Goal: Task Accomplishment & Management: Complete application form

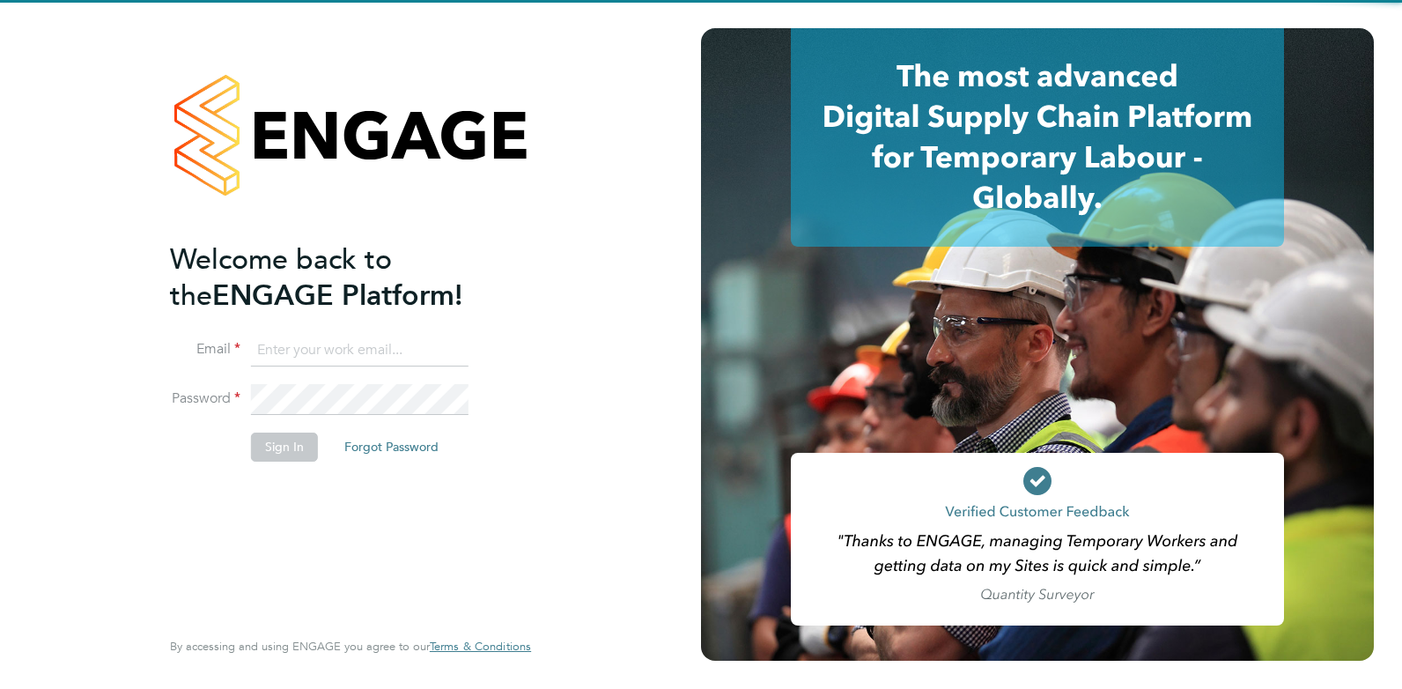
click at [343, 351] on input at bounding box center [360, 351] width 218 height 32
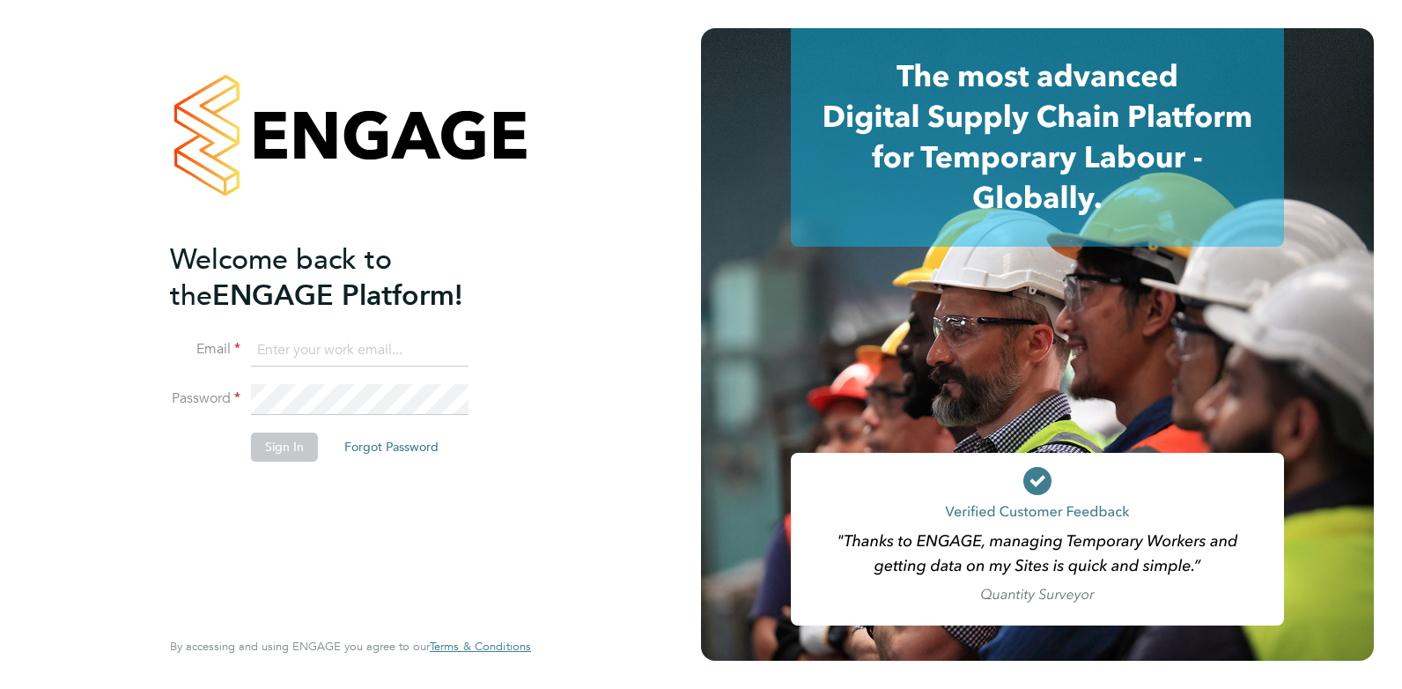
type input "[PERSON_NAME][EMAIL_ADDRESS][DOMAIN_NAME]"
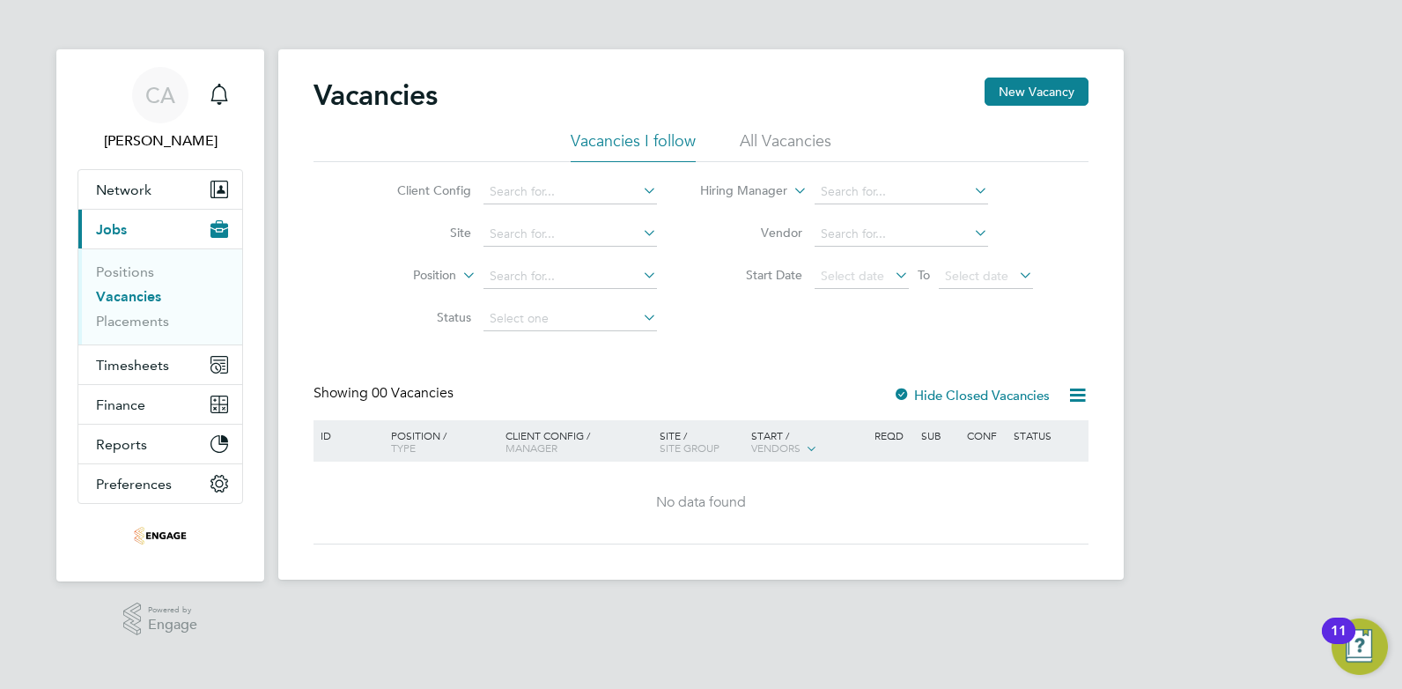
click at [774, 129] on div "Vacancies New Vacancy" at bounding box center [701, 104] width 775 height 53
click at [779, 134] on li "All Vacancies" at bounding box center [786, 146] width 92 height 32
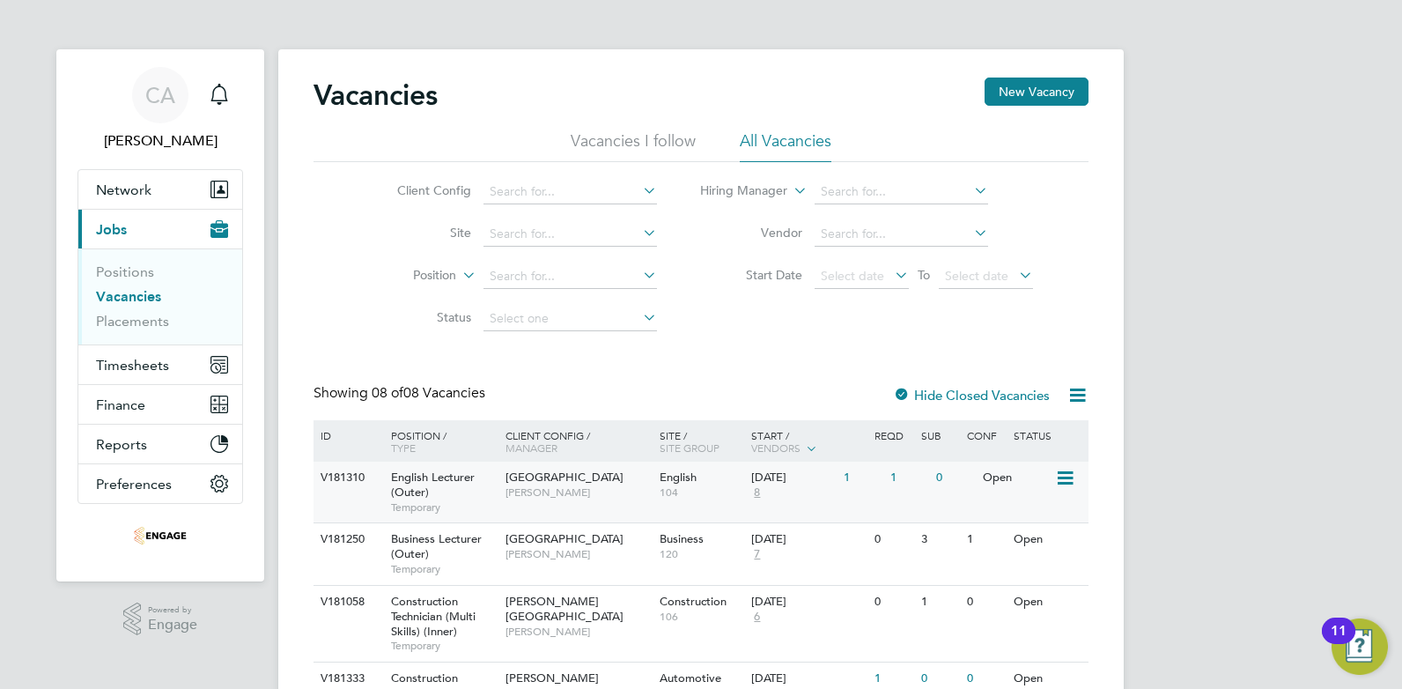
click at [761, 491] on span "8" at bounding box center [756, 492] width 11 height 15
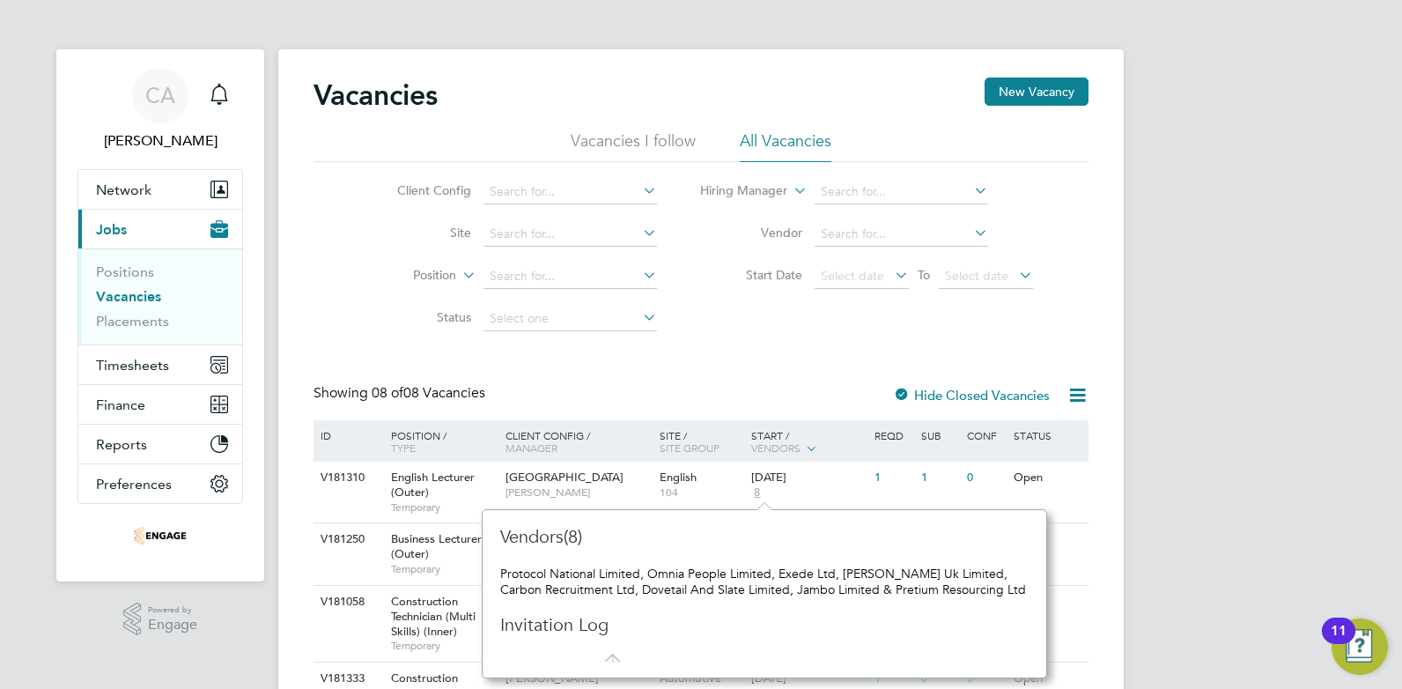
click at [1159, 497] on div "CA Charlotte Allen Notifications Applications: Network Team Members Businesses …" at bounding box center [701, 540] width 1402 height 1081
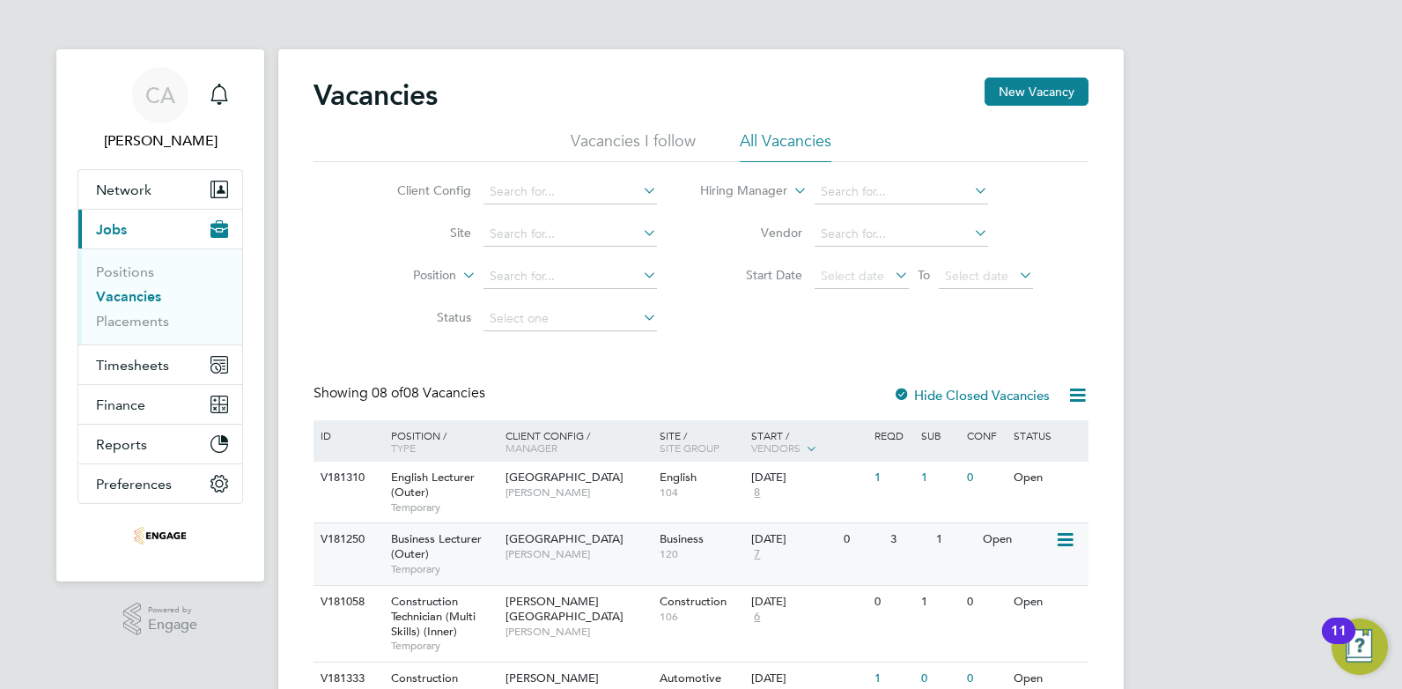
click at [757, 550] on span "7" at bounding box center [756, 554] width 11 height 15
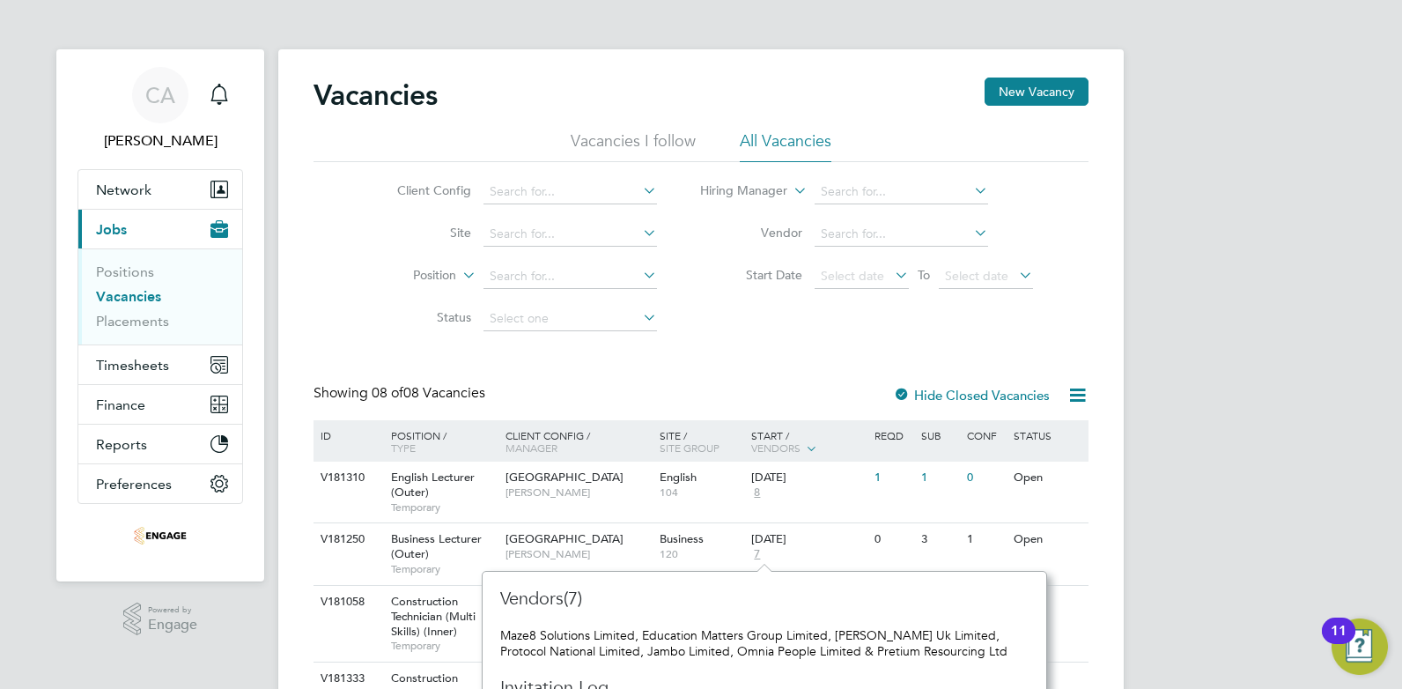
click at [1208, 469] on div "CA Charlotte Allen Notifications Applications: Network Team Members Businesses …" at bounding box center [701, 540] width 1402 height 1081
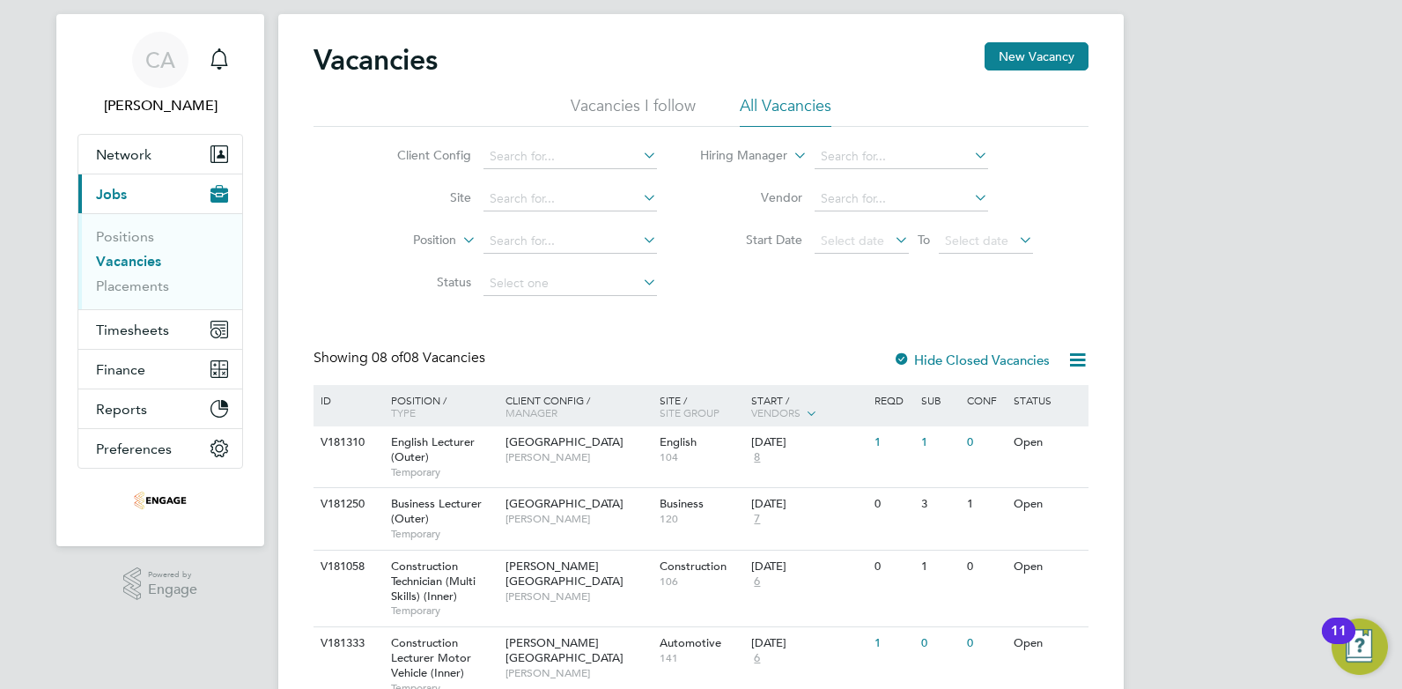
scroll to position [70, 0]
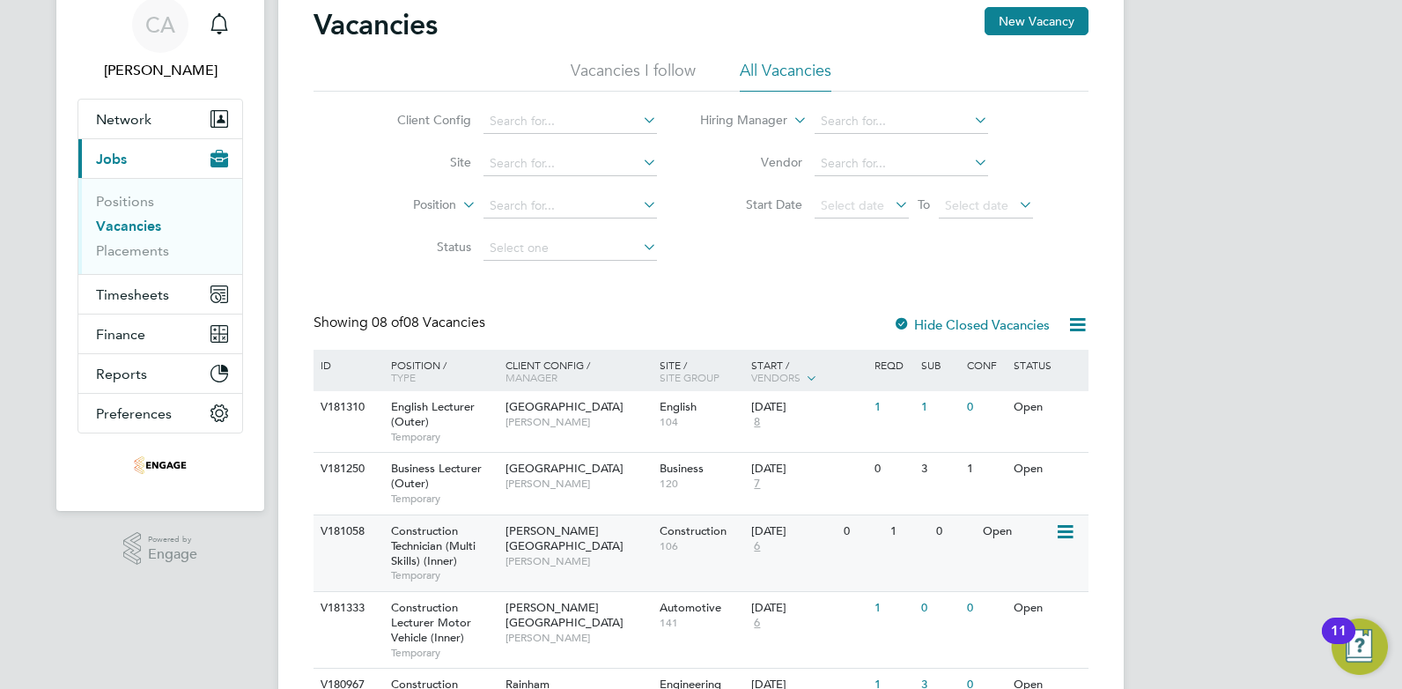
click at [761, 544] on span "6" at bounding box center [756, 546] width 11 height 15
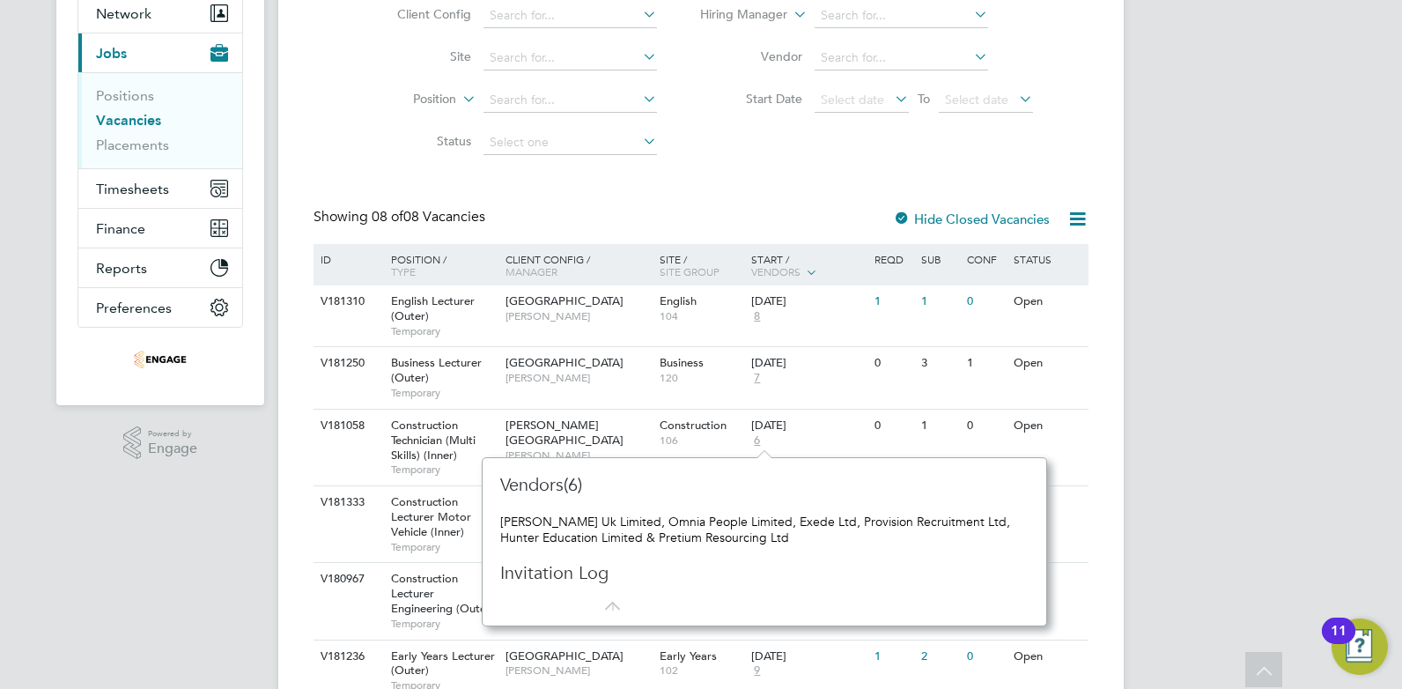
scroll to position [211, 0]
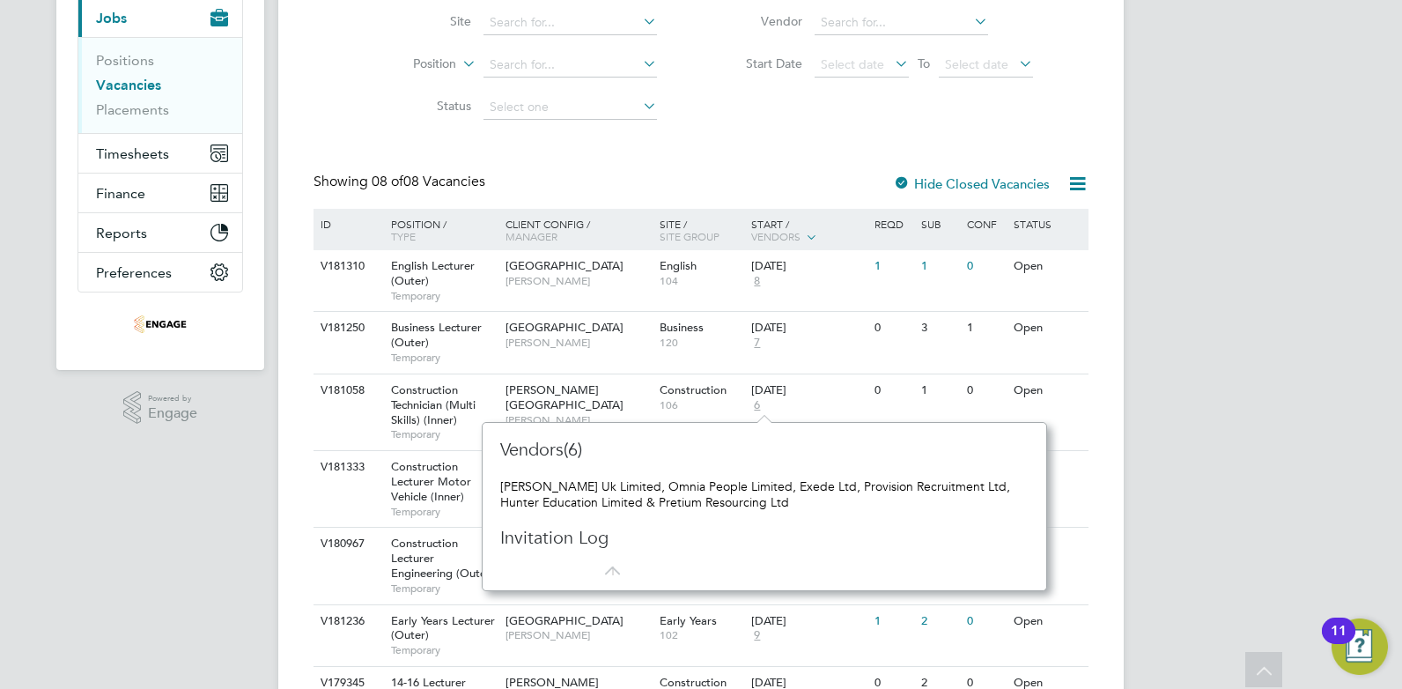
click at [191, 584] on div "CA Charlotte Allen Notifications Applications: Network Team Members Businesses …" at bounding box center [701, 329] width 1402 height 1081
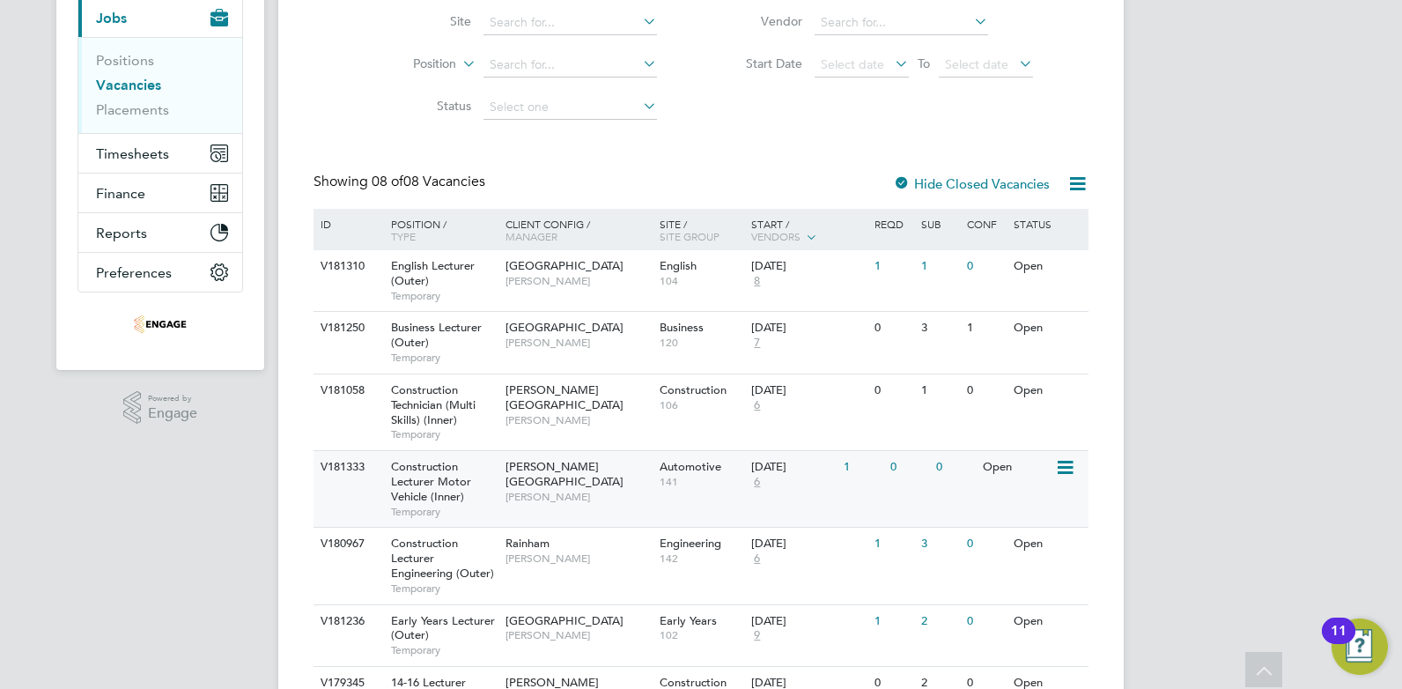
click at [755, 480] on span "6" at bounding box center [756, 482] width 11 height 15
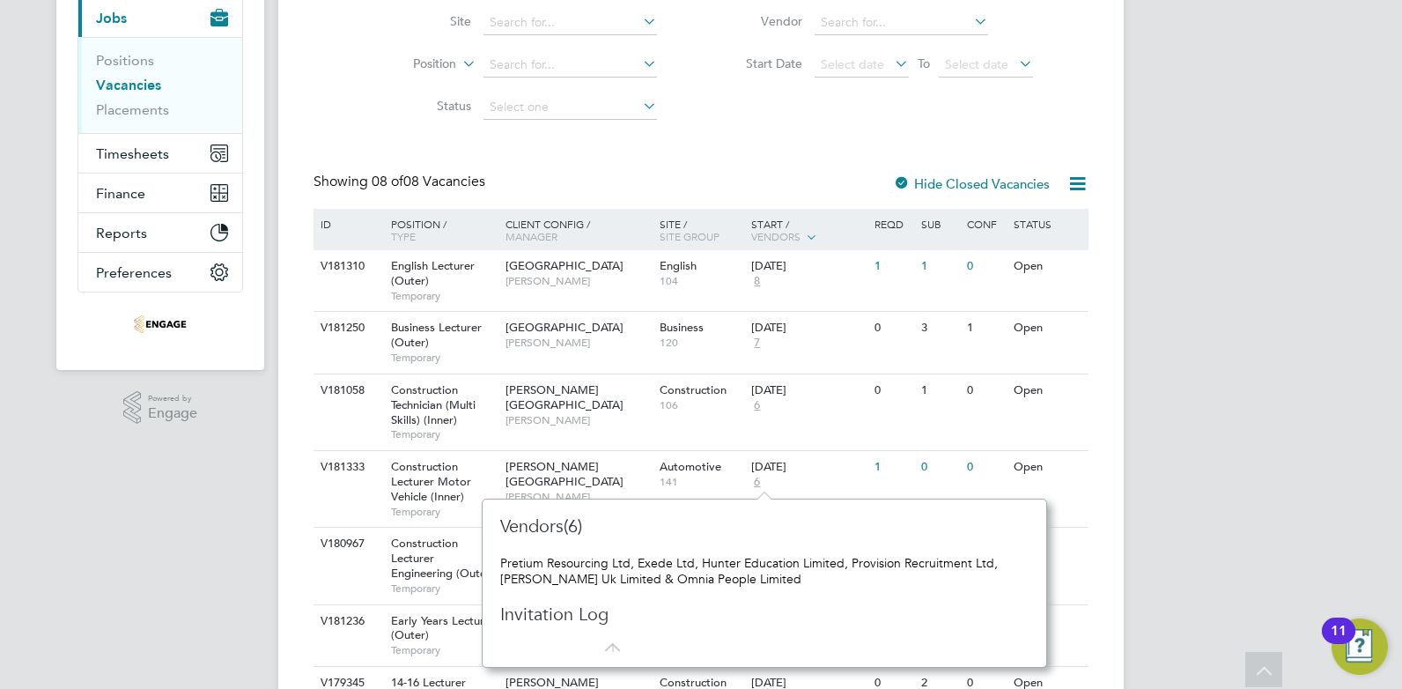
click at [1192, 377] on div "CA Charlotte Allen Notifications Applications: Network Team Members Businesses …" at bounding box center [701, 329] width 1402 height 1081
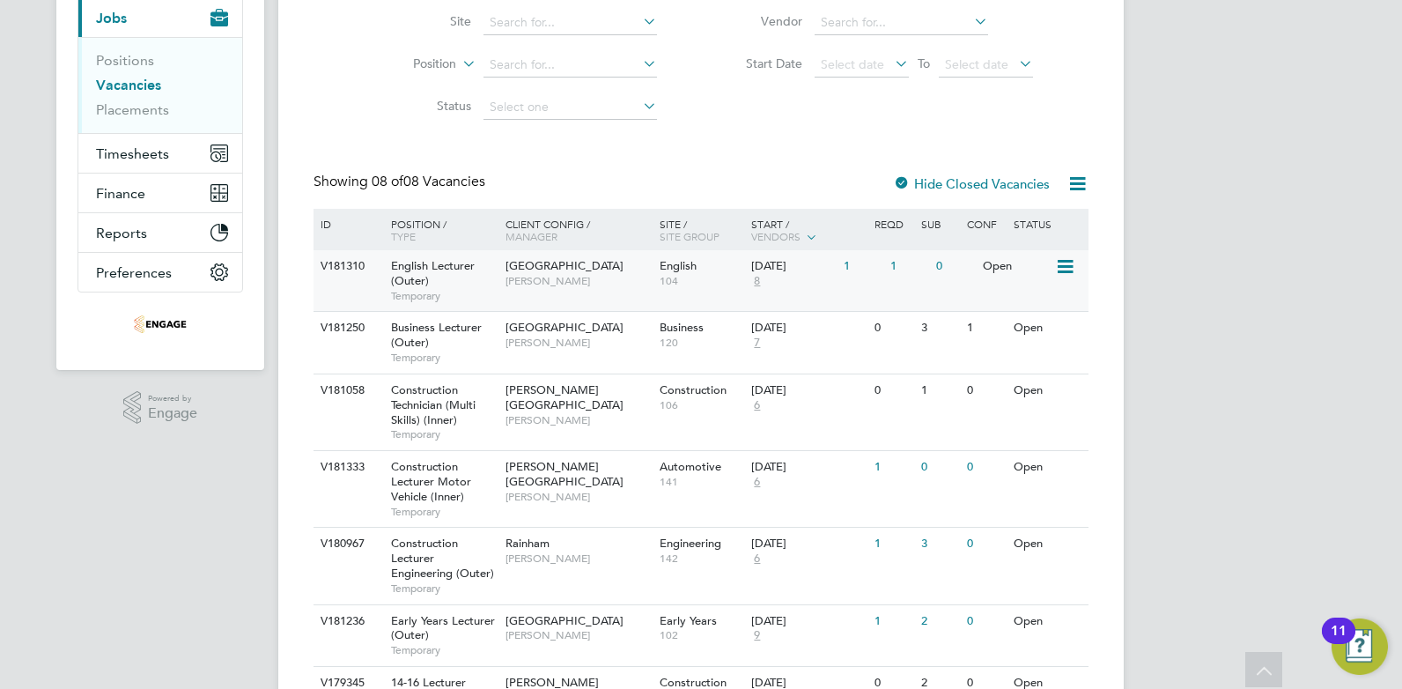
scroll to position [210, 0]
click at [753, 284] on span "8" at bounding box center [756, 283] width 11 height 15
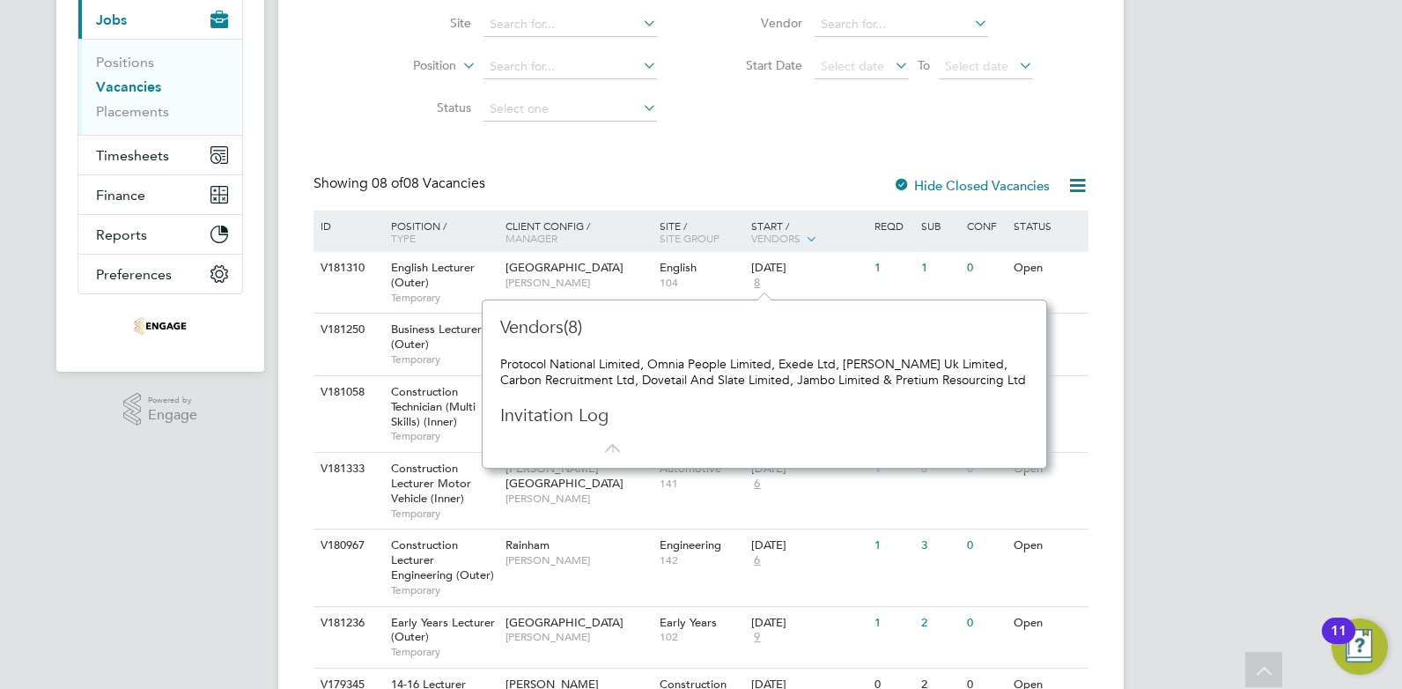
click at [1246, 312] on div "CA Charlotte Allen Notifications Applications: Network Team Members Businesses …" at bounding box center [701, 330] width 1402 height 1081
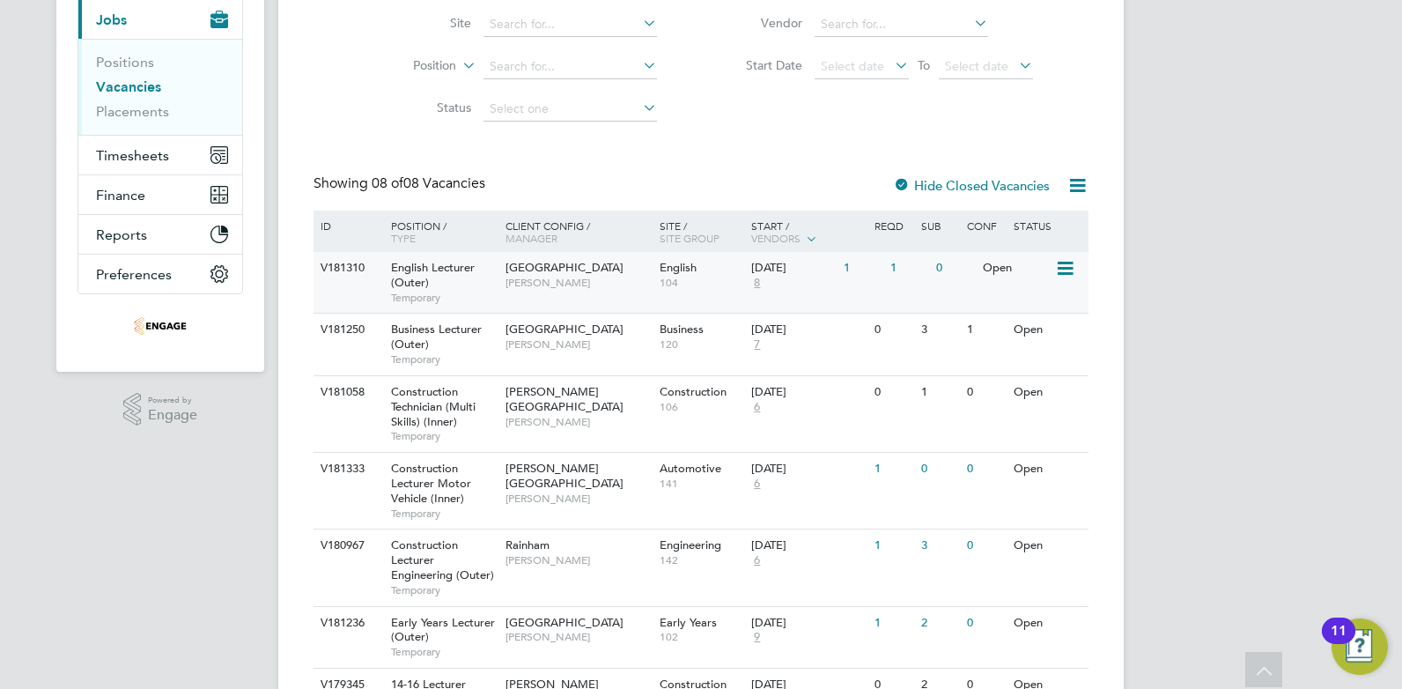
click at [1068, 272] on icon at bounding box center [1064, 268] width 18 height 21
click at [1016, 308] on li "View Details" at bounding box center [1023, 309] width 102 height 25
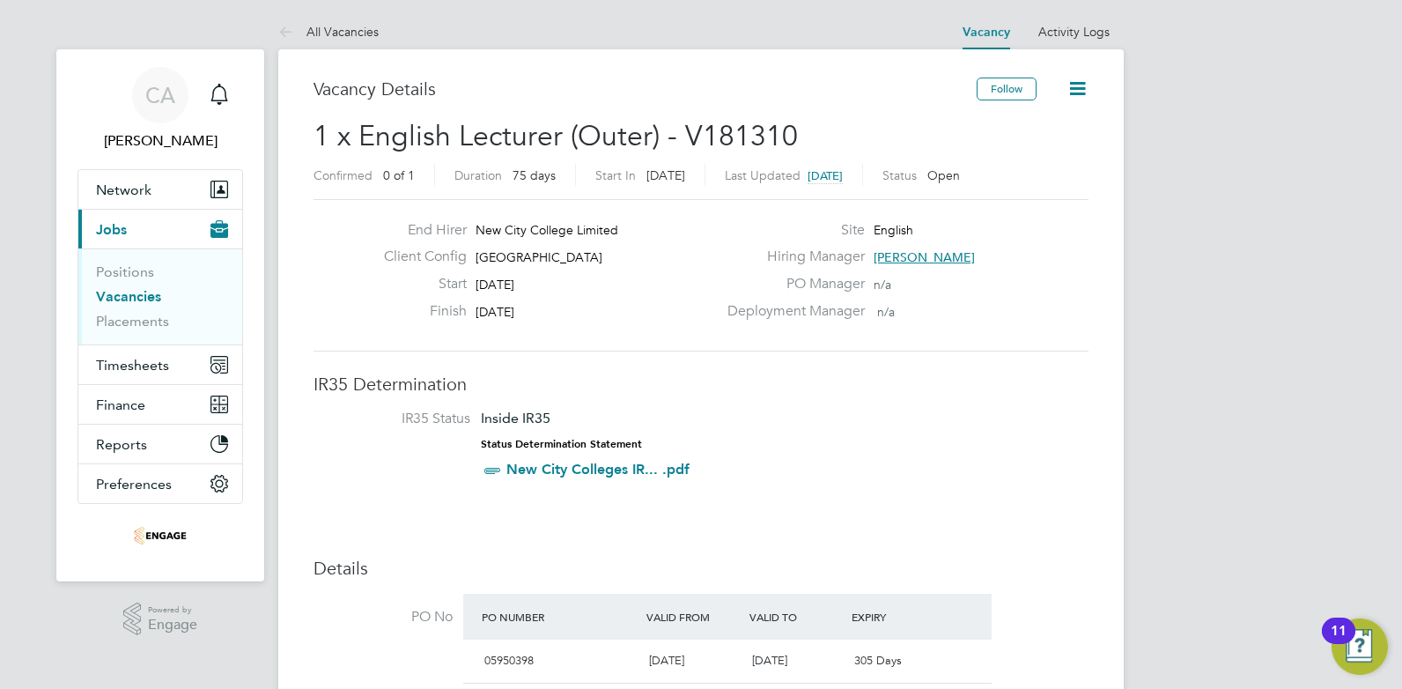
drag, startPoint x: 604, startPoint y: 314, endPoint x: 429, endPoint y: 298, distance: 176.0
click at [429, 298] on div "End Hirer New City College Limited Client Config Redbridge Campus Start 06 Oct …" at bounding box center [543, 275] width 347 height 108
click at [809, 308] on label "Deployment Manager" at bounding box center [791, 311] width 148 height 18
drag, startPoint x: 745, startPoint y: 178, endPoint x: 881, endPoint y: 176, distance: 135.6
click at [863, 176] on div "Last Updated 3 days ago" at bounding box center [794, 175] width 138 height 22
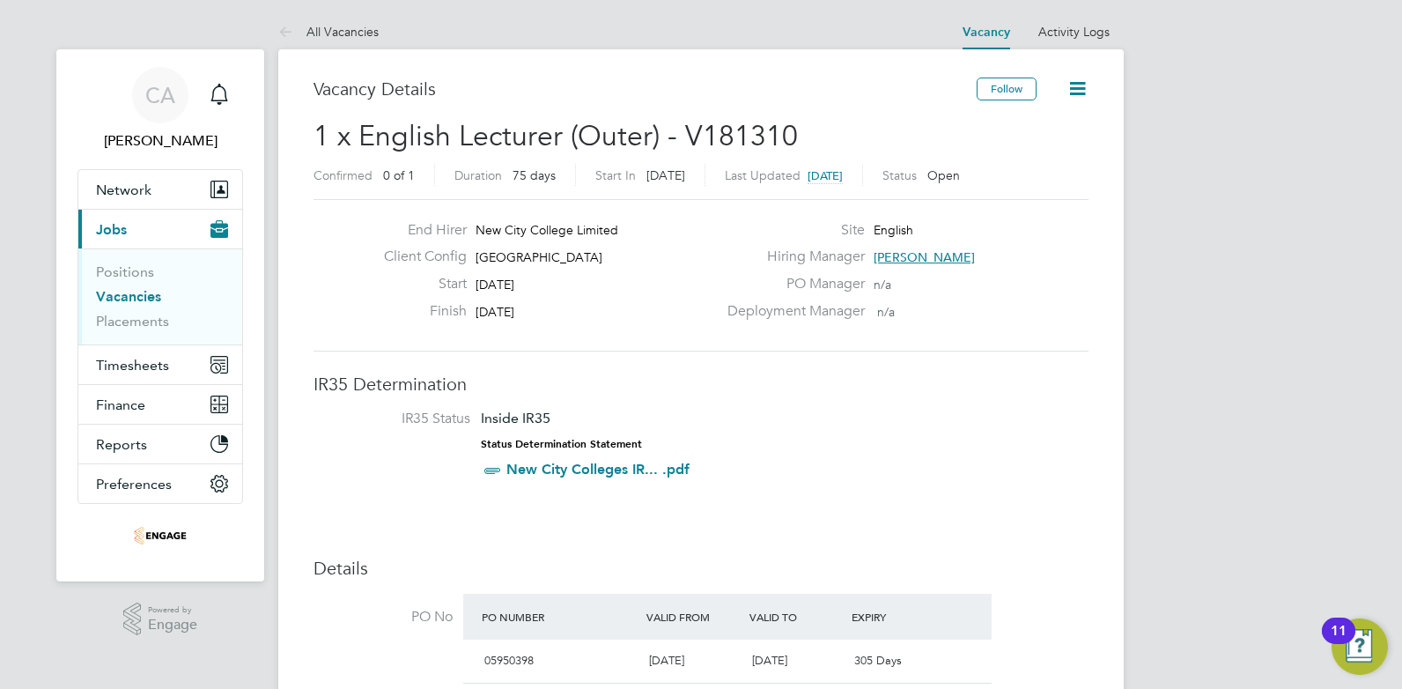
drag, startPoint x: 1096, startPoint y: 182, endPoint x: 1045, endPoint y: 175, distance: 50.7
click at [292, 26] on icon at bounding box center [289, 33] width 22 height 22
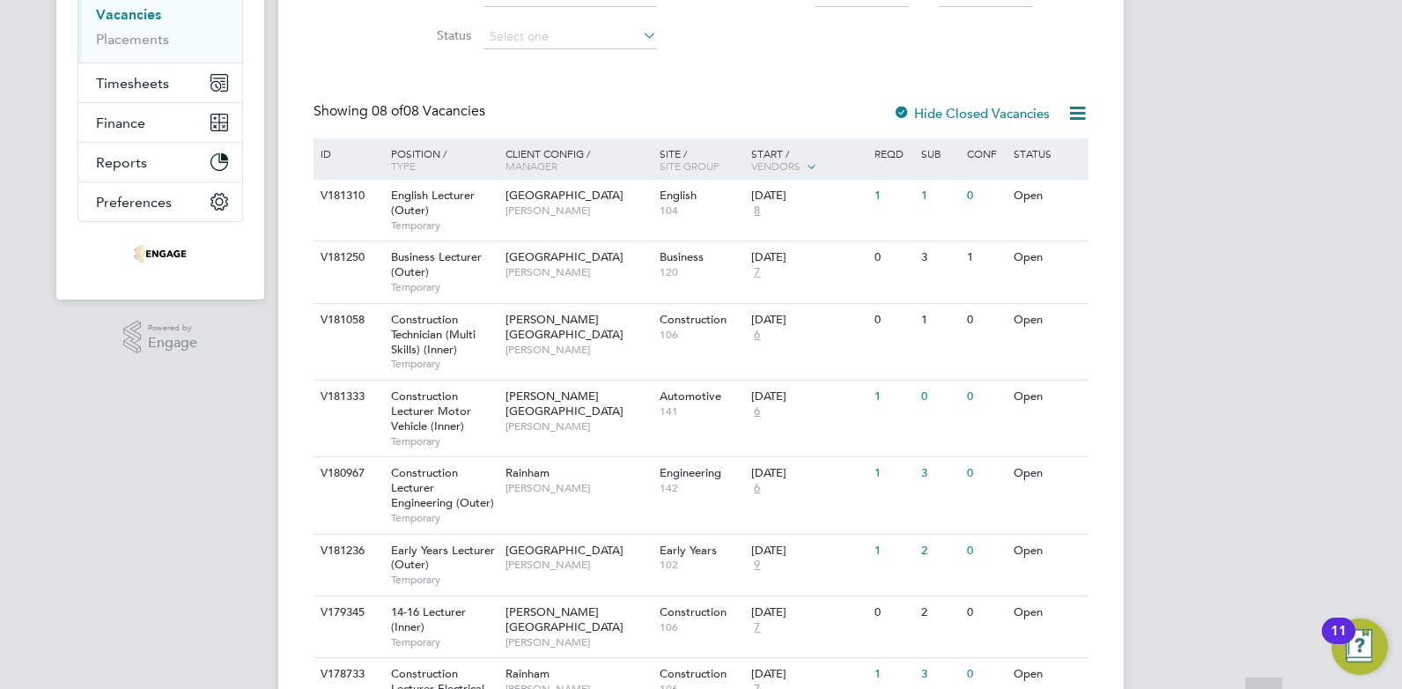
scroll to position [352, 0]
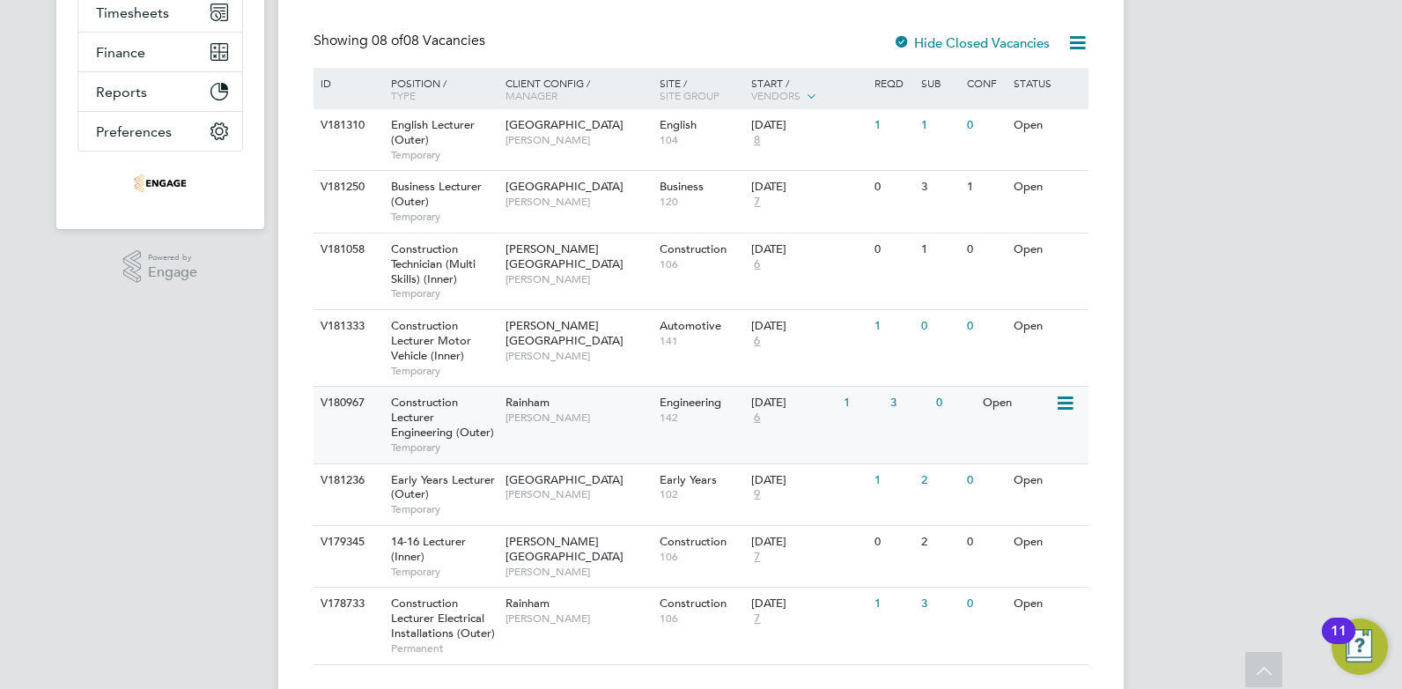
click at [762, 416] on span "6" at bounding box center [756, 417] width 11 height 15
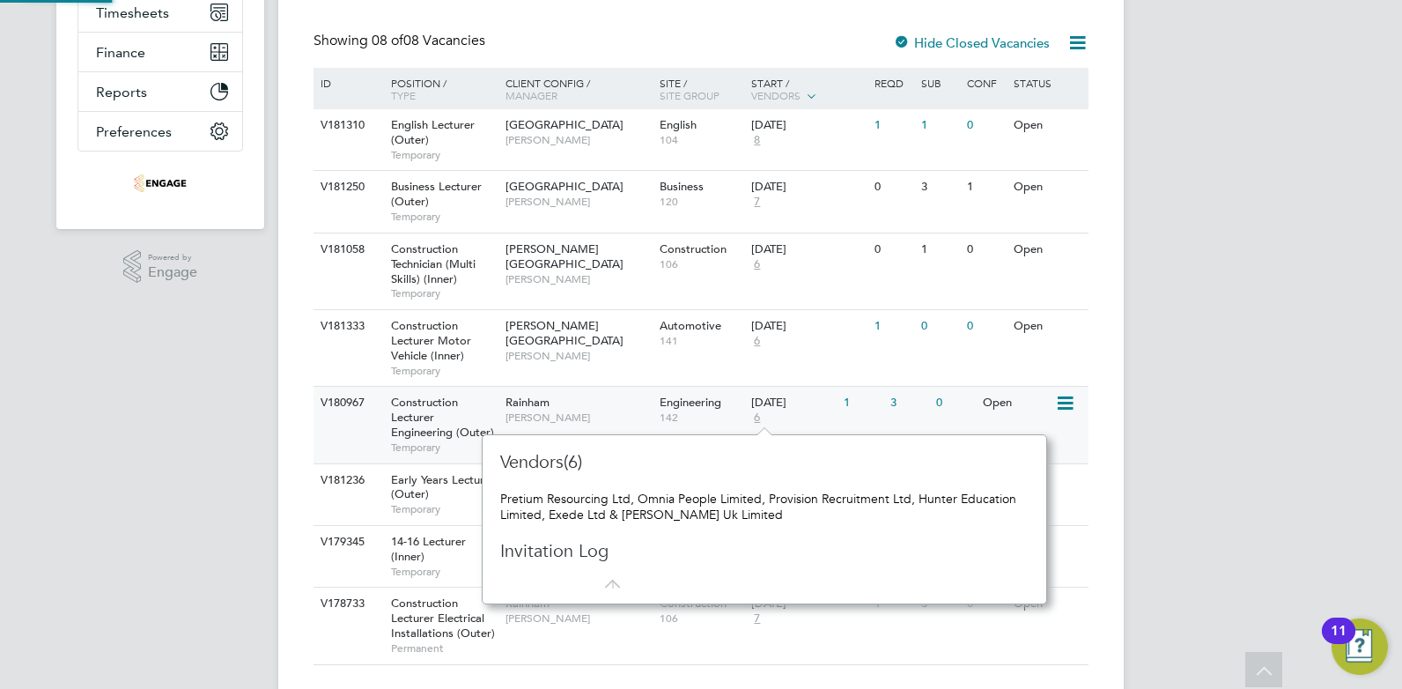
scroll to position [16, 12]
click at [413, 410] on span "Construction Lecturer Engineering (Outer)" at bounding box center [442, 417] width 103 height 45
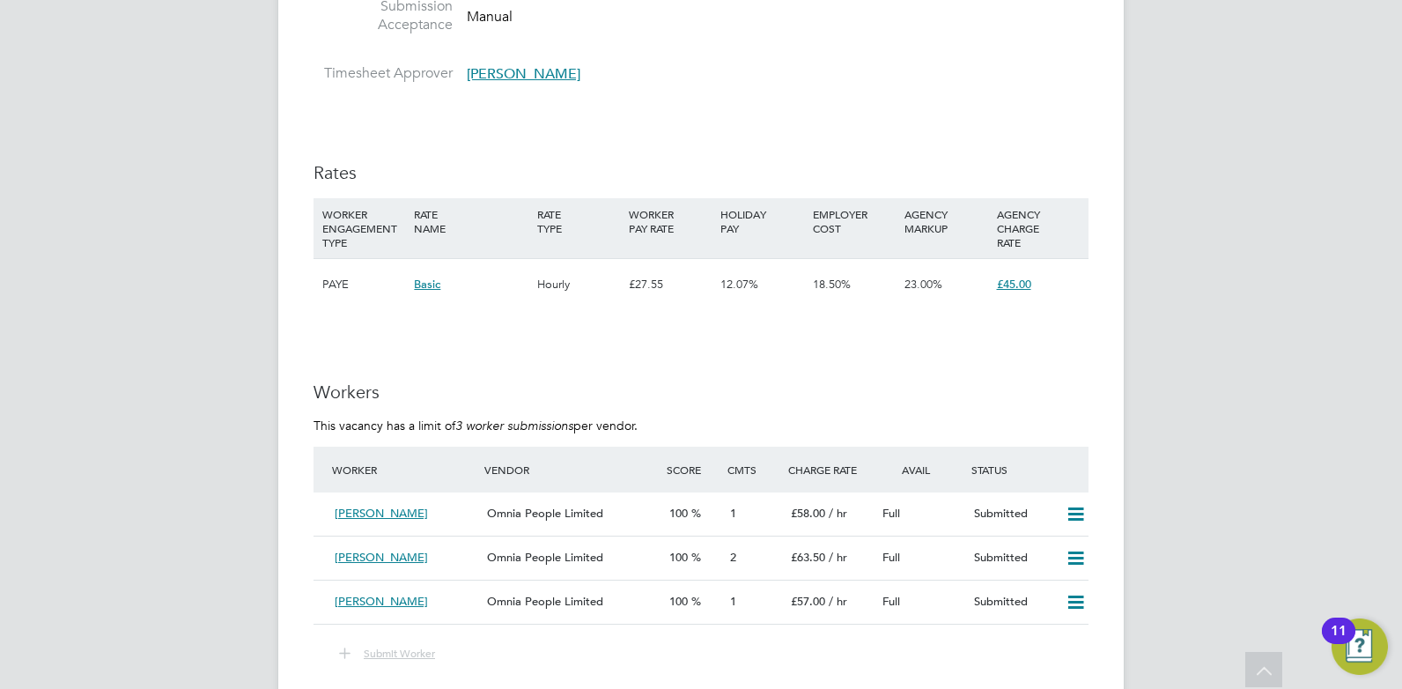
scroll to position [2924, 0]
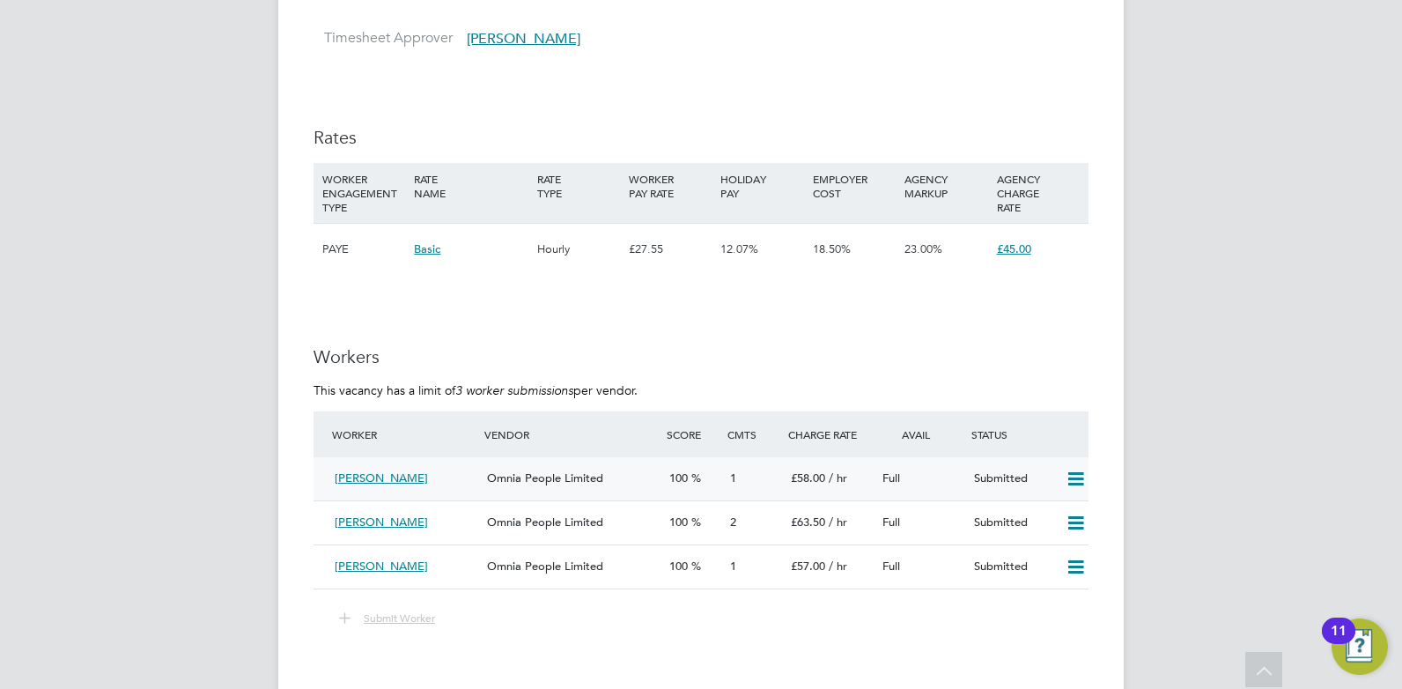
click at [1075, 472] on icon at bounding box center [1076, 479] width 22 height 14
click at [1036, 517] on li "Remove" at bounding box center [1050, 516] width 68 height 25
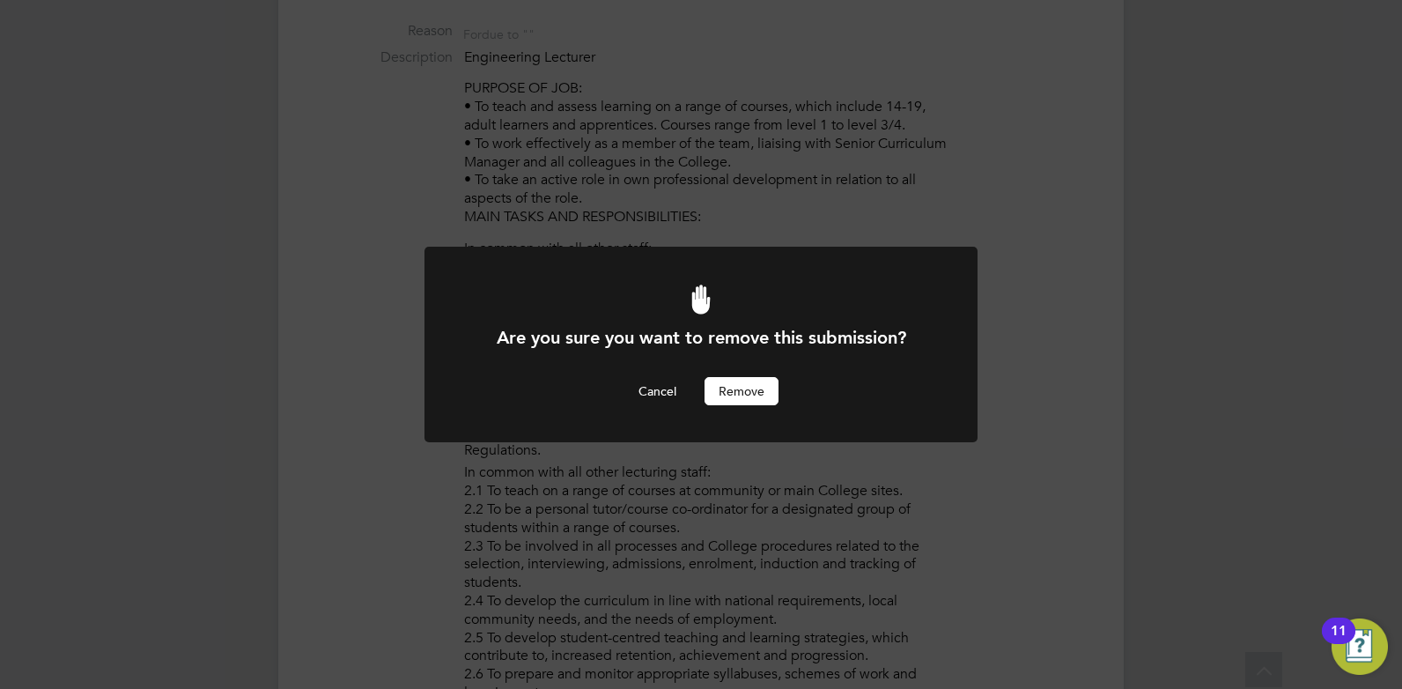
click at [743, 388] on button "Remove" at bounding box center [742, 391] width 74 height 28
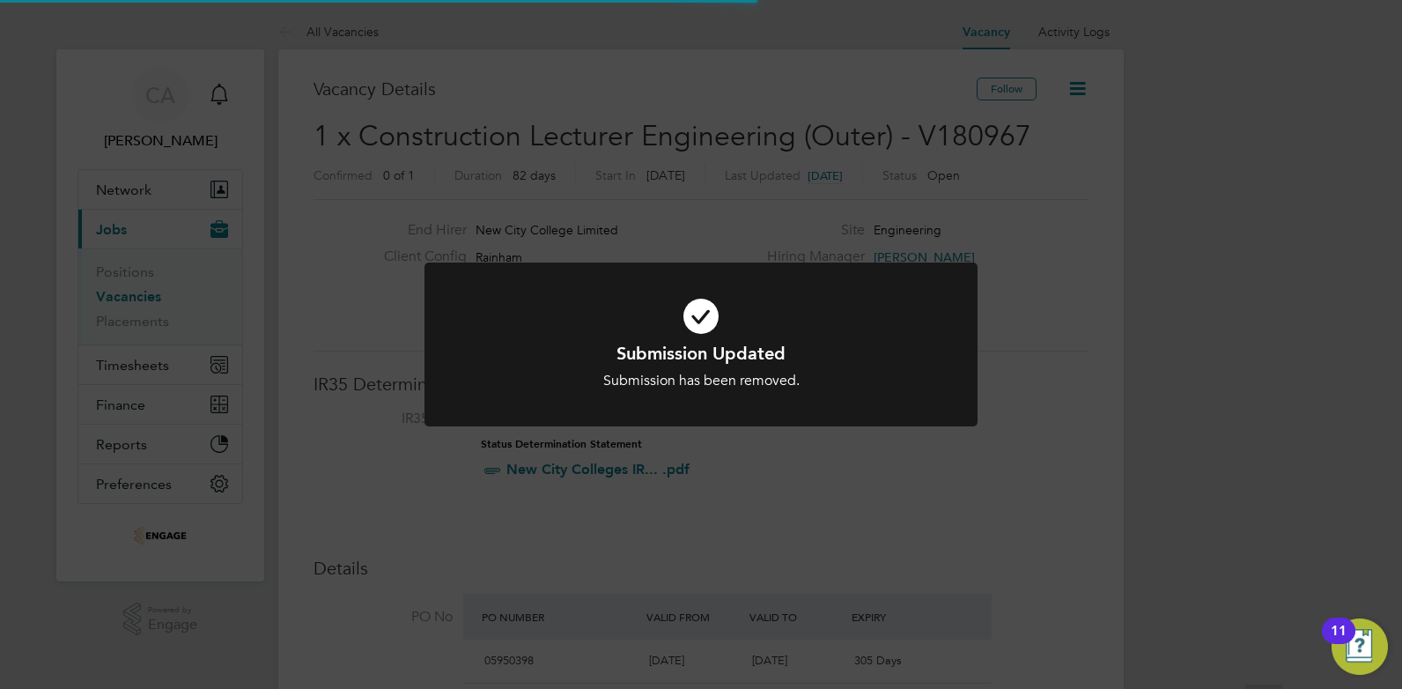
scroll to position [52, 123]
click at [924, 500] on div "Submission Updated Submission has been removed. Cancel Okay" at bounding box center [701, 344] width 1402 height 689
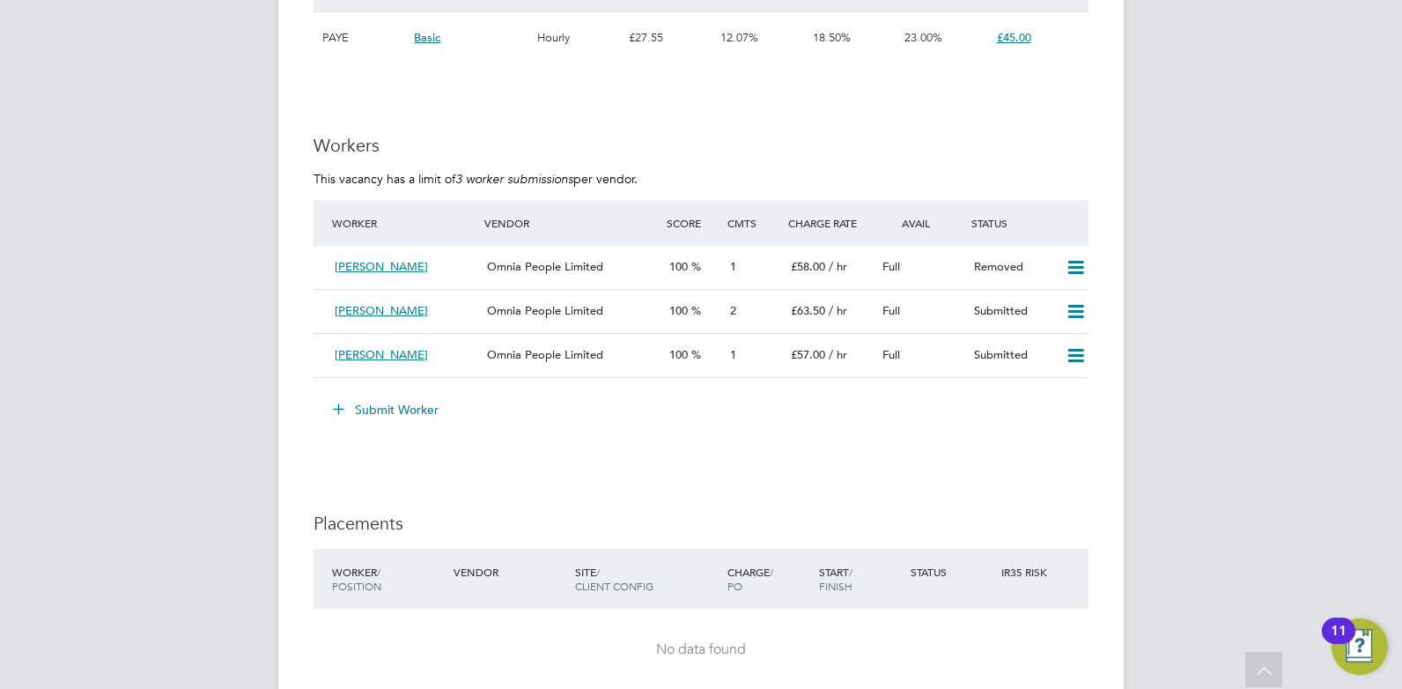
scroll to position [3382, 0]
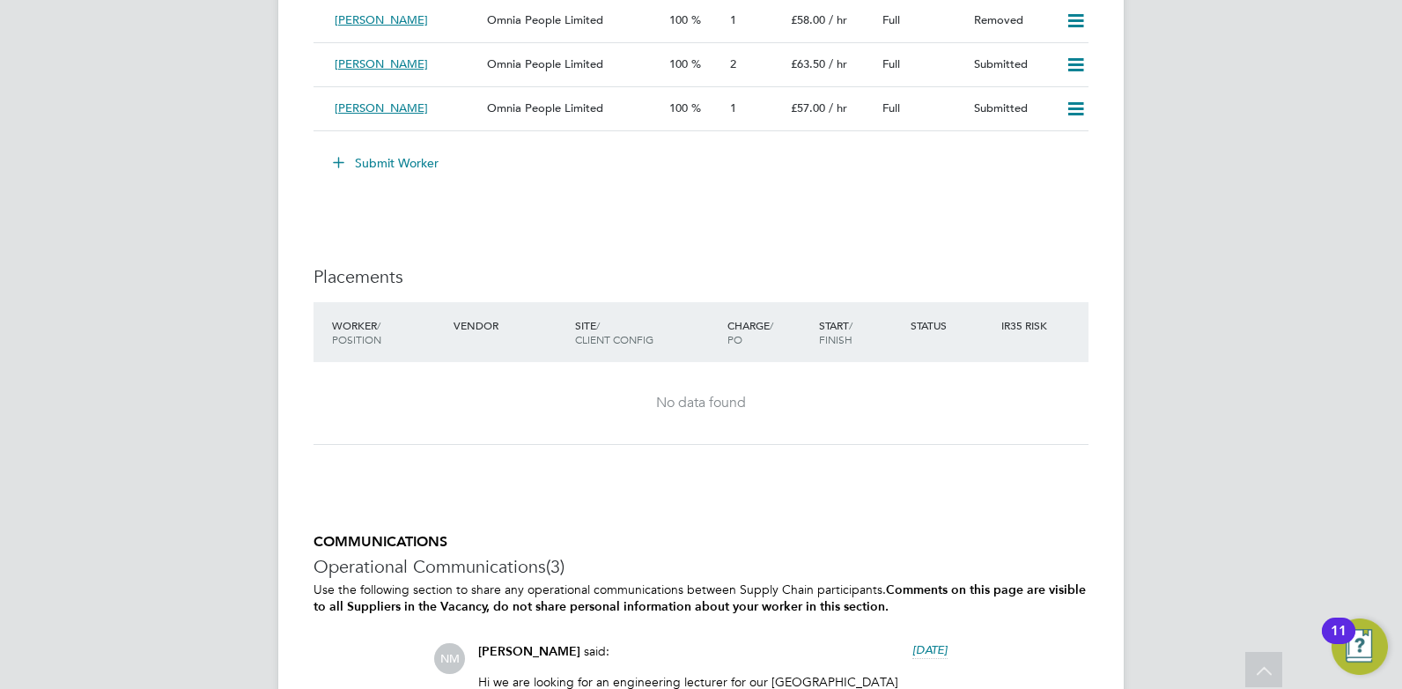
click at [364, 158] on button "Submit Worker" at bounding box center [387, 163] width 132 height 28
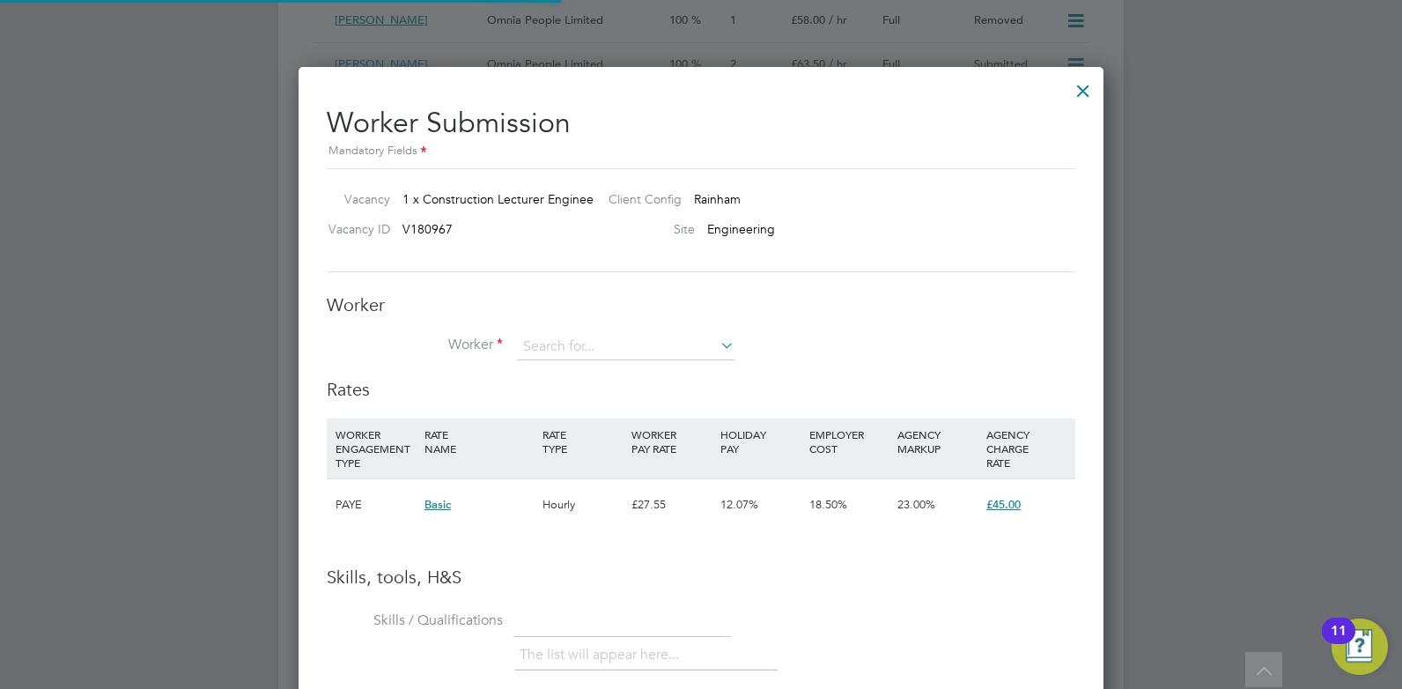
scroll to position [26, 458]
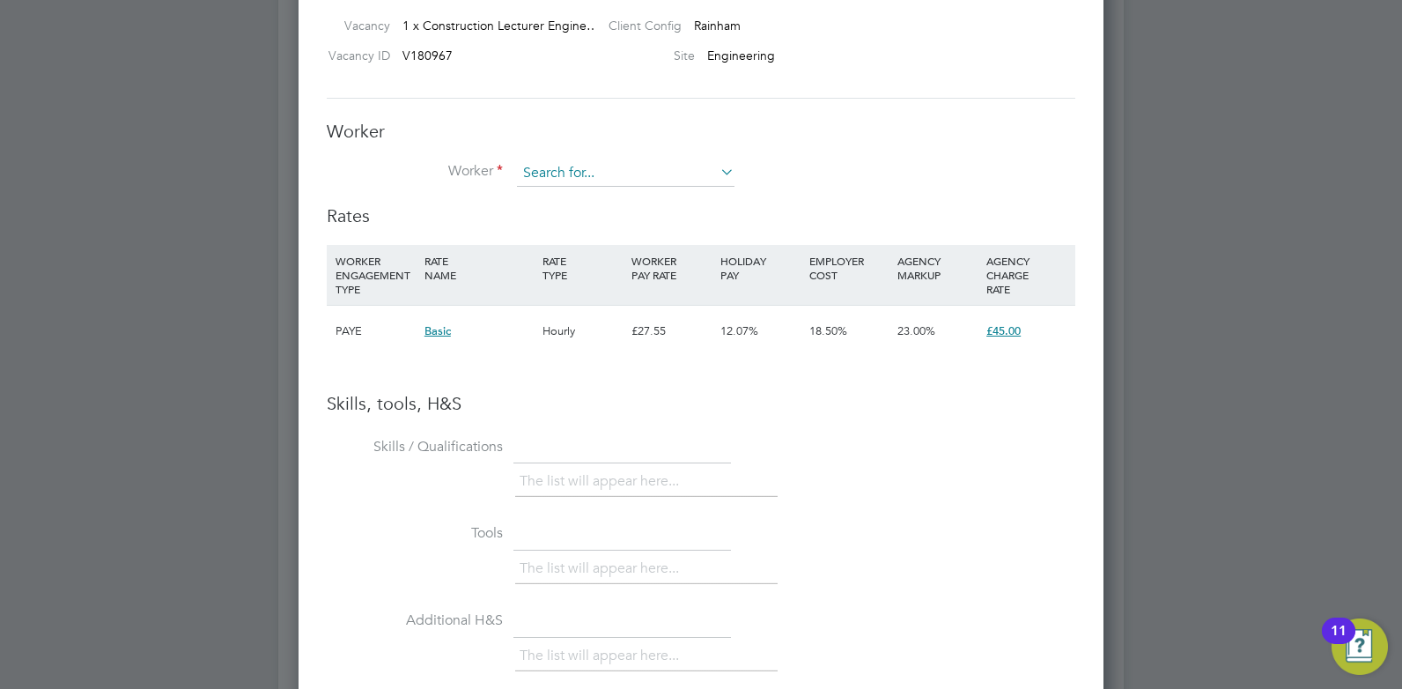
click at [611, 183] on input at bounding box center [626, 173] width 218 height 26
type input "mebr"
type input "mebrahthom al"
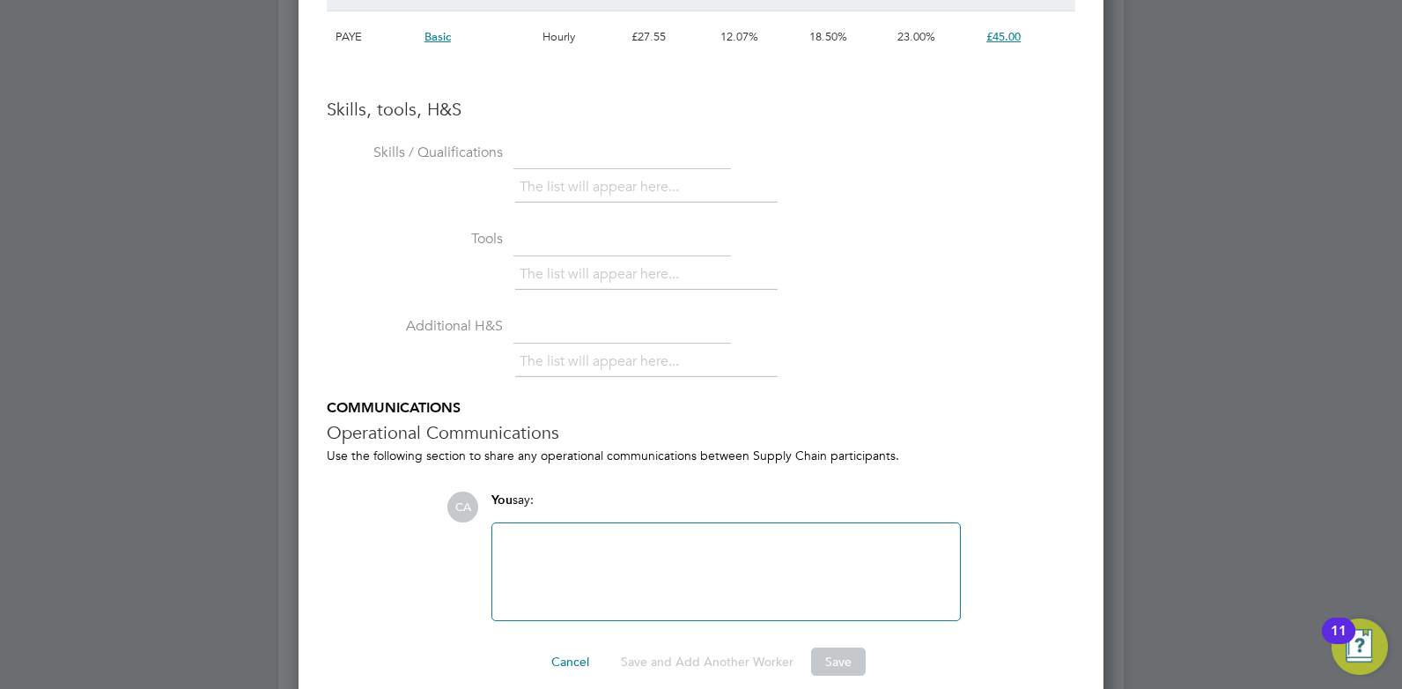
scroll to position [3943, 0]
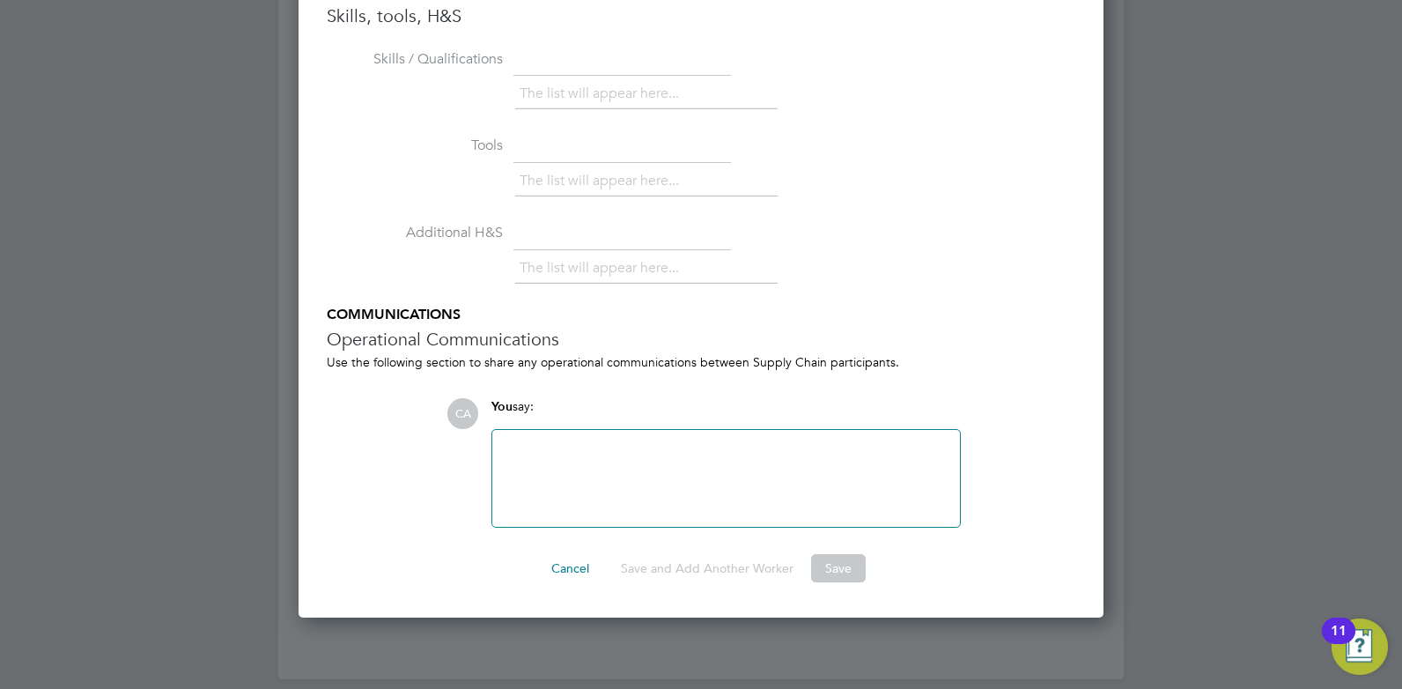
click at [1366, 287] on div at bounding box center [701, 344] width 1402 height 689
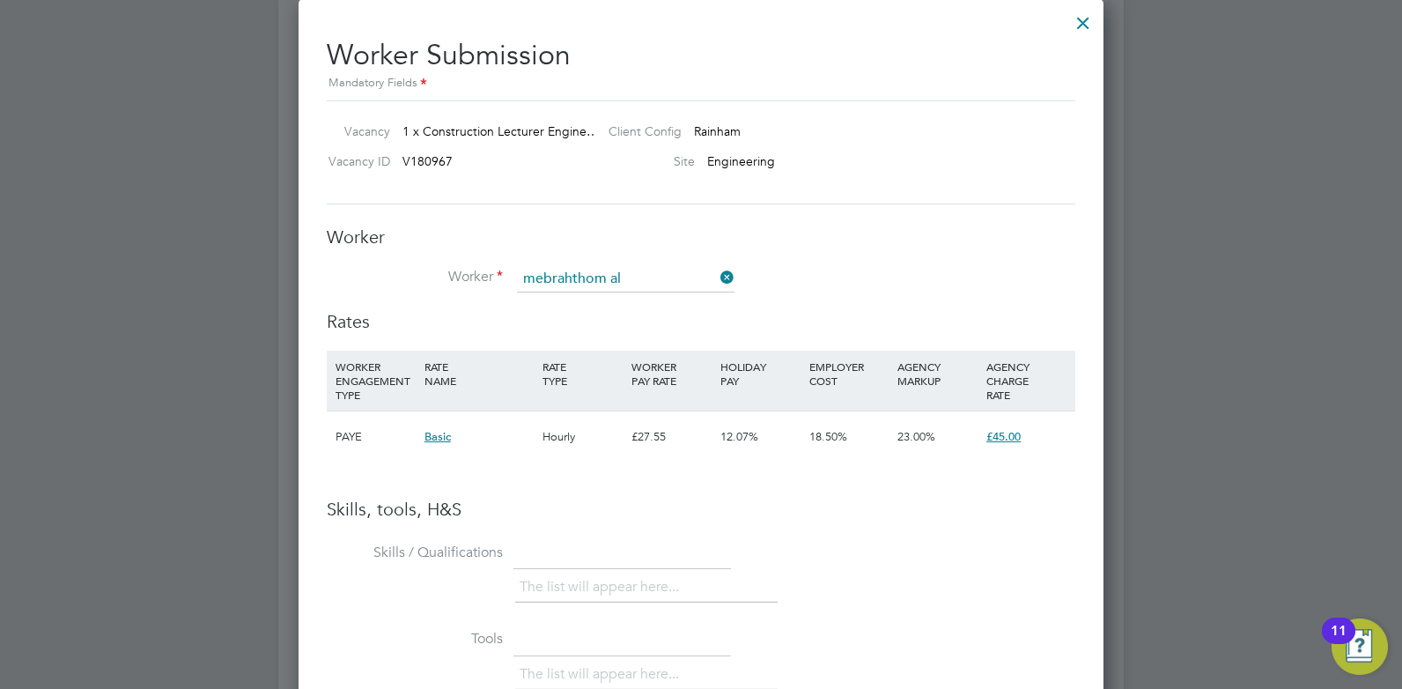
scroll to position [3379, 0]
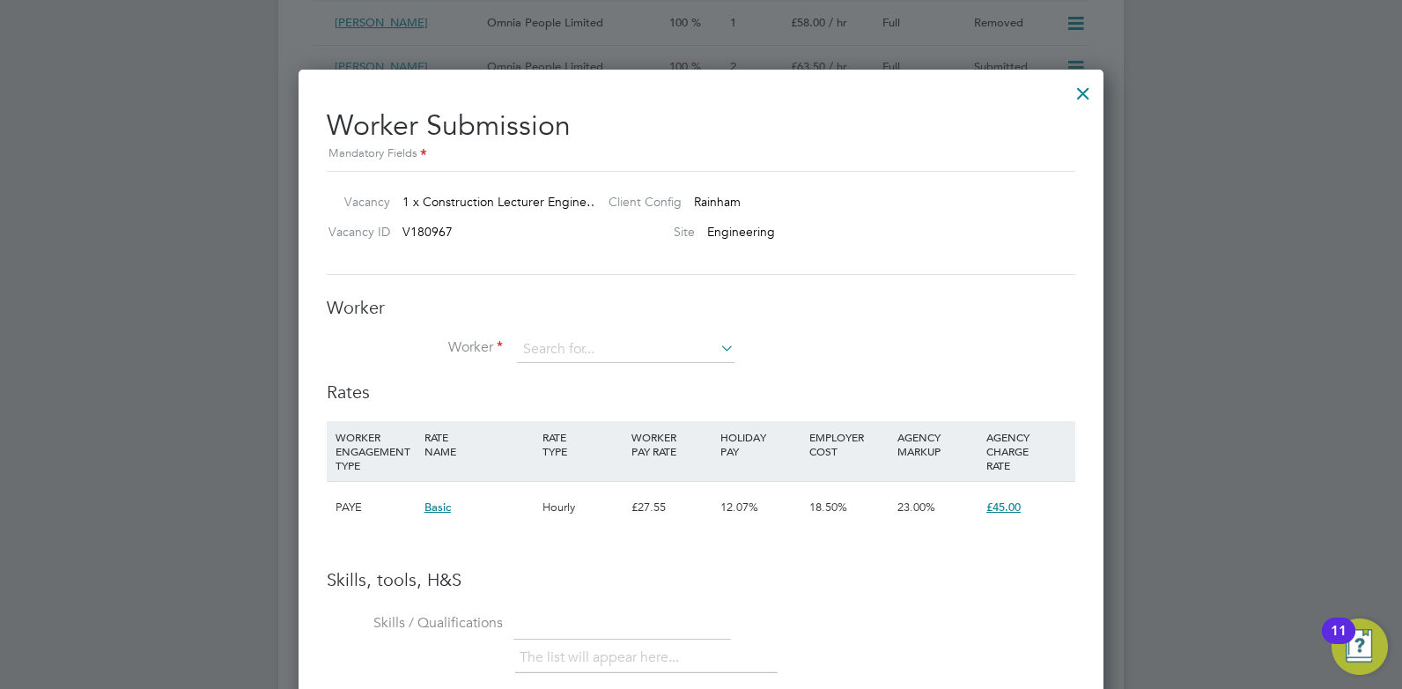
drag, startPoint x: 632, startPoint y: 348, endPoint x: 506, endPoint y: 342, distance: 126.1
click at [506, 342] on li "Worker" at bounding box center [701, 358] width 749 height 44
drag, startPoint x: 595, startPoint y: 340, endPoint x: 576, endPoint y: 350, distance: 20.9
click at [576, 350] on input at bounding box center [626, 349] width 218 height 26
paste input "[PERSON_NAME]"
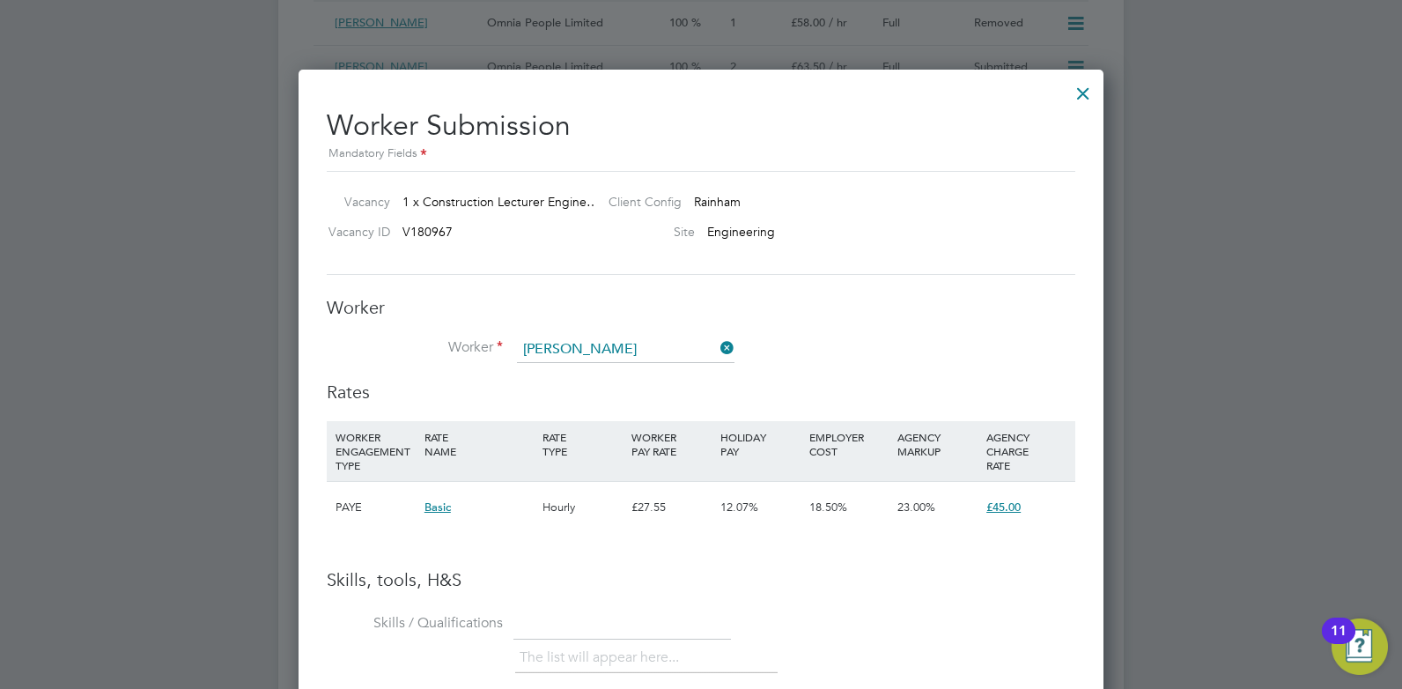
click at [701, 345] on input "[PERSON_NAME]" at bounding box center [626, 349] width 218 height 26
type input "[PERSON_NAME]"
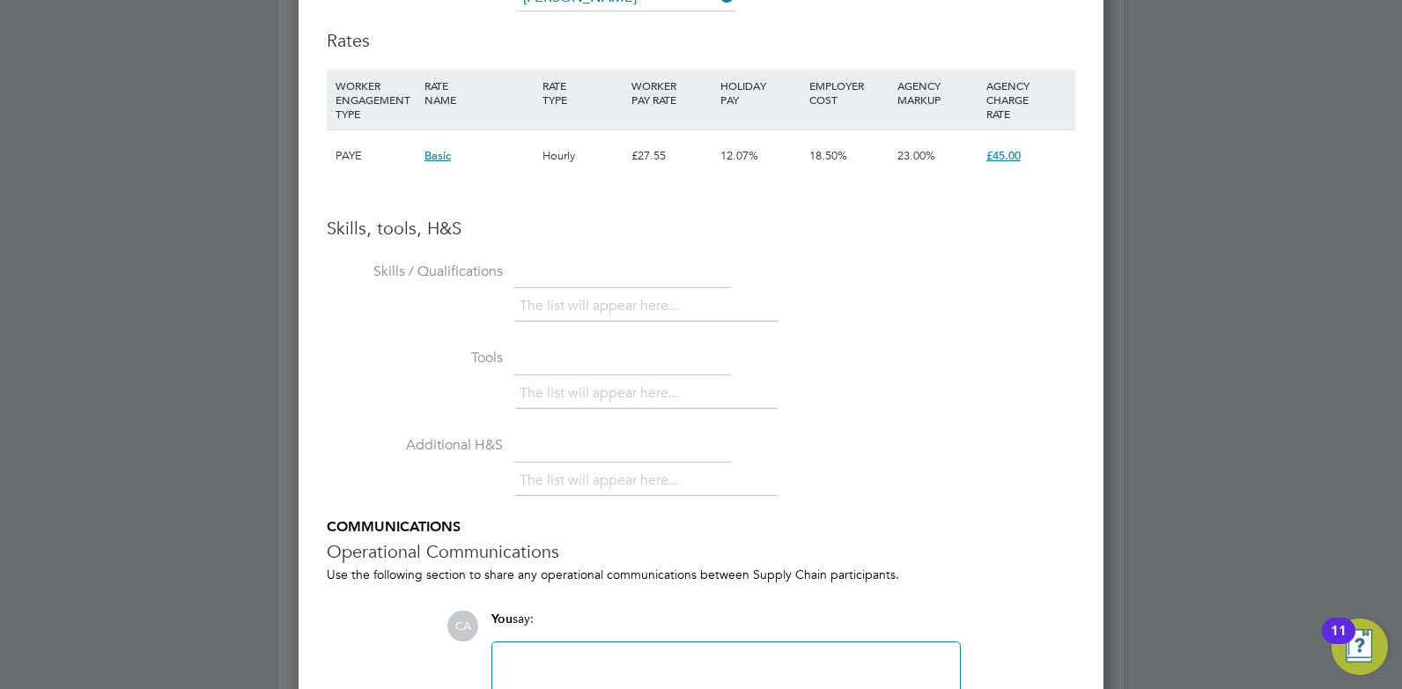
scroll to position [3943, 0]
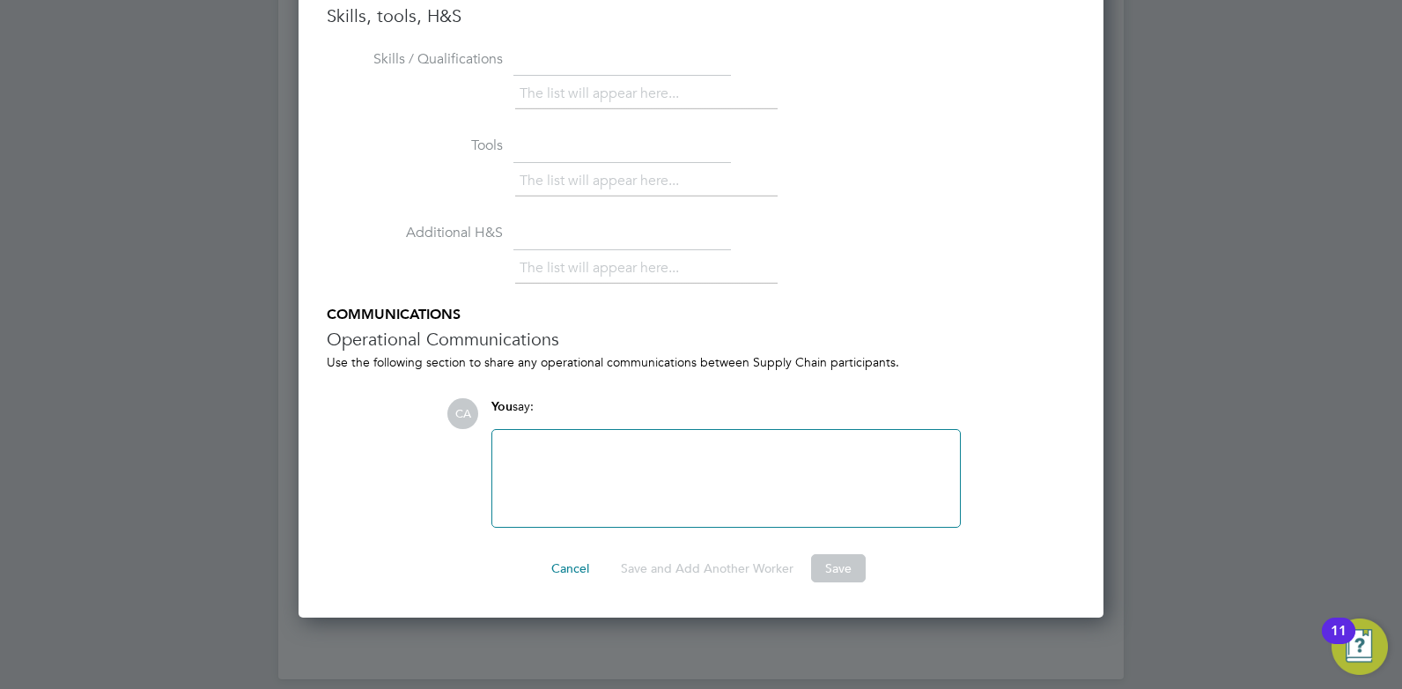
click at [1345, 359] on div at bounding box center [701, 344] width 1402 height 689
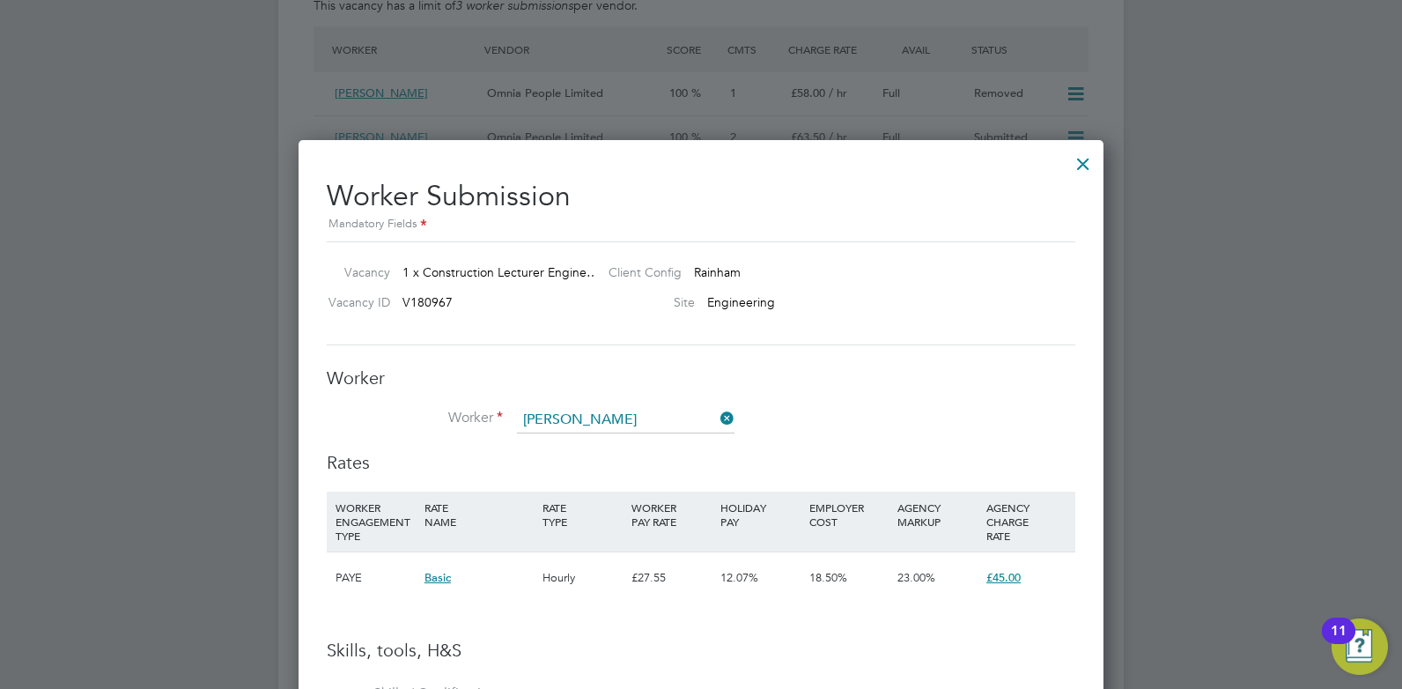
scroll to position [3239, 0]
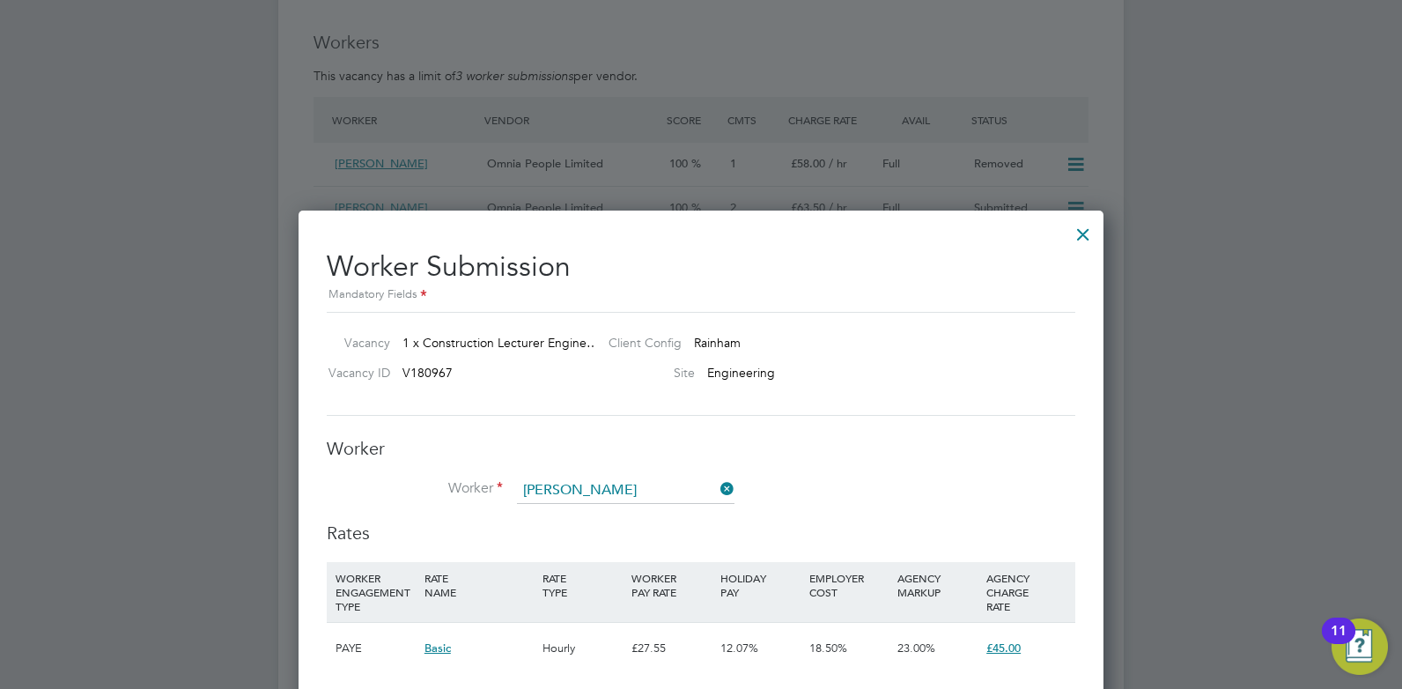
click at [1084, 227] on div at bounding box center [1083, 230] width 32 height 32
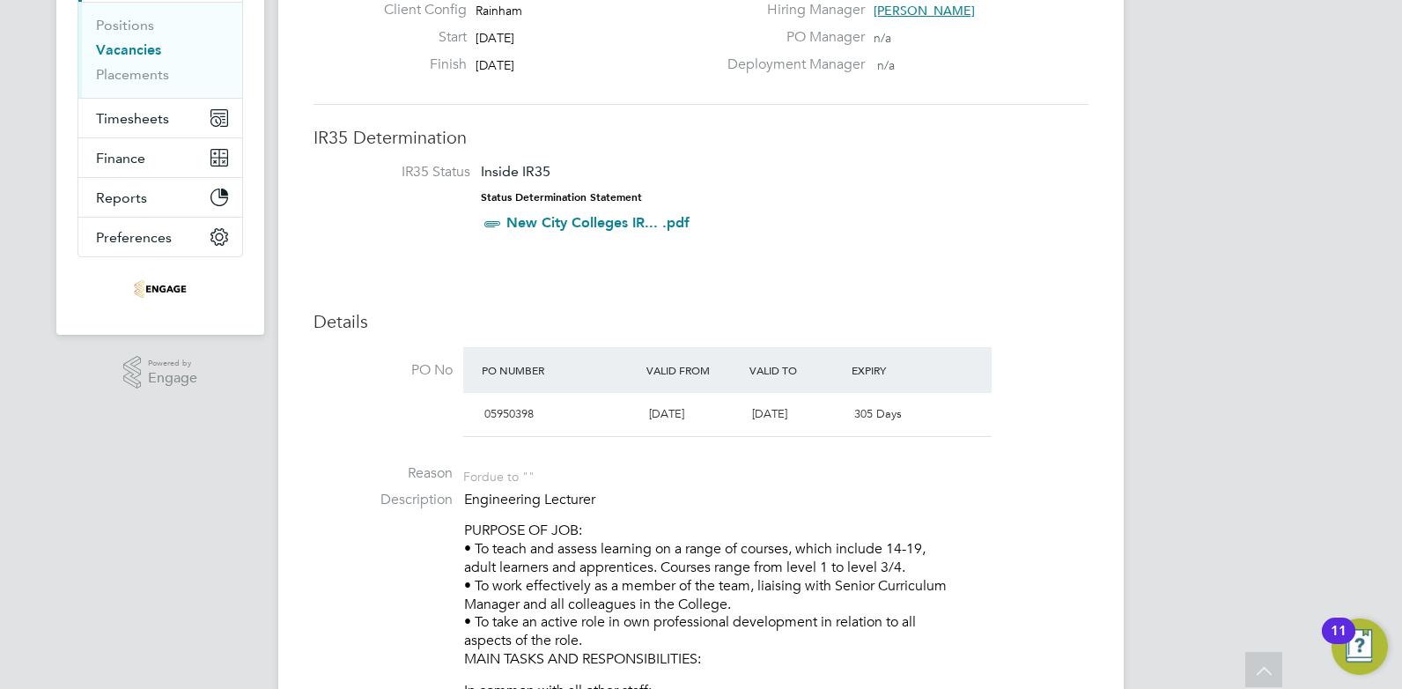
scroll to position [0, 0]
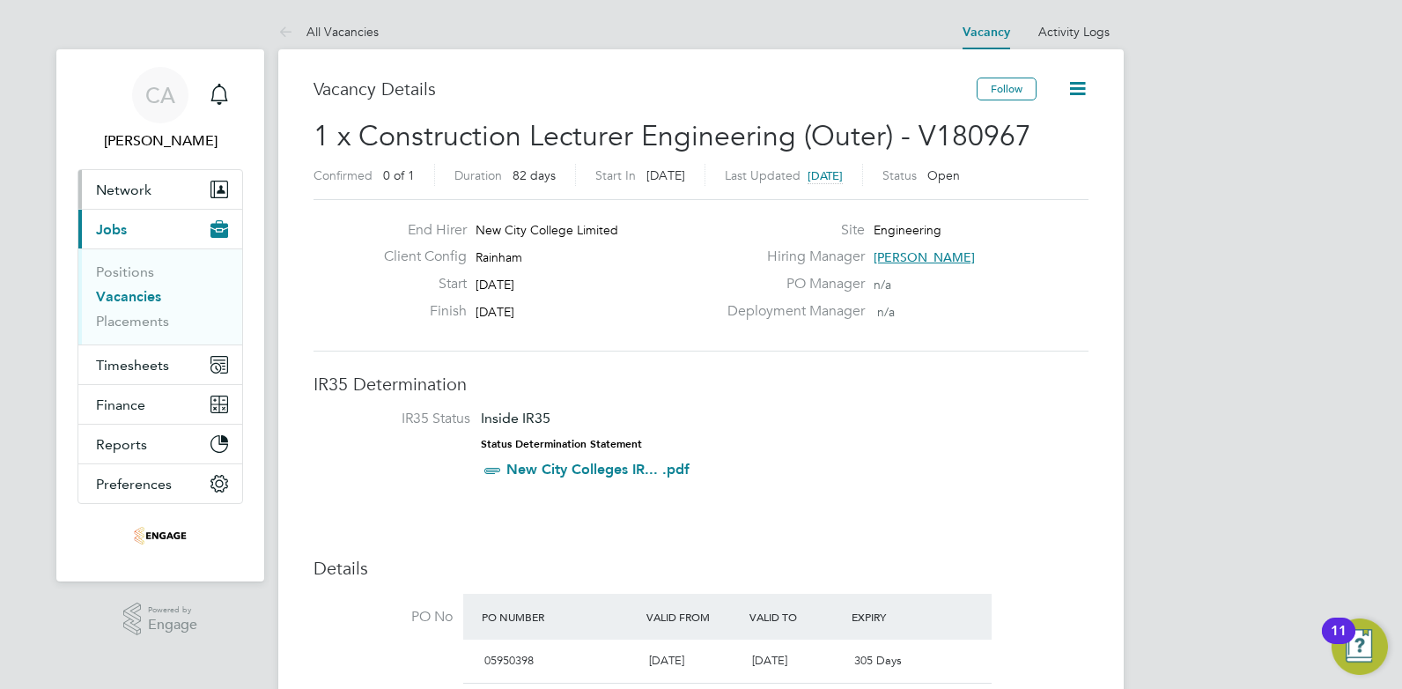
click at [133, 189] on span "Network" at bounding box center [123, 189] width 55 height 17
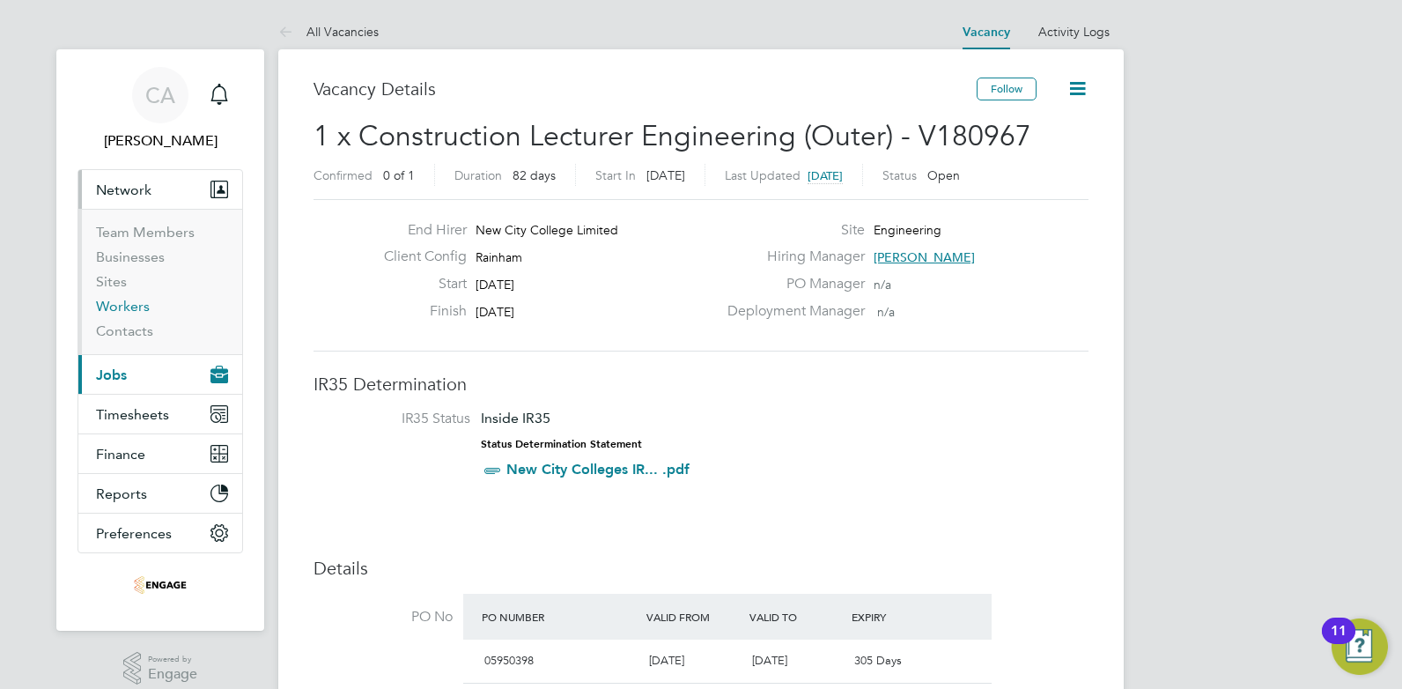
click at [122, 307] on link "Workers" at bounding box center [123, 306] width 54 height 17
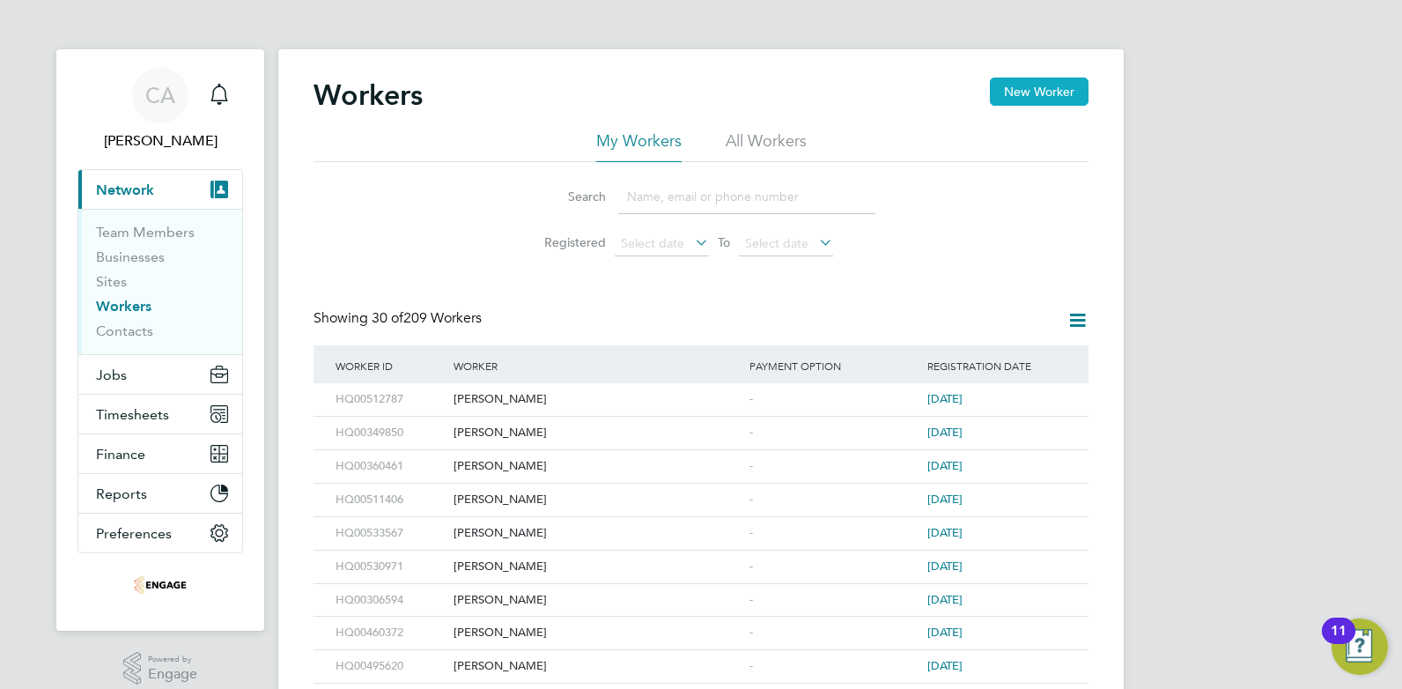
click at [1068, 81] on button "New Worker" at bounding box center [1039, 92] width 99 height 28
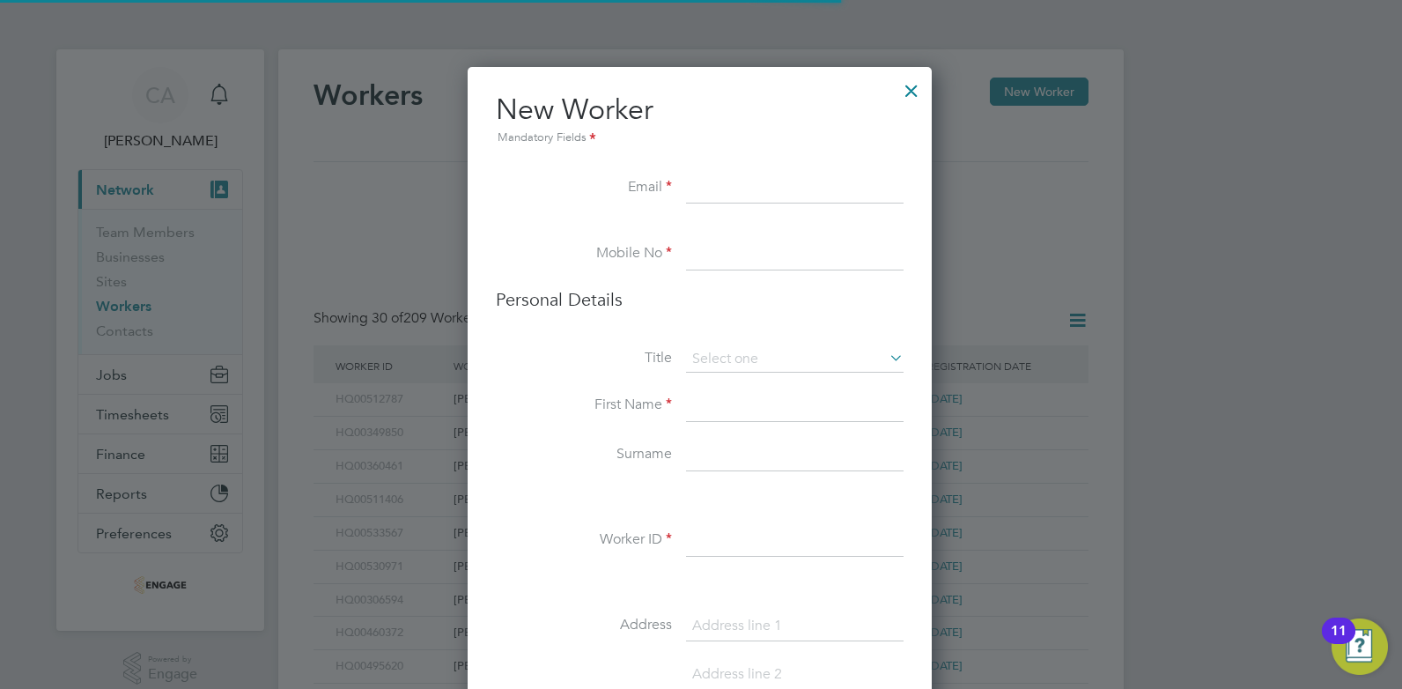
scroll to position [1490, 467]
paste input "Kusun2017@gmail.com"
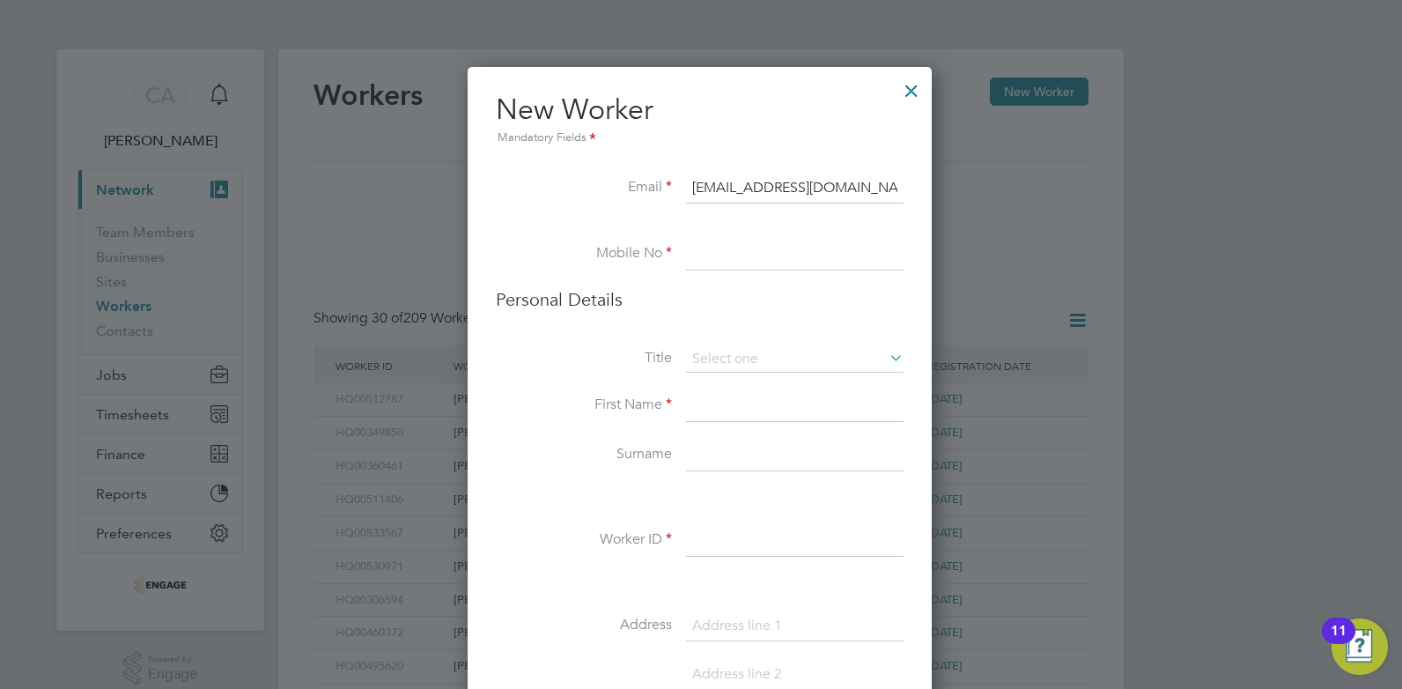
type input "Kusun2017@gmail.com"
click at [723, 265] on input at bounding box center [795, 255] width 218 height 32
paste input "07522 079504"
type input "07522 079504"
click at [703, 410] on input at bounding box center [795, 406] width 218 height 32
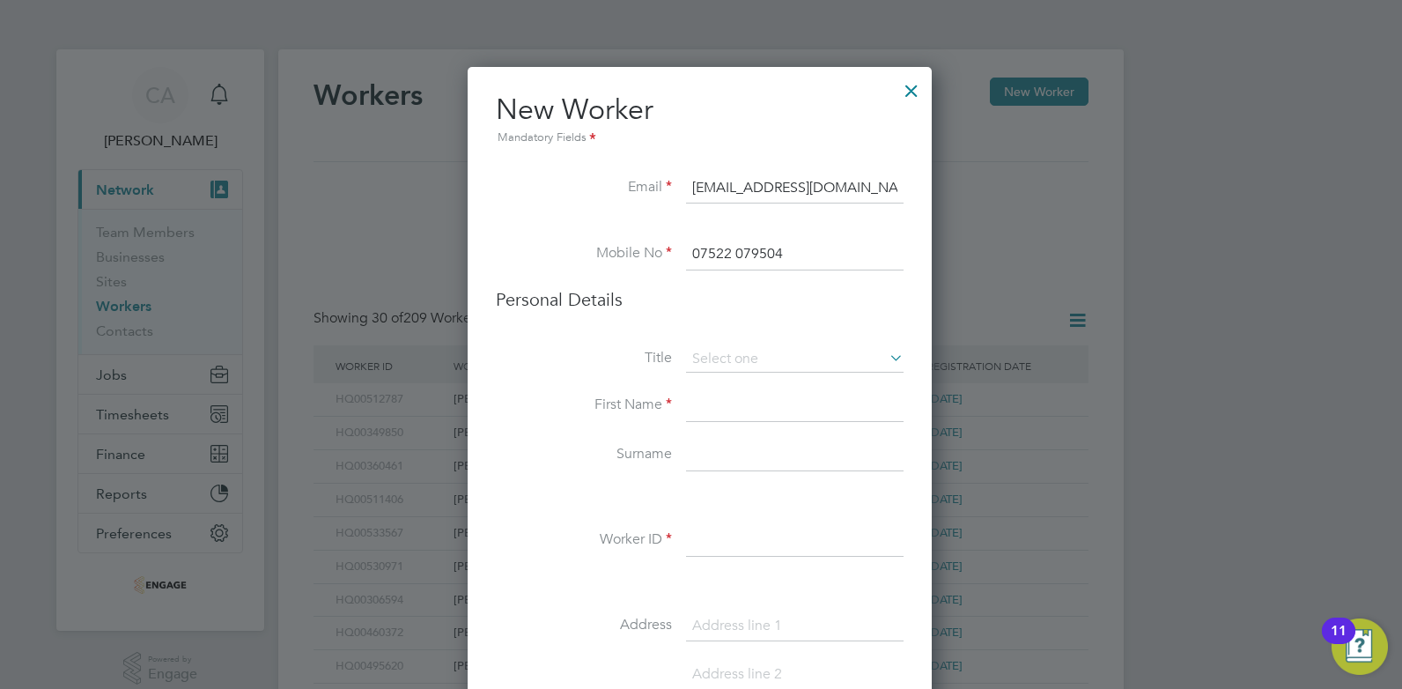
paste input "Mebrahtom"
type input "Mebrahtom"
click at [720, 463] on input at bounding box center [795, 455] width 218 height 32
paste input "Alemseged"
type input "Alemseged"
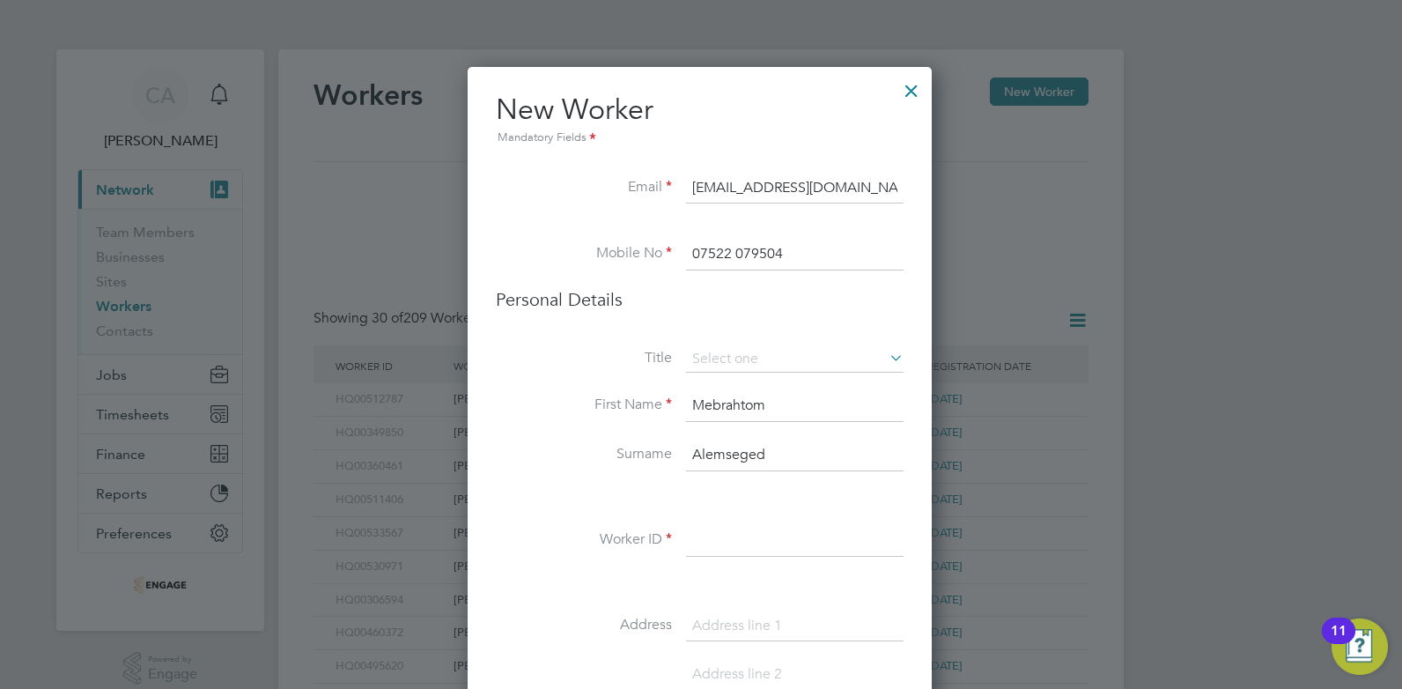
click at [700, 563] on li "Worker ID" at bounding box center [700, 549] width 408 height 49
click at [708, 544] on input at bounding box center [795, 541] width 218 height 32
type input "HQ00527864"
click at [1133, 592] on div at bounding box center [701, 344] width 1402 height 689
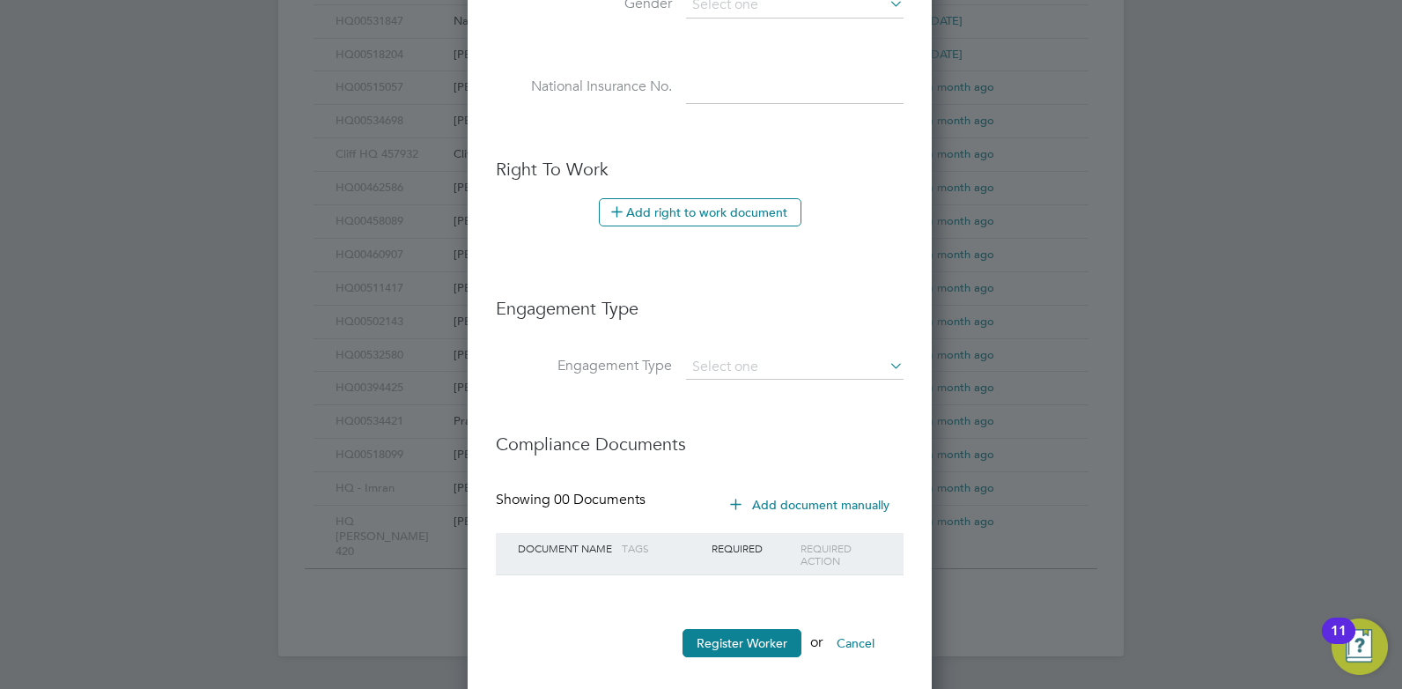
scroll to position [867, 0]
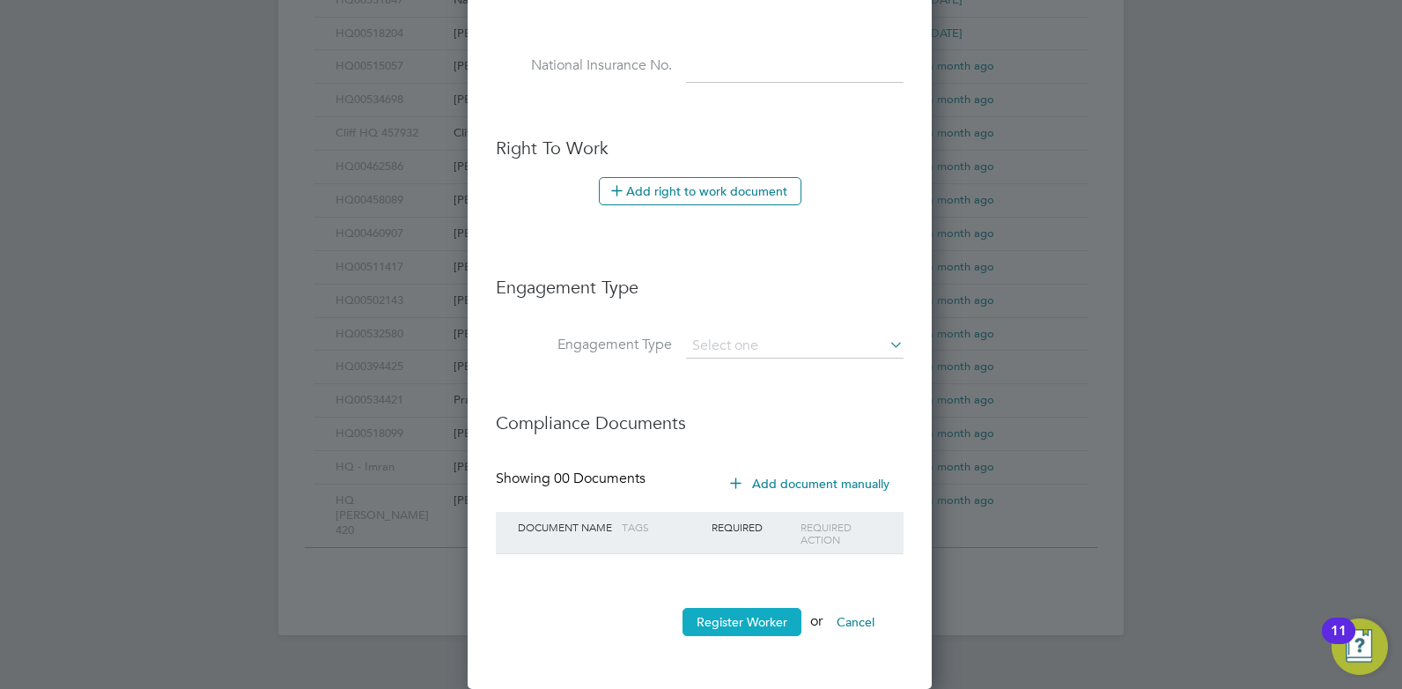
click at [739, 617] on button "Register Worker" at bounding box center [742, 622] width 119 height 28
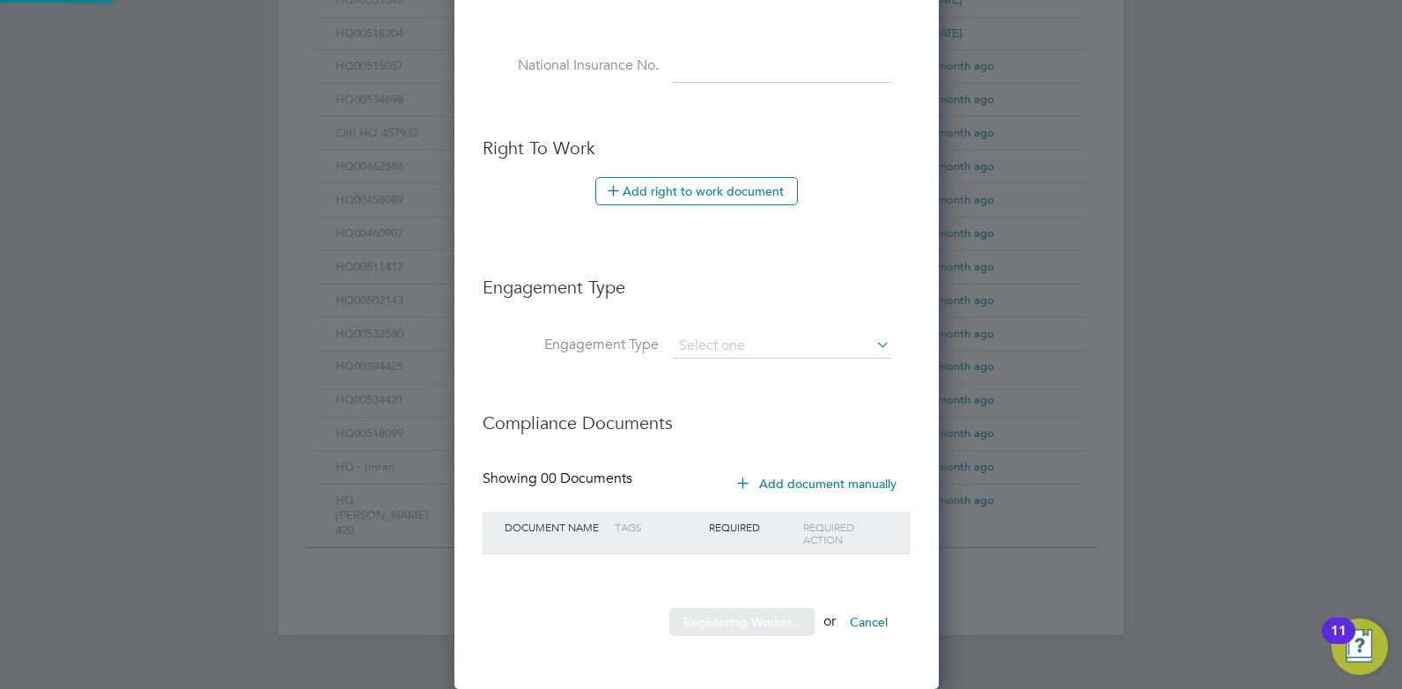
scroll to position [0, 0]
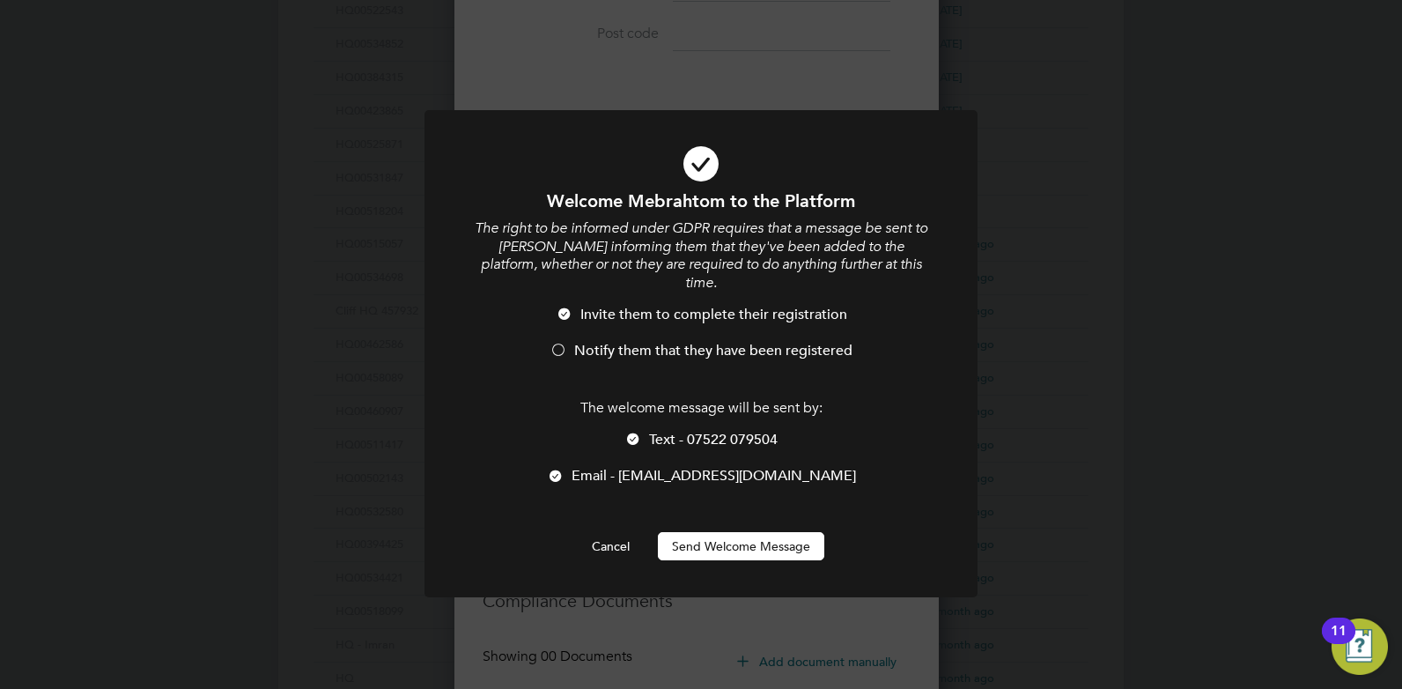
click at [583, 342] on span "Notify them that they have been registered" at bounding box center [713, 351] width 278 height 18
click at [647, 431] on li "Text - 07522 079504" at bounding box center [701, 449] width 458 height 36
click at [740, 532] on button "Send Welcome Message" at bounding box center [741, 546] width 166 height 28
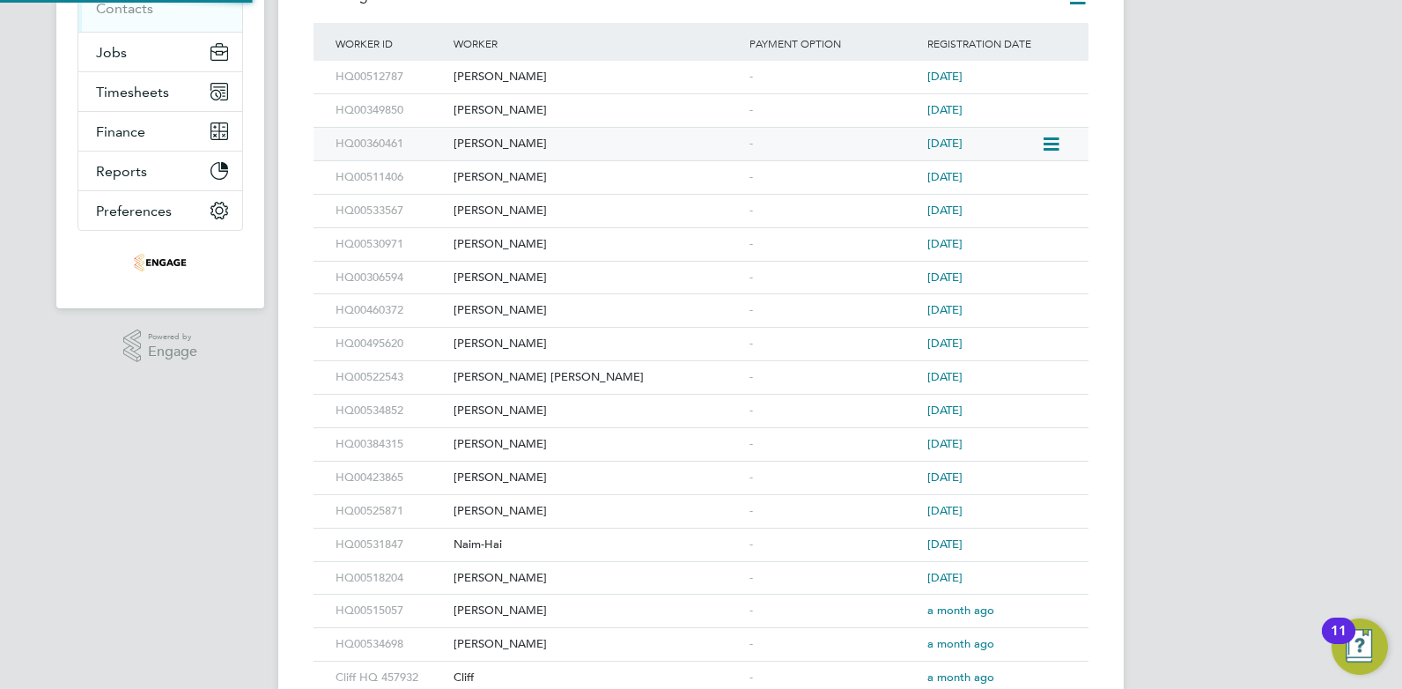
scroll to position [0, 0]
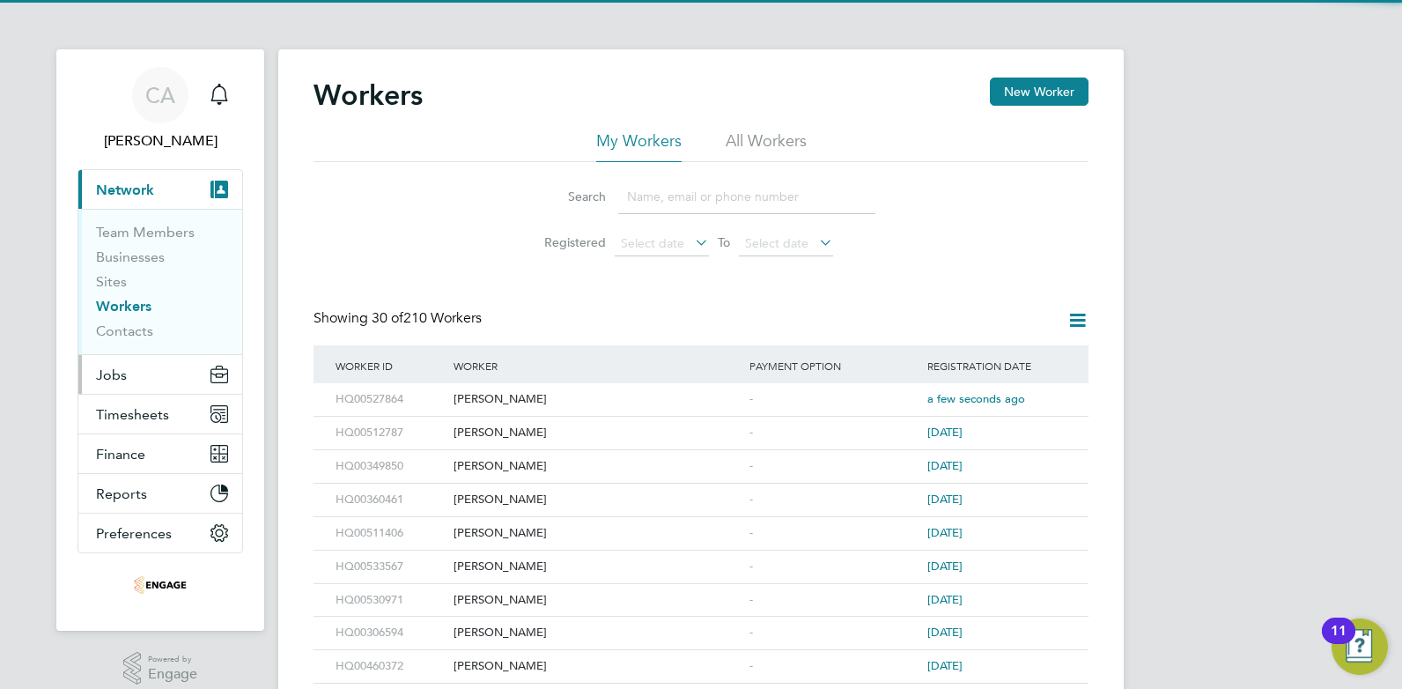
click at [131, 377] on button "Jobs" at bounding box center [160, 374] width 164 height 39
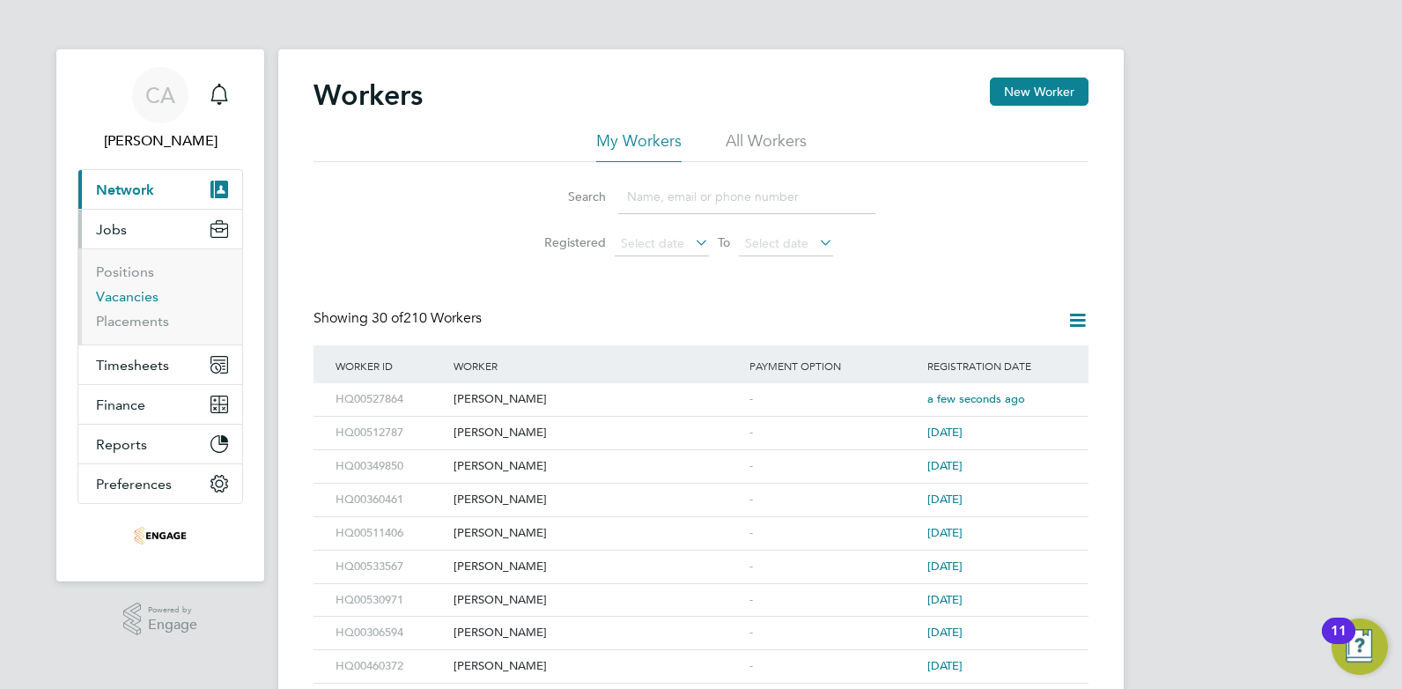
click at [133, 292] on link "Vacancies" at bounding box center [127, 296] width 63 height 17
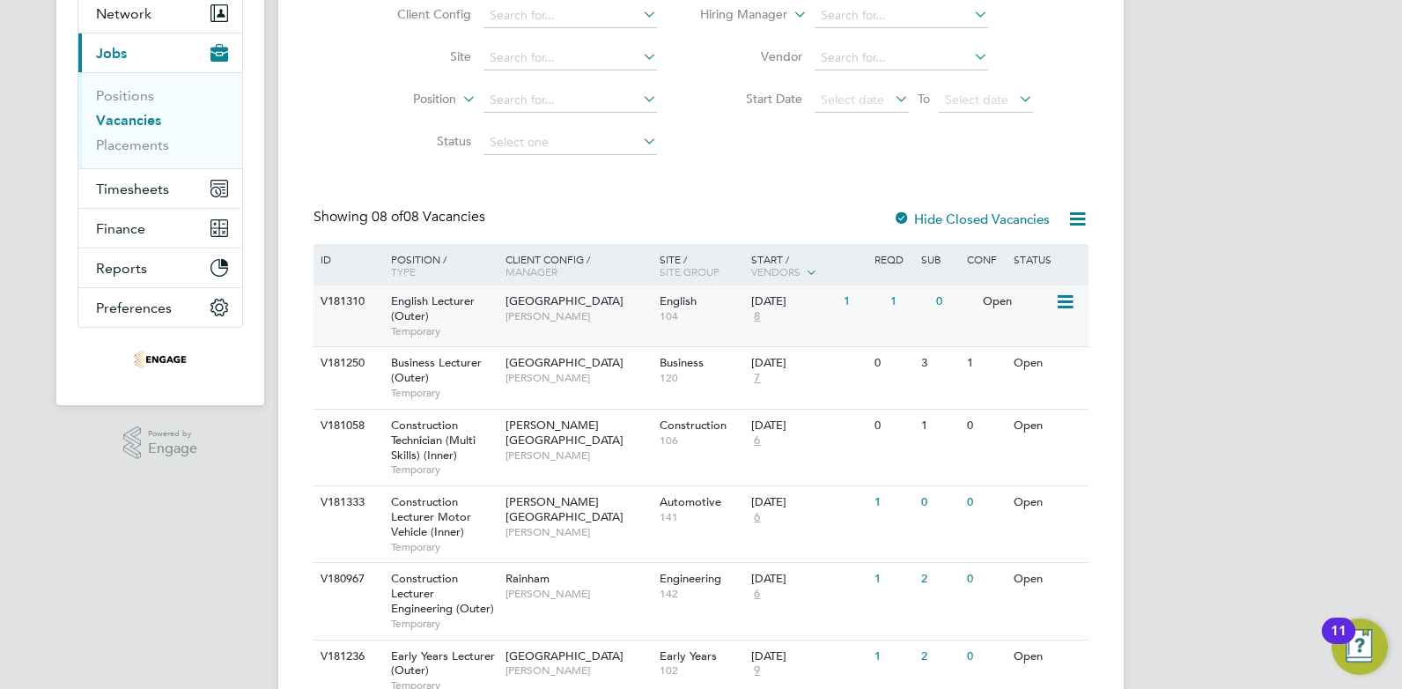
scroll to position [247, 0]
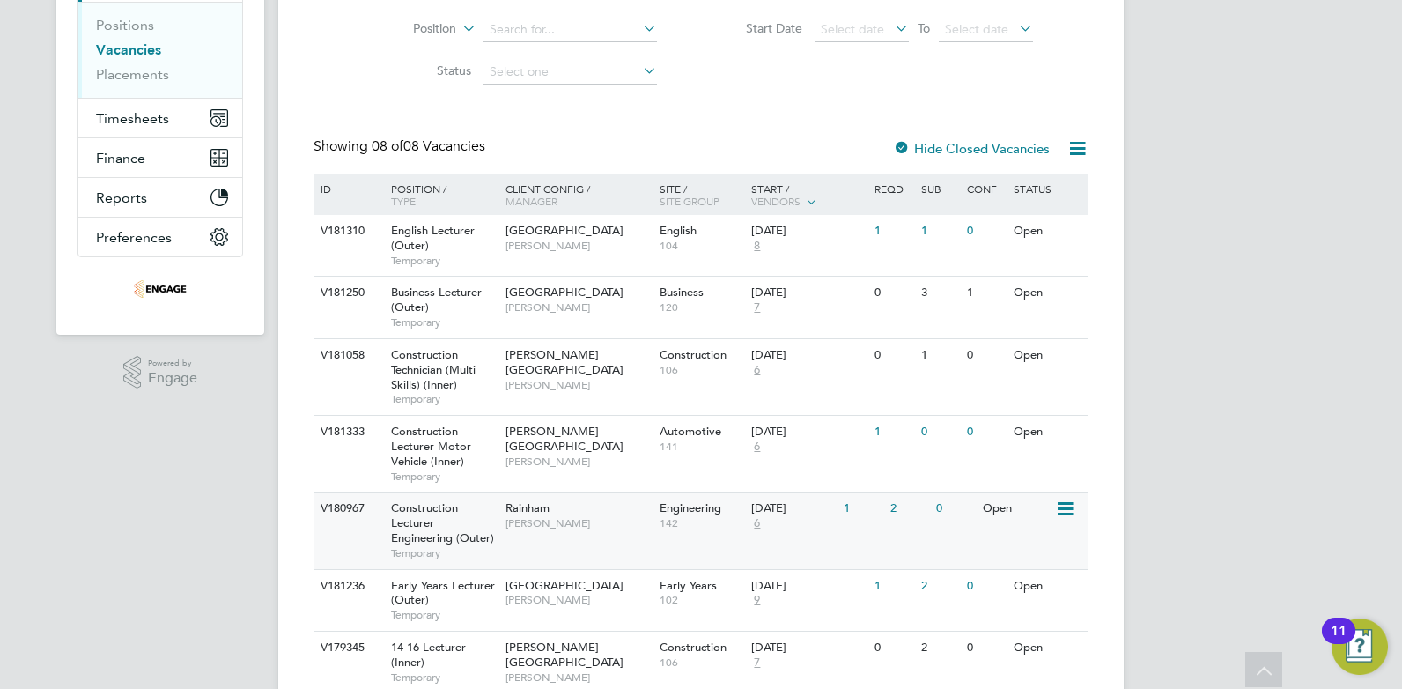
click at [429, 515] on span "Construction Lecturer Engineering (Outer)" at bounding box center [442, 522] width 103 height 45
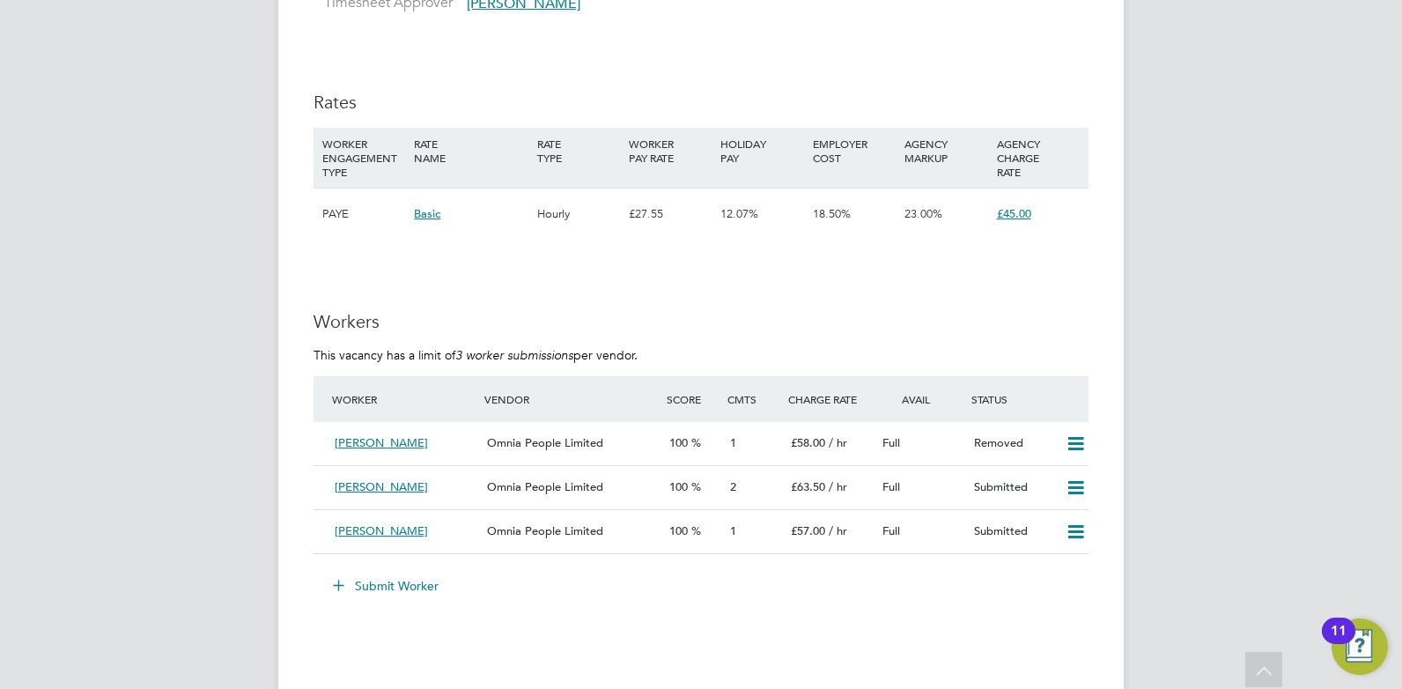
scroll to position [2995, 0]
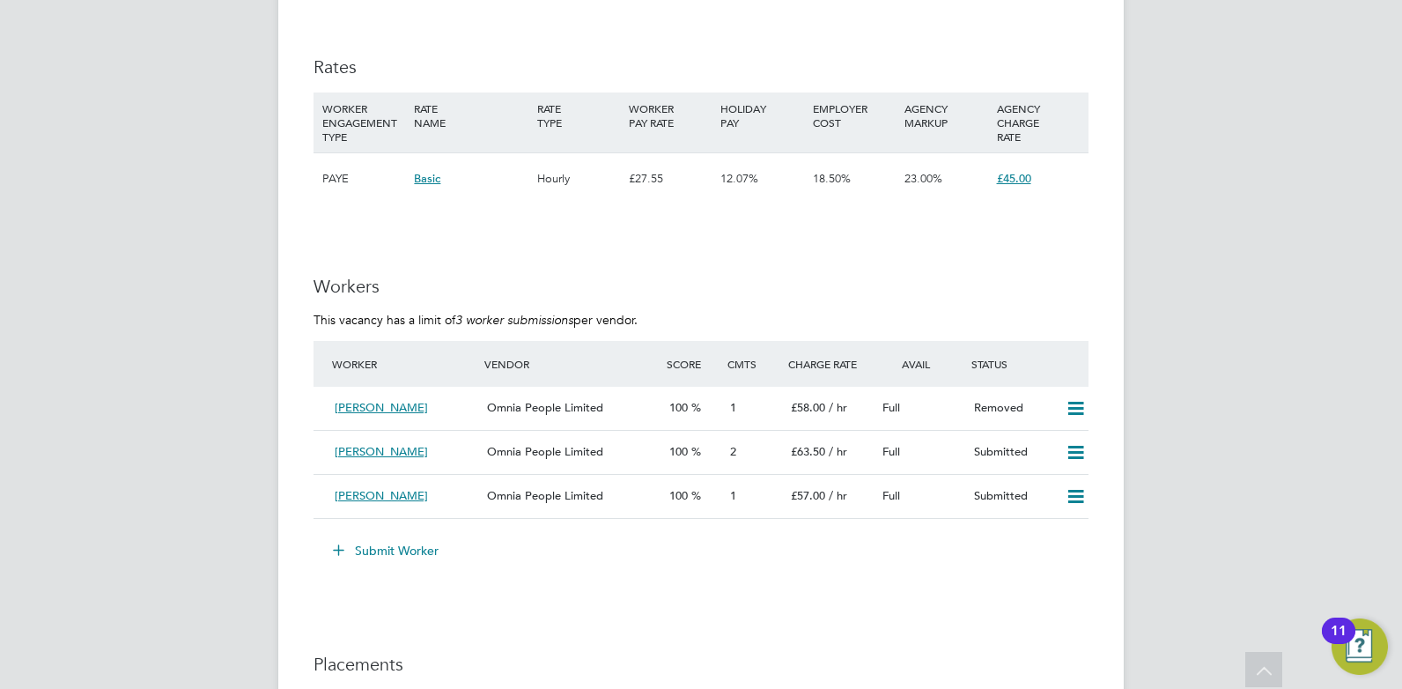
click at [345, 547] on icon at bounding box center [338, 549] width 13 height 13
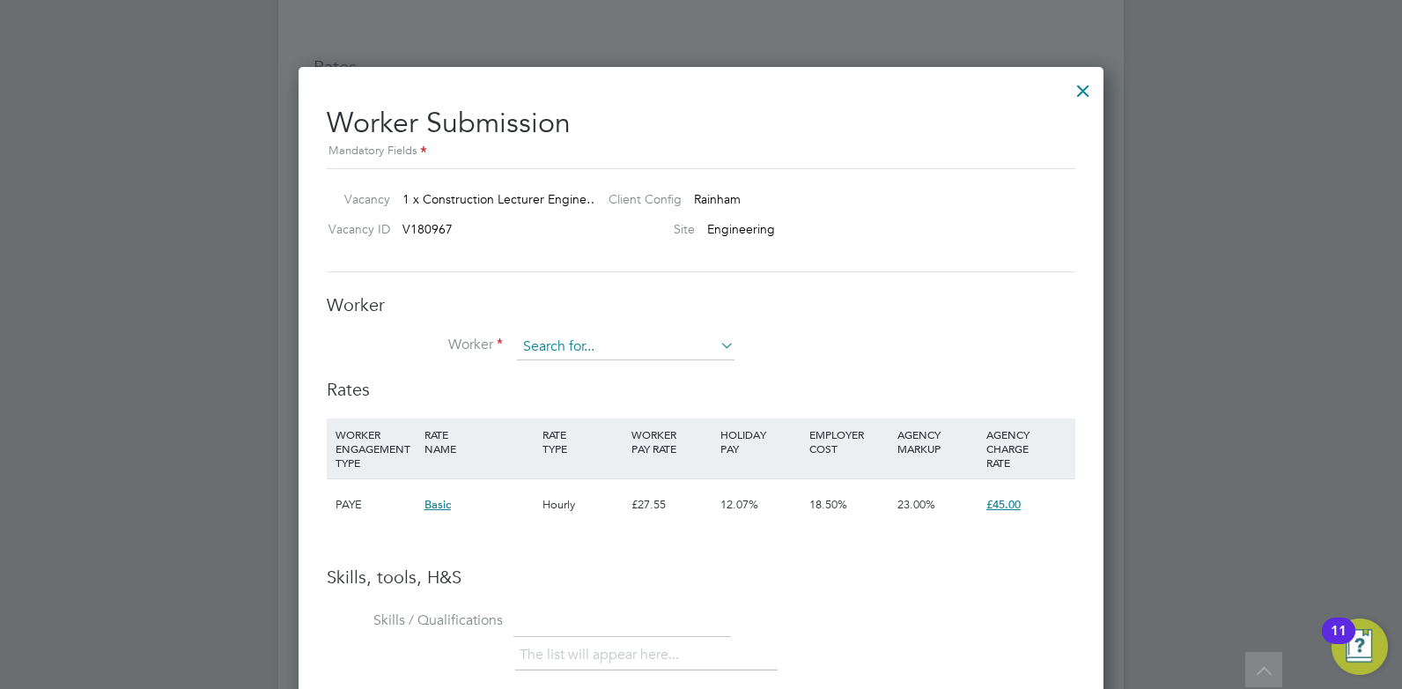
click at [550, 348] on input at bounding box center [626, 347] width 218 height 26
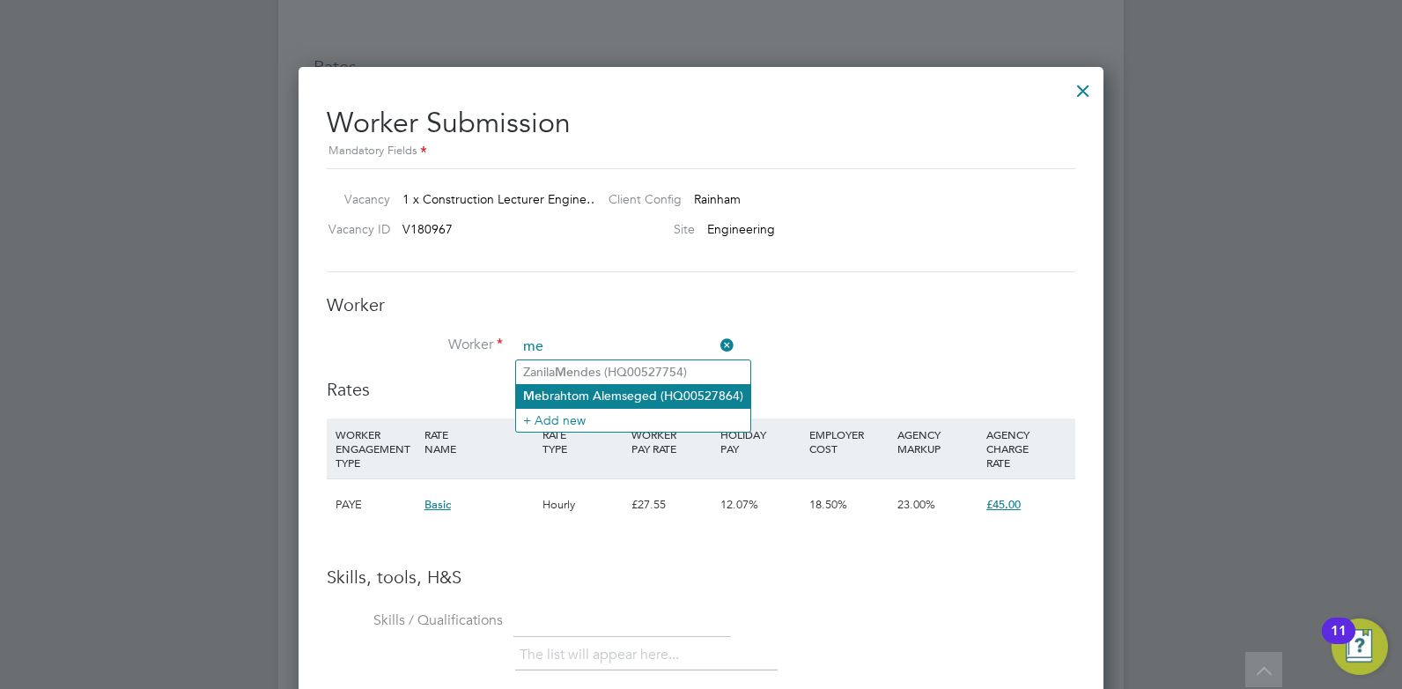
click at [565, 399] on li "Me brahtom Alemseged (HQ00527864)" at bounding box center [633, 396] width 234 height 24
type input "[PERSON_NAME] (HQ00527864)"
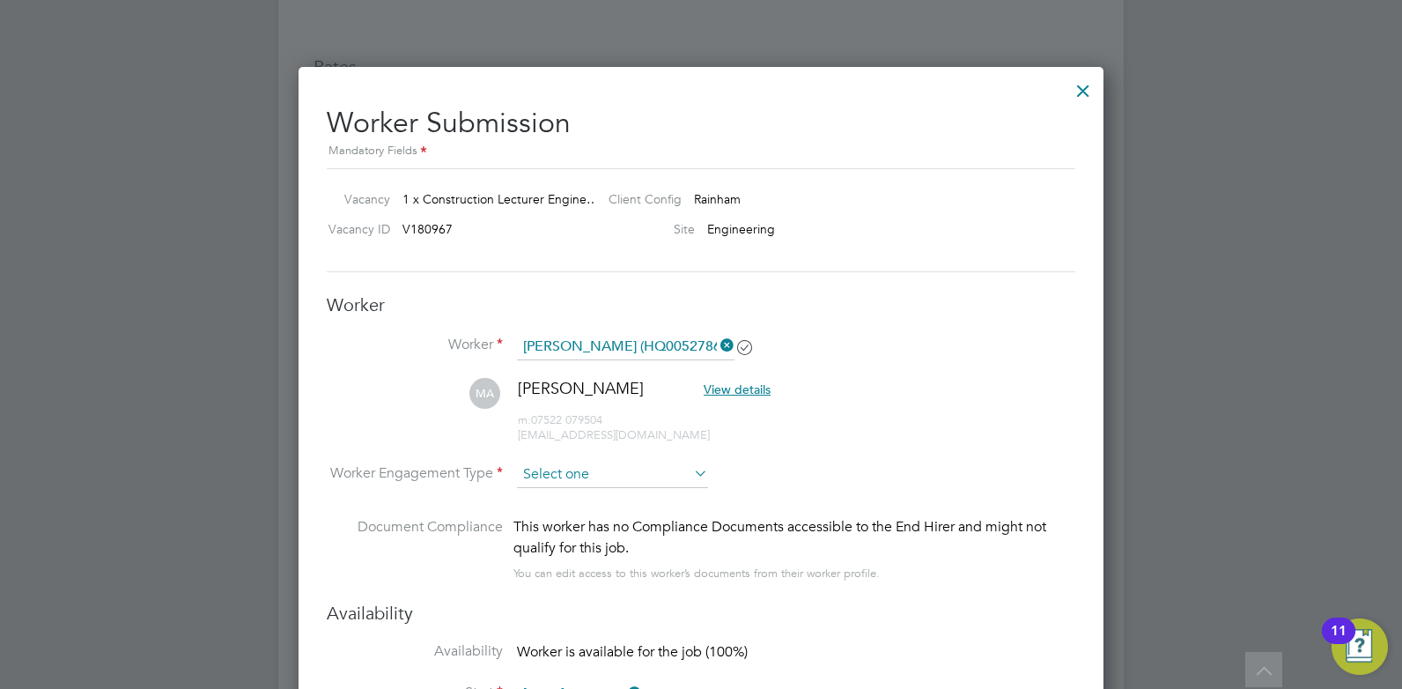
click at [570, 476] on input at bounding box center [612, 475] width 191 height 26
click at [551, 499] on li "Contract" at bounding box center [612, 499] width 193 height 23
type input "Contract"
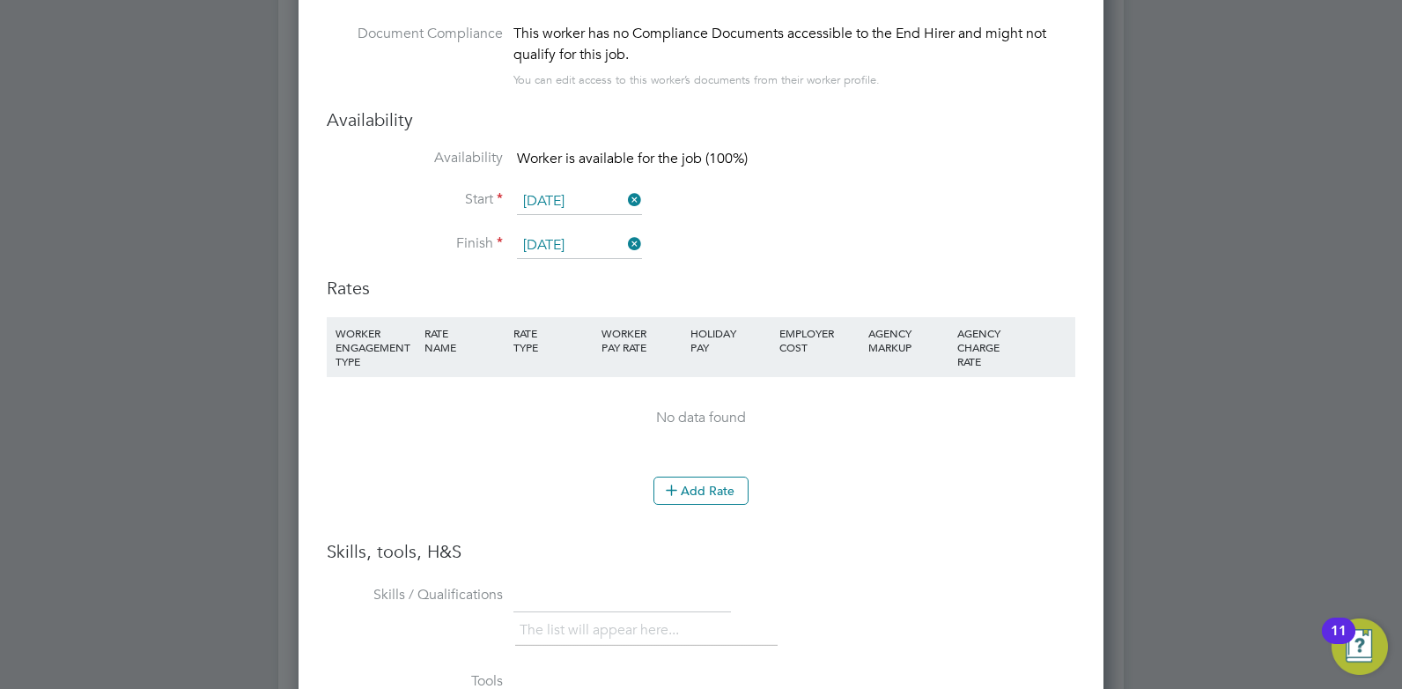
scroll to position [3523, 0]
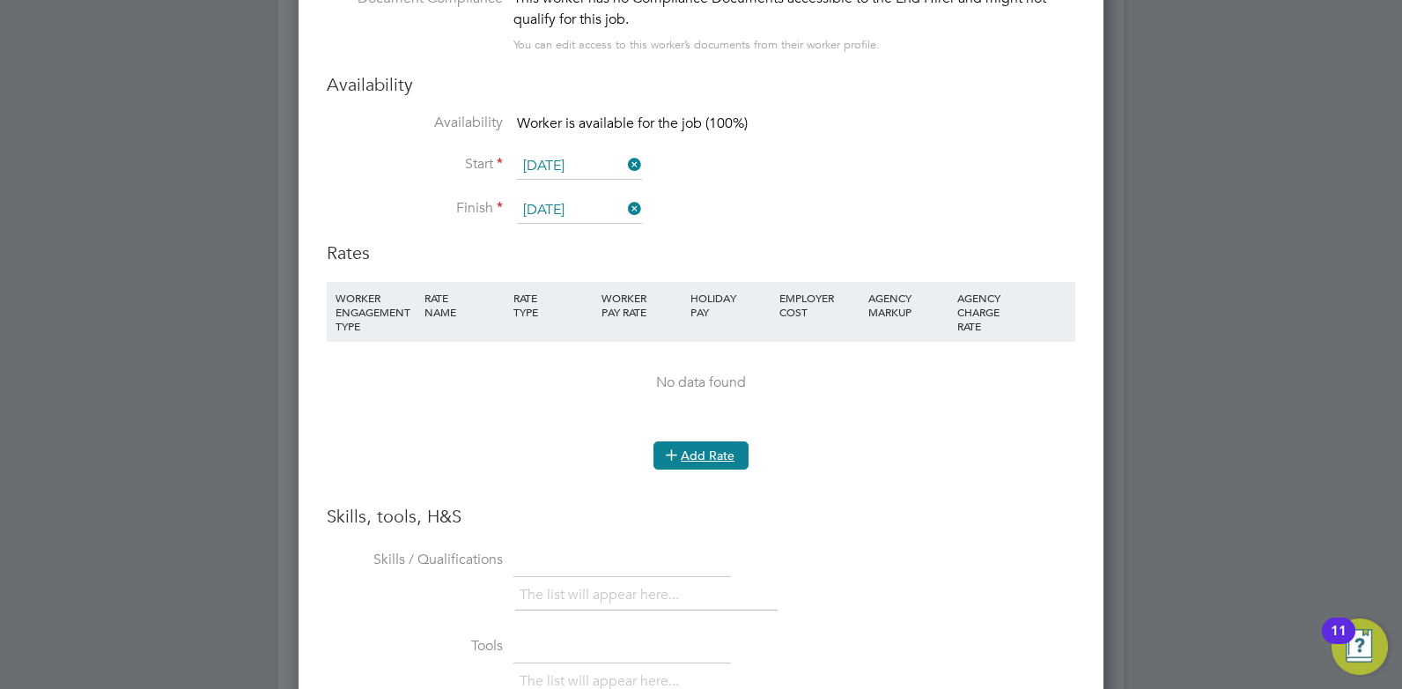
click at [675, 458] on icon at bounding box center [671, 453] width 13 height 13
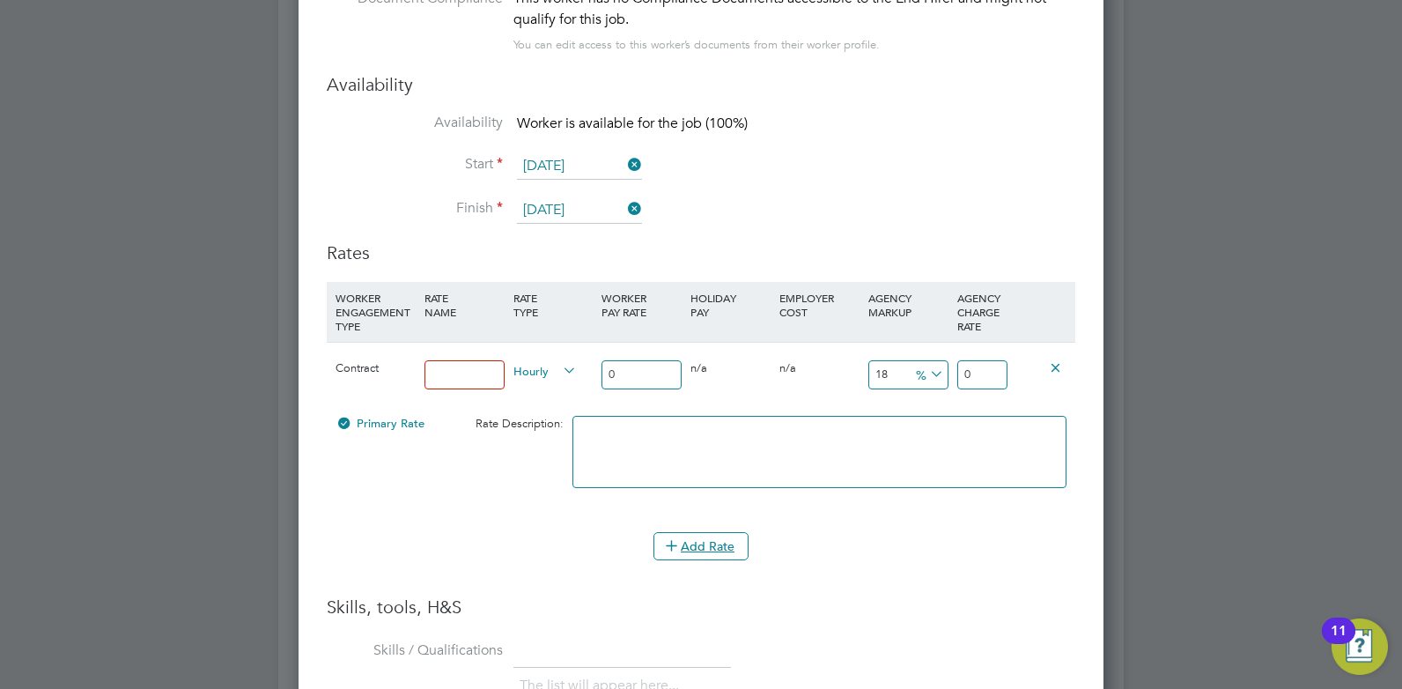
click at [442, 378] on input at bounding box center [465, 374] width 80 height 29
type input "Rate"
click at [632, 378] on input "0" at bounding box center [642, 374] width 80 height 29
drag, startPoint x: 632, startPoint y: 378, endPoint x: 561, endPoint y: 377, distance: 71.3
click at [561, 377] on div "Contract Rate Hourly 0 0 n/a 0 n/a 18 0 % 0" at bounding box center [701, 374] width 749 height 65
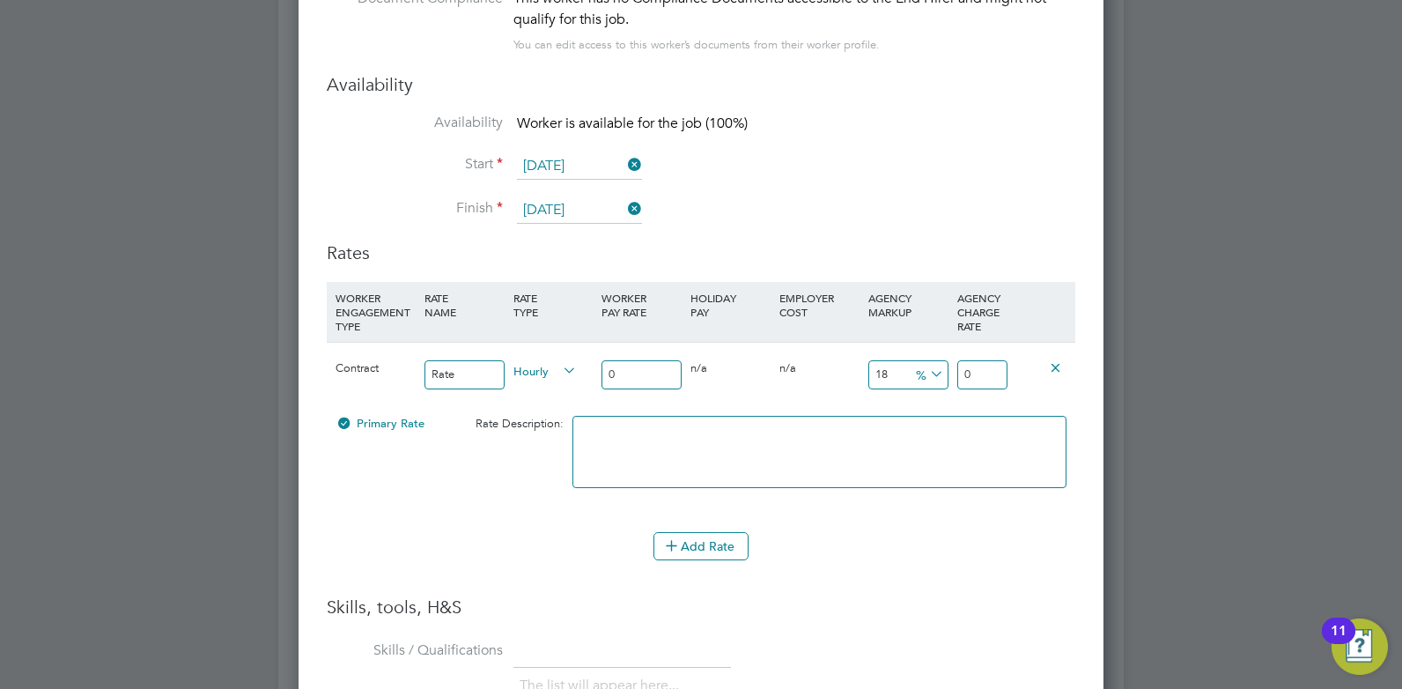
type input "5"
type input "5.9"
type input "50"
type input "59"
type input "5"
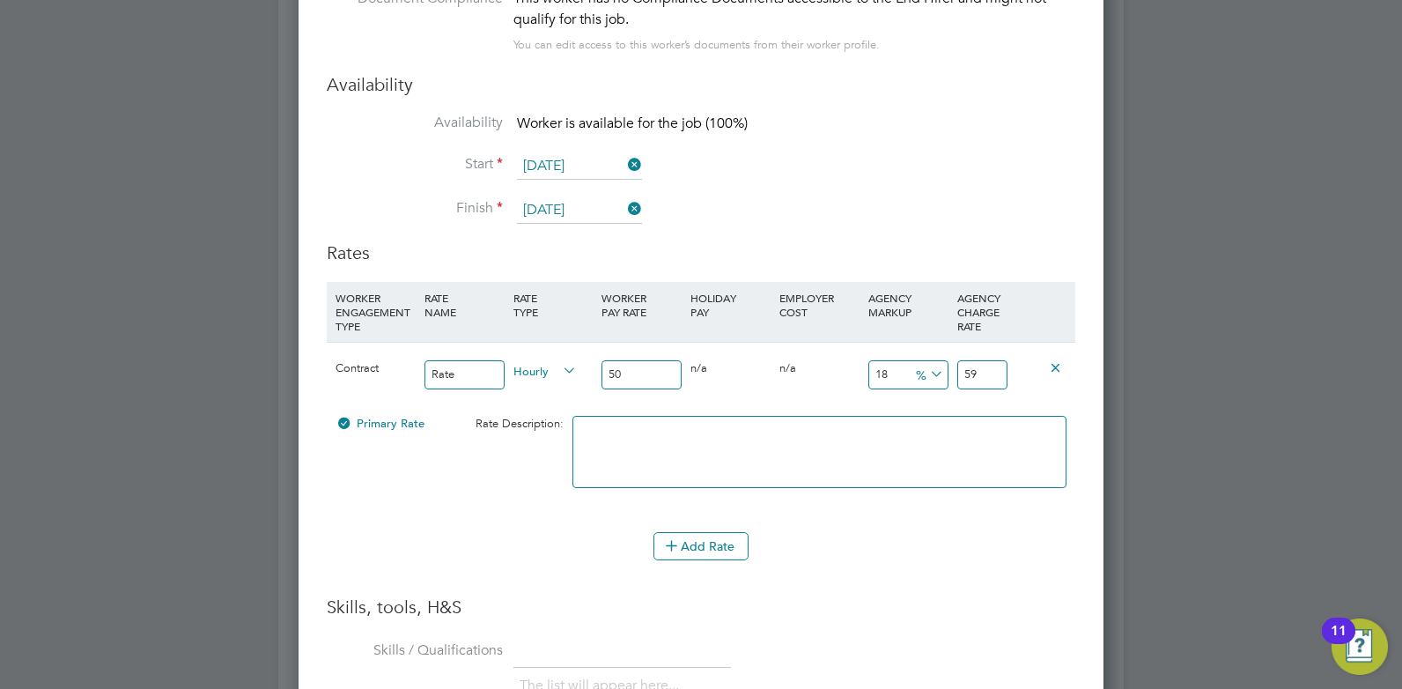
type input "5.9"
type input "0"
drag, startPoint x: 982, startPoint y: 376, endPoint x: 919, endPoint y: 366, distance: 64.2
click at [919, 366] on div "Contract Rate Hourly 0 0 n/a 0 n/a 18 0 % 0" at bounding box center [701, 374] width 749 height 65
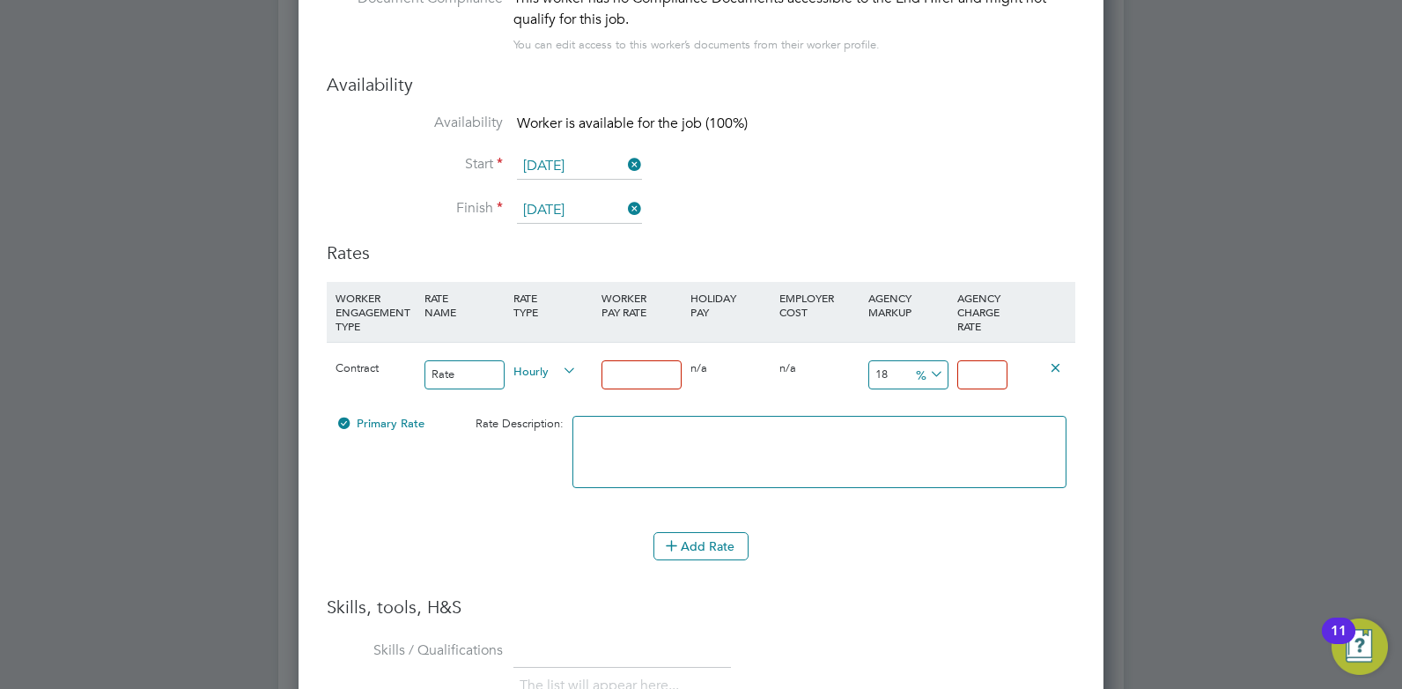
type input "6"
type input "0"
type input "6"
type input "916.6666666666666"
type input "61"
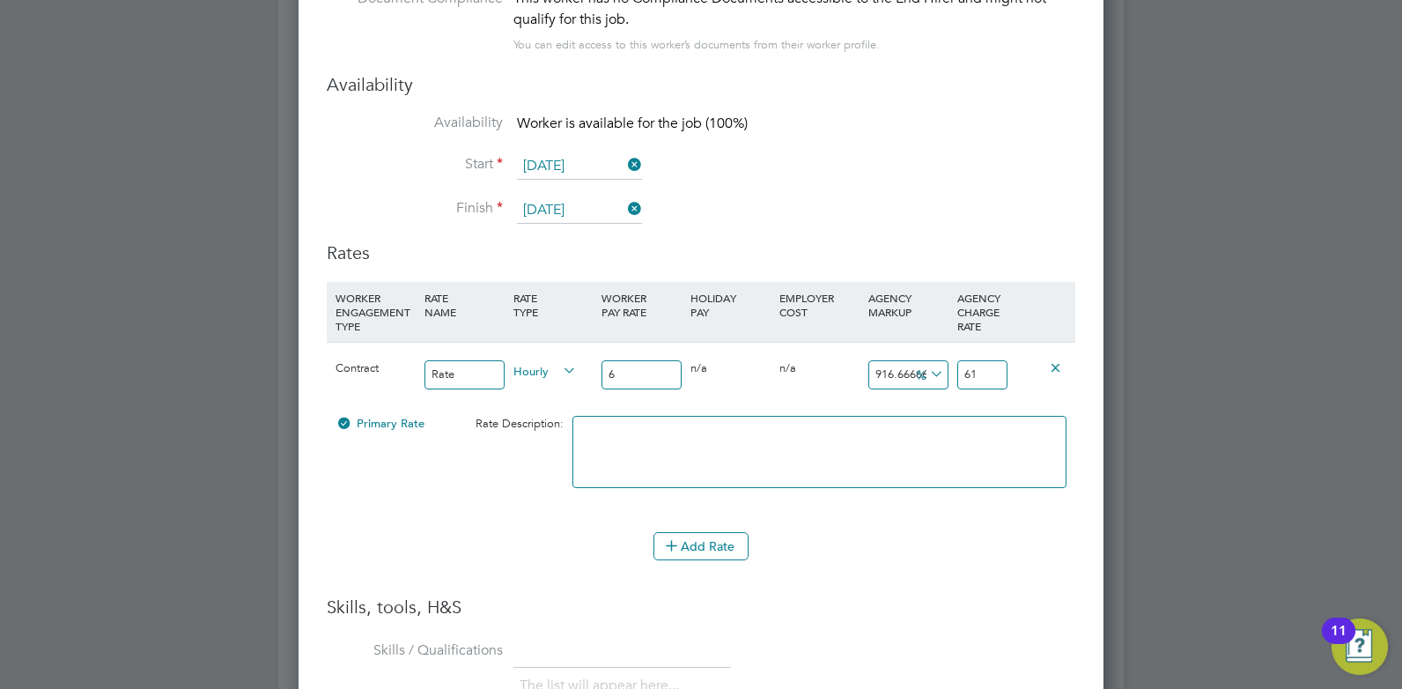
type input "925"
type input "61.5"
drag, startPoint x: 894, startPoint y: 370, endPoint x: 863, endPoint y: 364, distance: 31.4
click at [864, 364] on div "925 55.5 %" at bounding box center [908, 375] width 89 height 64
type input "0"
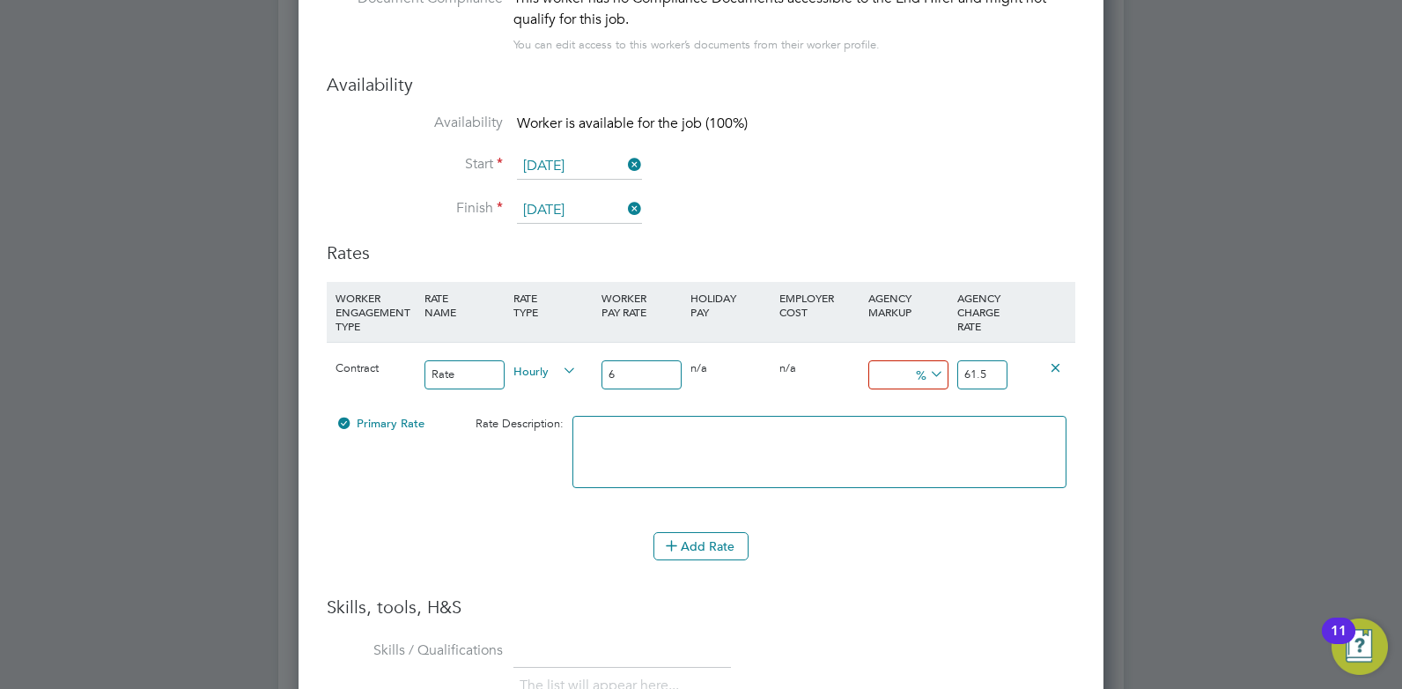
type input "6"
drag, startPoint x: 640, startPoint y: 378, endPoint x: 583, endPoint y: 377, distance: 57.3
click at [583, 377] on div "Contract Rate Hourly 6 0 n/a 0 n/a 0 0 % 6" at bounding box center [701, 374] width 749 height 65
type input "0"
click at [985, 373] on input "6" at bounding box center [982, 374] width 50 height 29
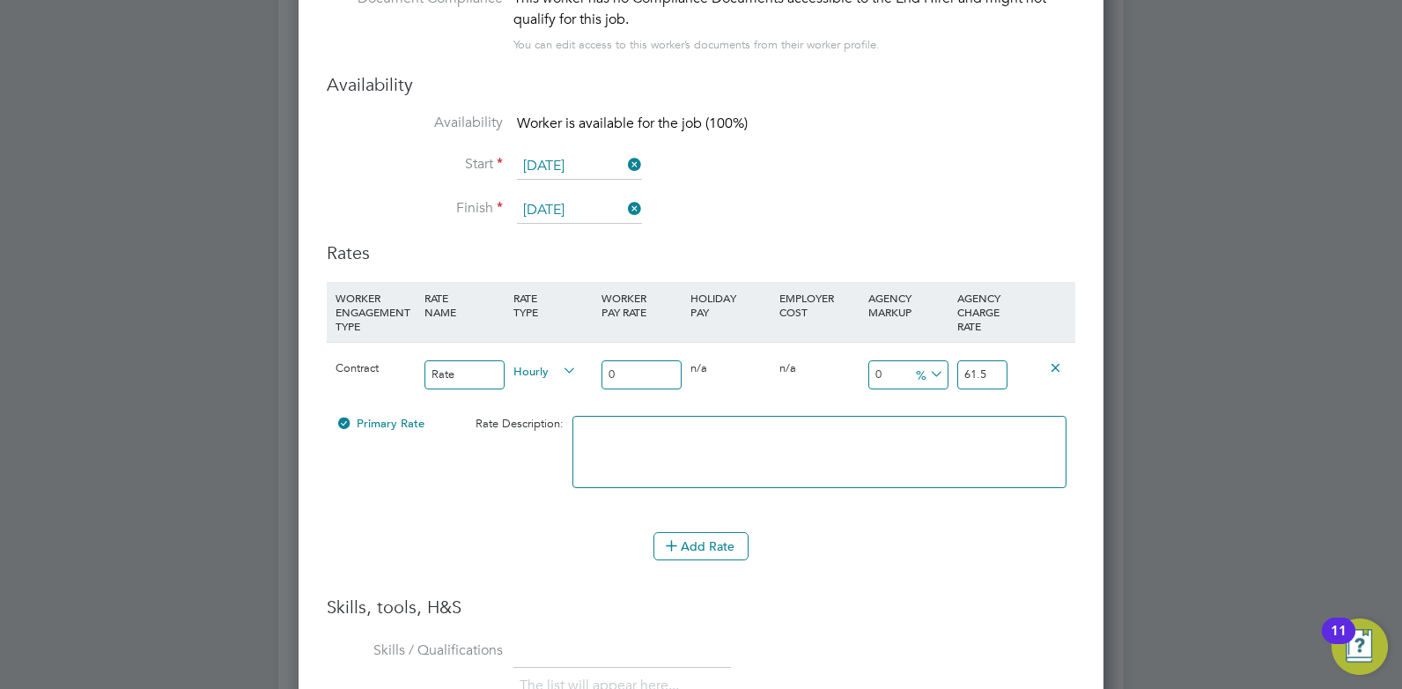
type input "61.5"
click at [1261, 475] on div at bounding box center [701, 344] width 1402 height 689
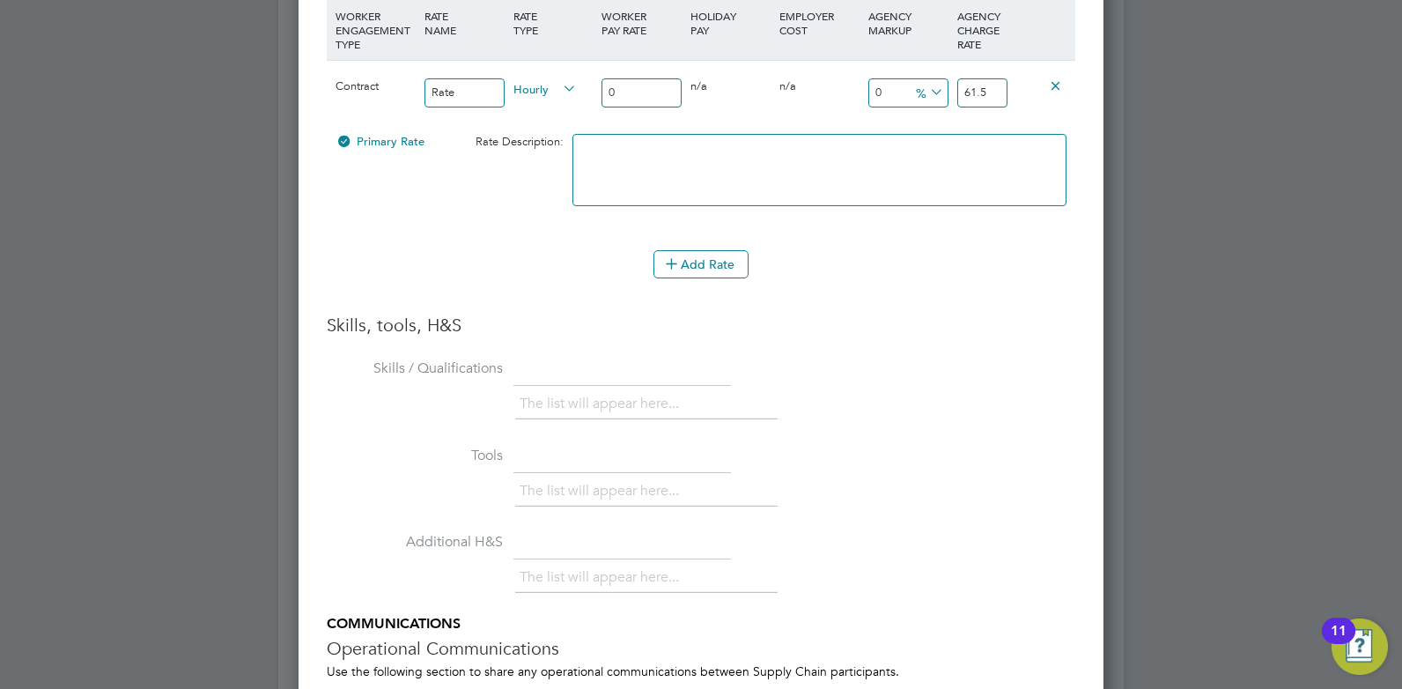
scroll to position [4043, 0]
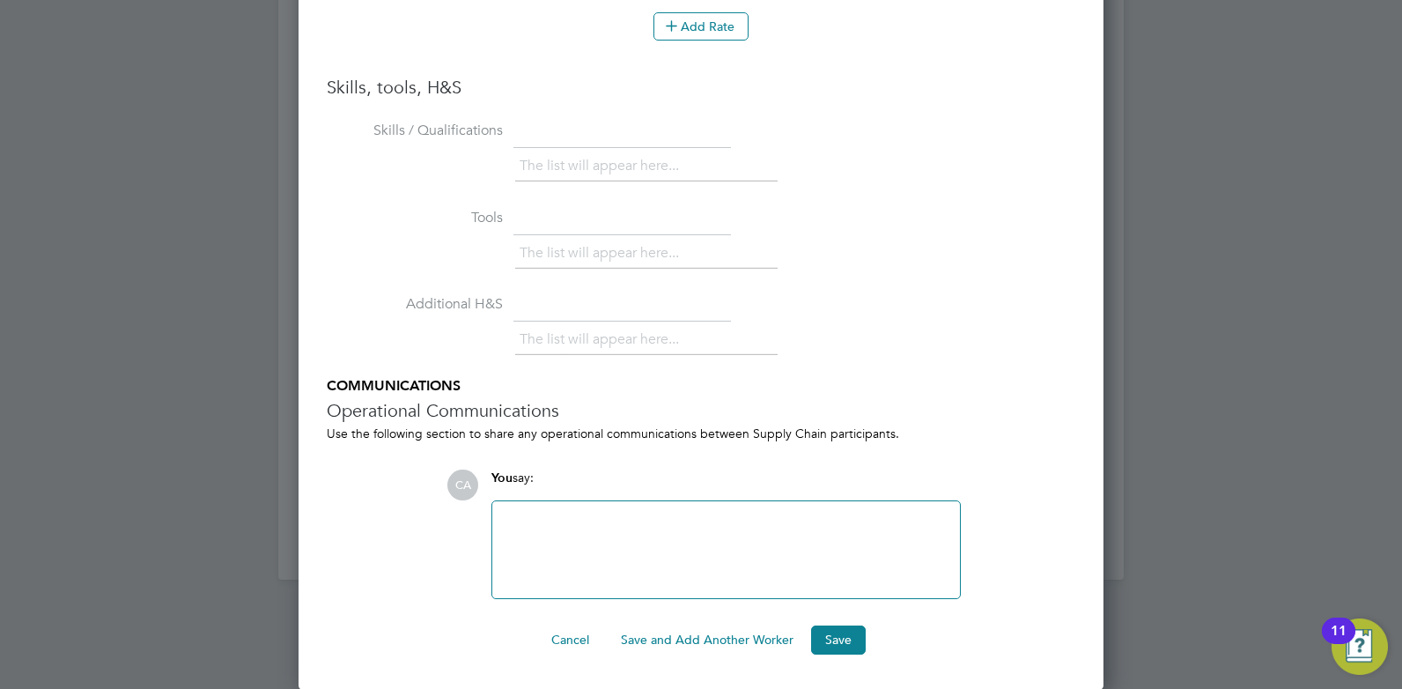
click at [660, 548] on div at bounding box center [726, 550] width 447 height 76
click at [839, 636] on button "Save" at bounding box center [838, 639] width 55 height 28
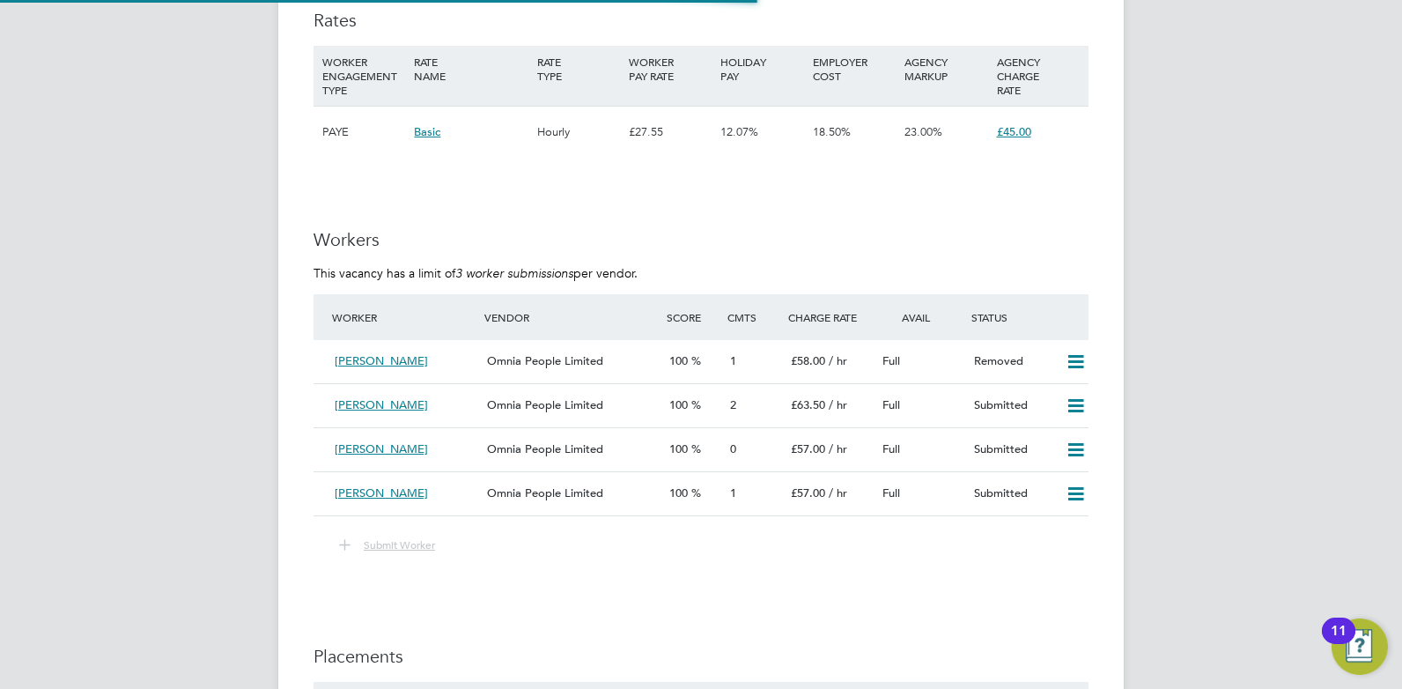
scroll to position [2995, 0]
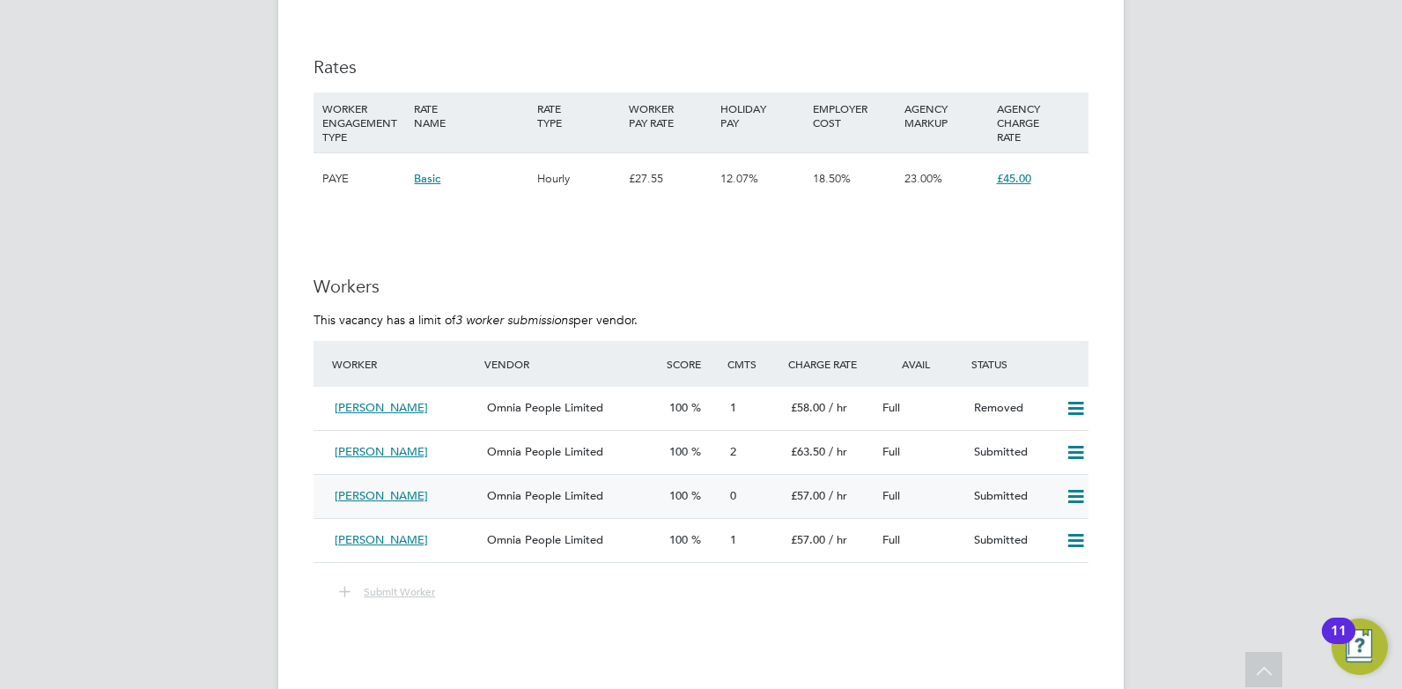
click at [408, 492] on span "[PERSON_NAME]" at bounding box center [381, 495] width 93 height 15
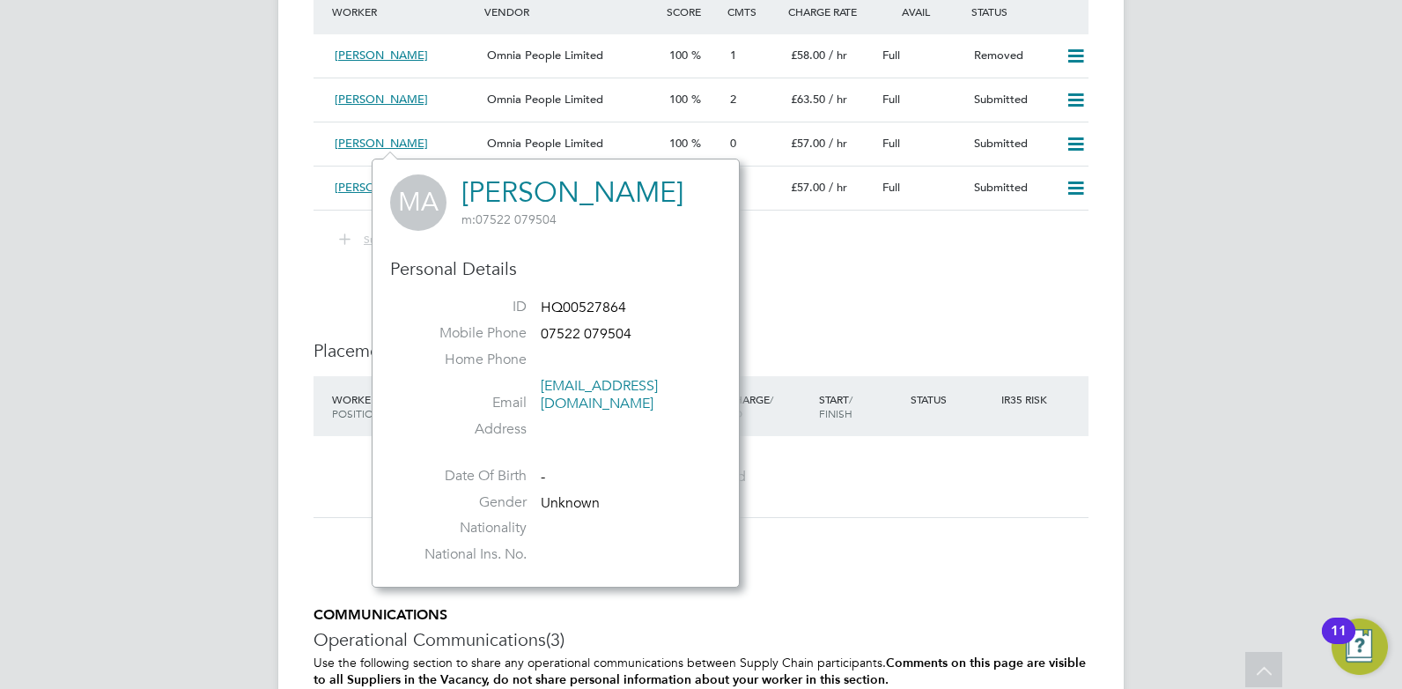
scroll to position [3382, 0]
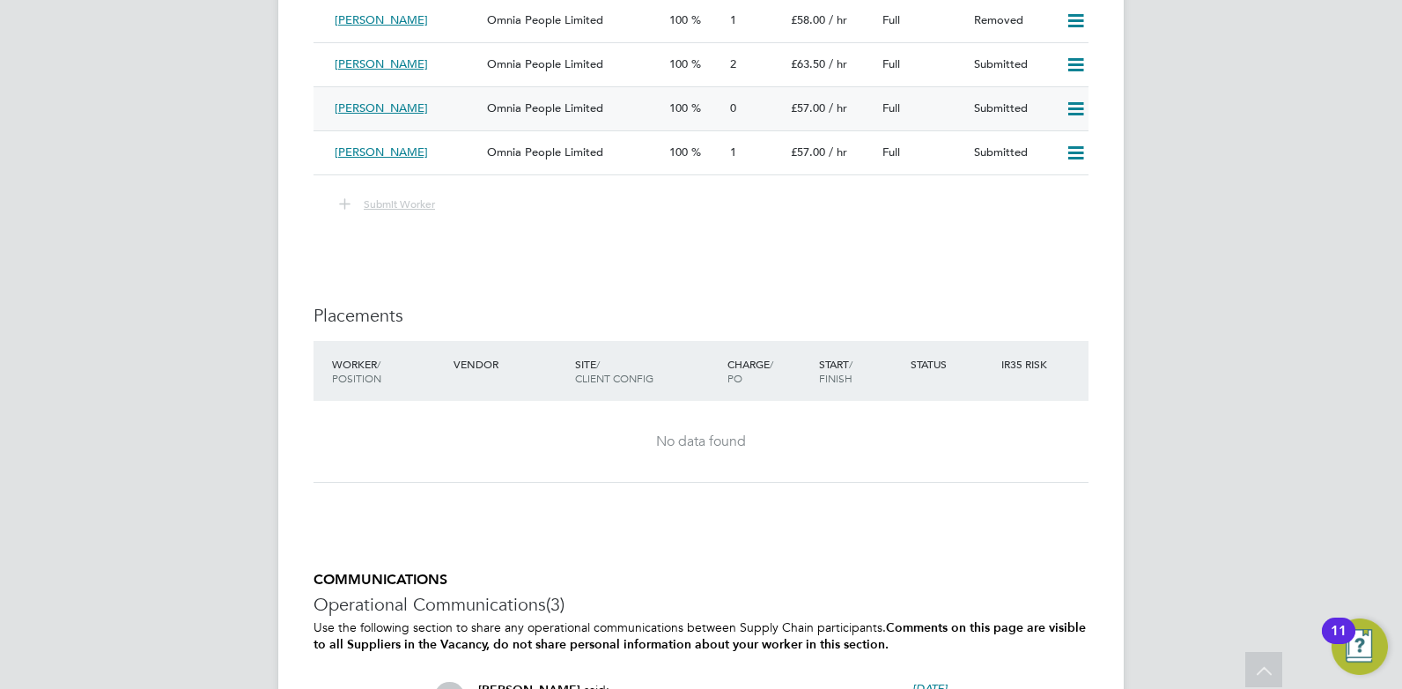
click at [580, 101] on span "Omnia People Limited" at bounding box center [545, 107] width 116 height 15
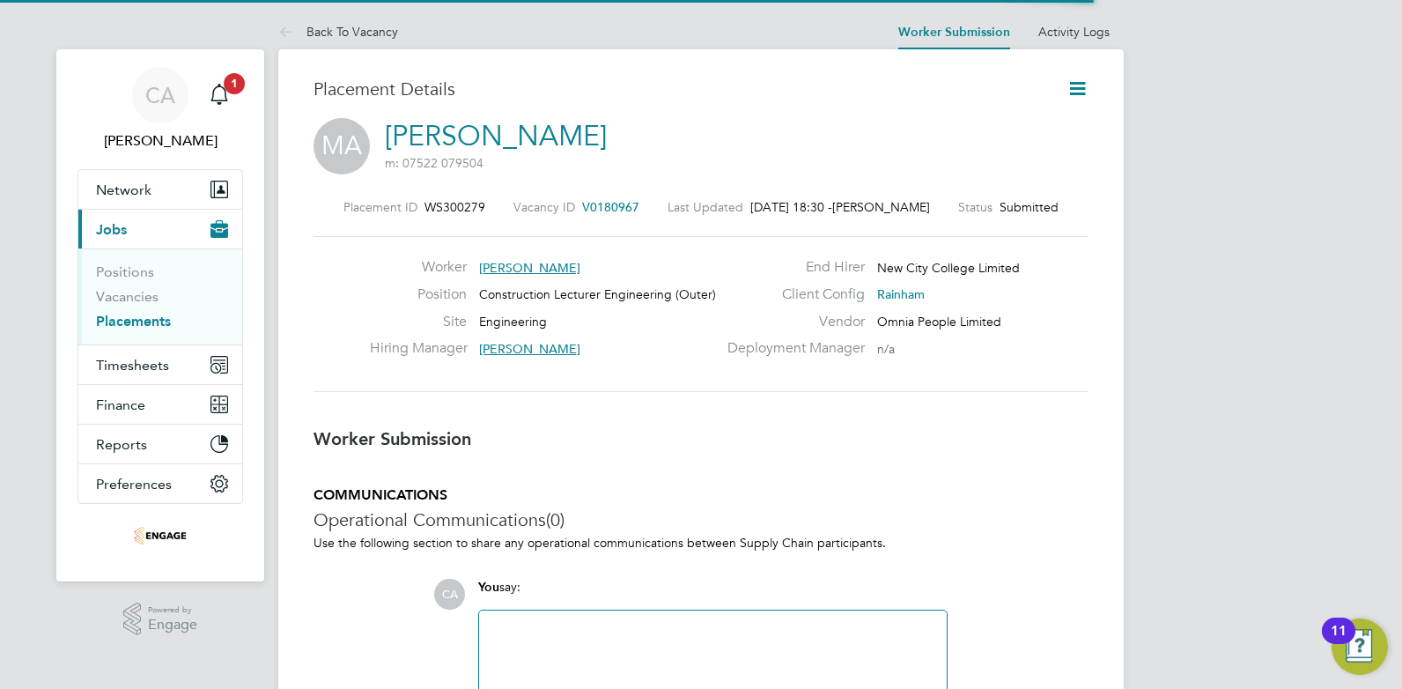
scroll to position [9, 9]
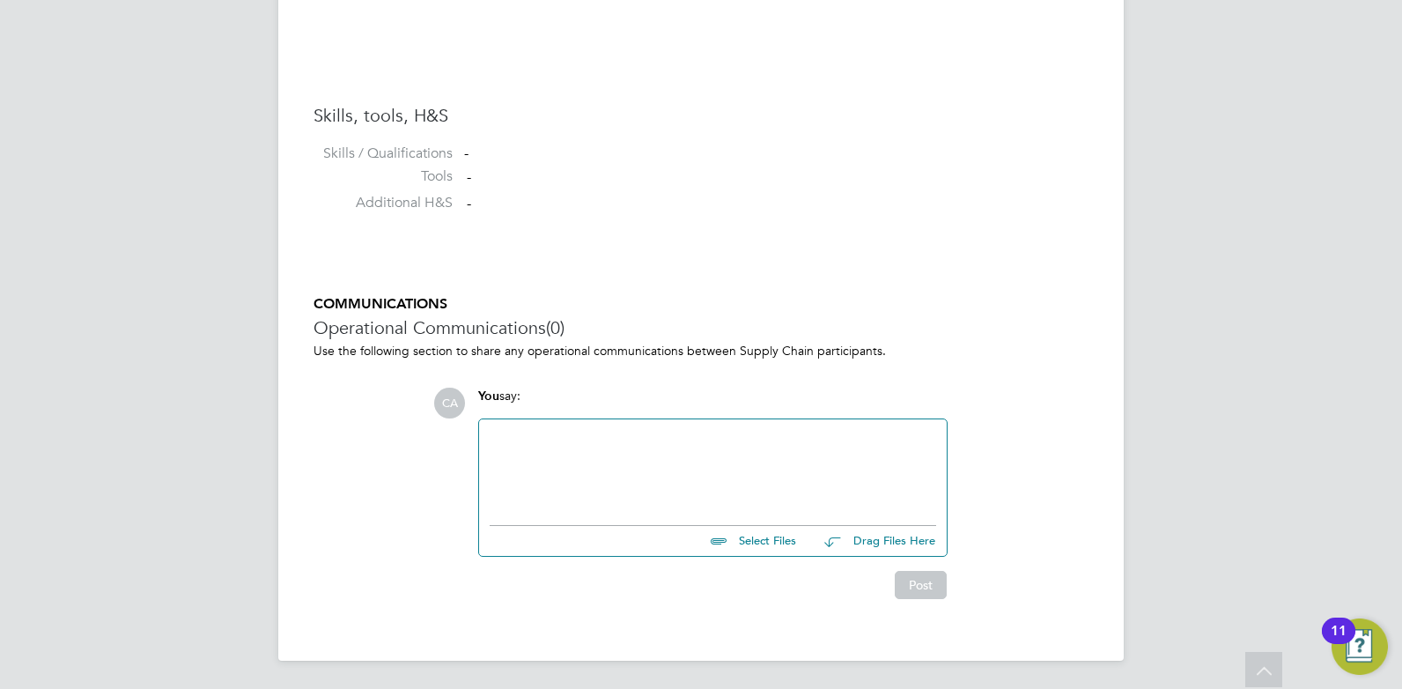
click at [762, 545] on input "file" at bounding box center [804, 538] width 264 height 25
type input "C:\fakepath\[PERSON_NAME] 527864.docx"
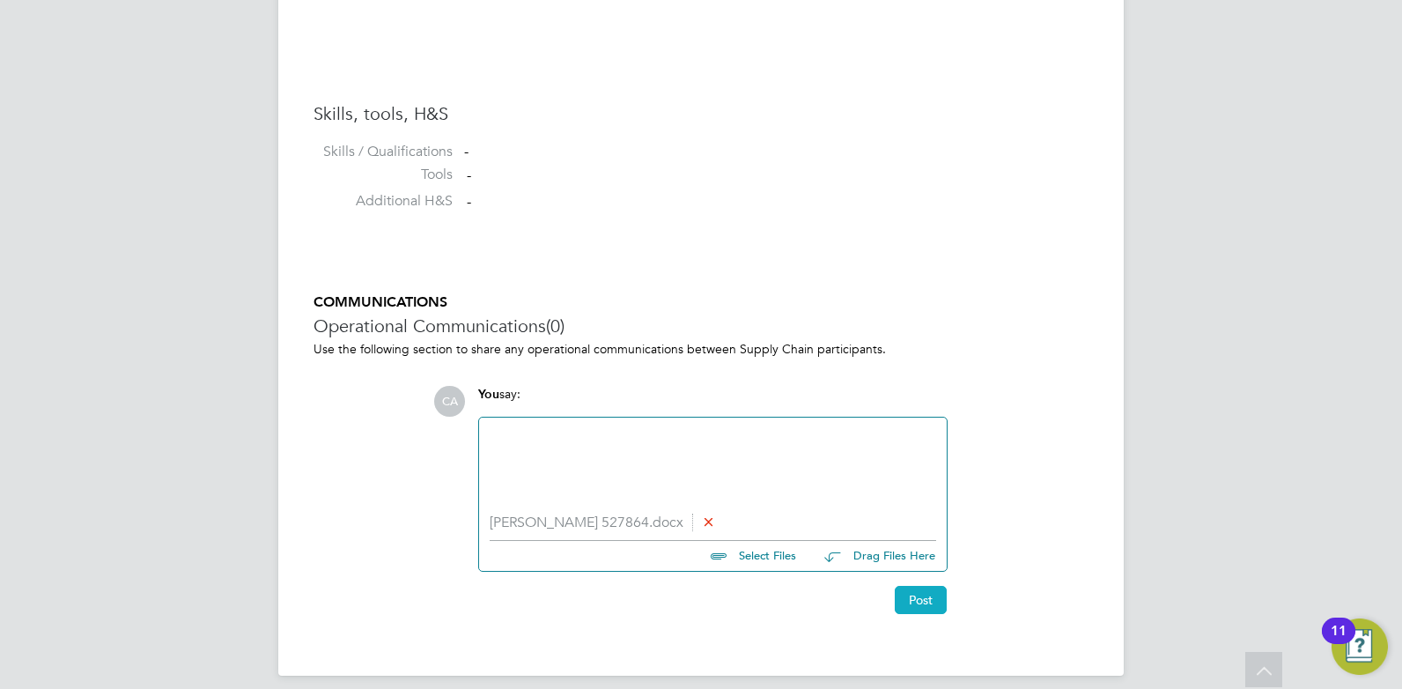
click at [914, 605] on button "Post" at bounding box center [921, 600] width 52 height 28
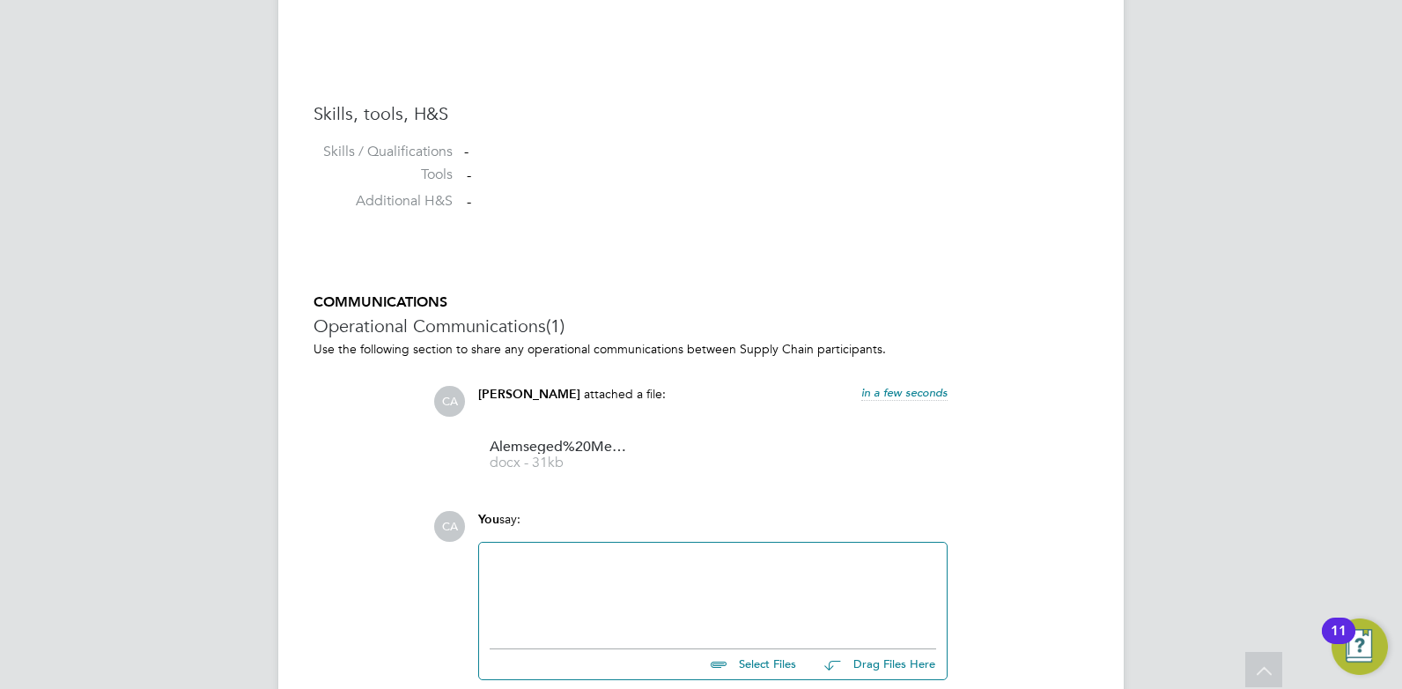
click at [521, 577] on div at bounding box center [713, 591] width 447 height 76
click at [800, 575] on div at bounding box center [713, 577] width 447 height 16
click at [691, 568] on div "Please see attached" at bounding box center [713, 591] width 447 height 76
click at [1020, 617] on div "CA You say: Please see attached Select Files Drag Files Here Drop your files he…" at bounding box center [760, 616] width 655 height 211
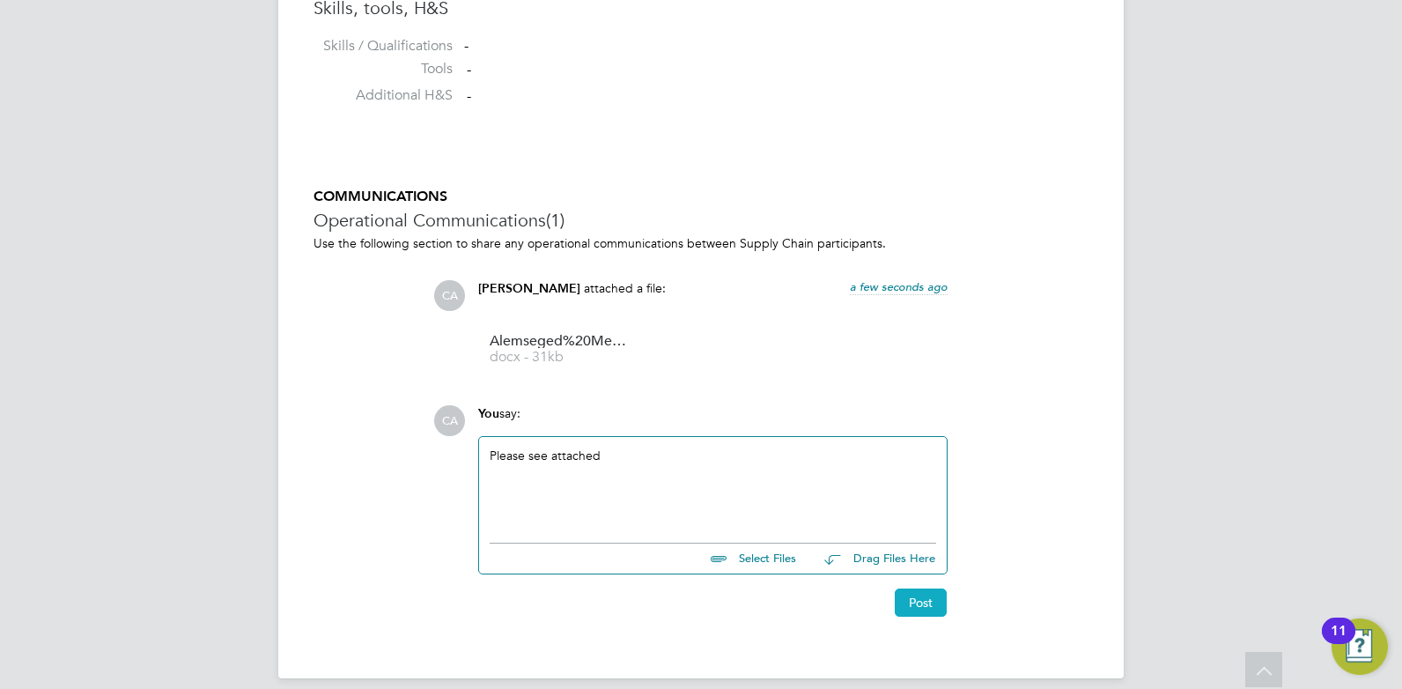
click at [926, 604] on button "Post" at bounding box center [921, 602] width 52 height 28
